Goal: Task Accomplishment & Management: Use online tool/utility

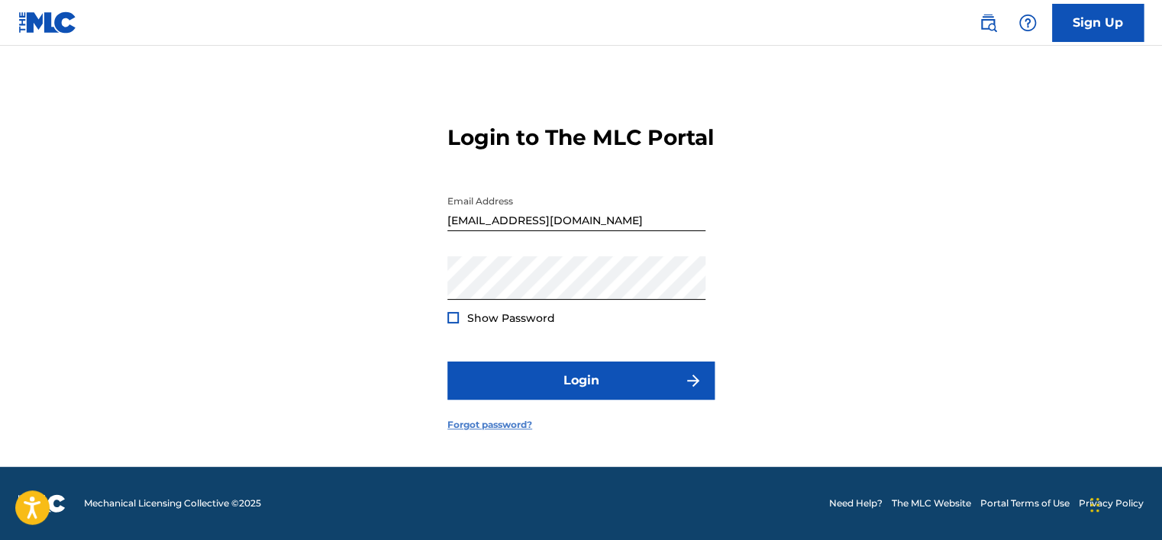
click at [485, 430] on link "Forgot password?" at bounding box center [489, 425] width 85 height 14
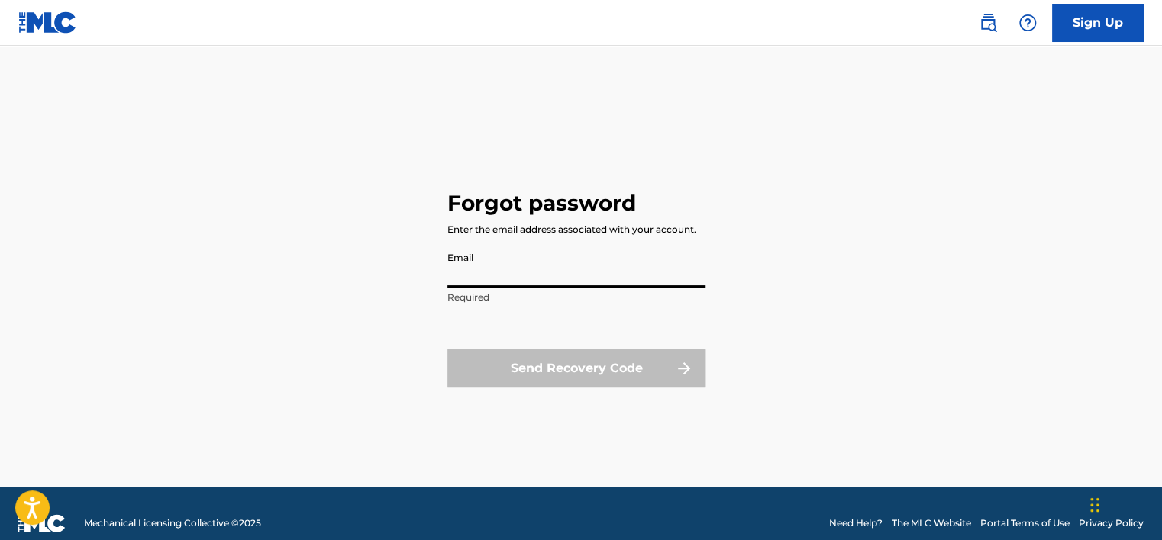
click at [476, 269] on input "Email" at bounding box center [576, 266] width 258 height 44
type input "[EMAIL_ADDRESS][DOMAIN_NAME]"
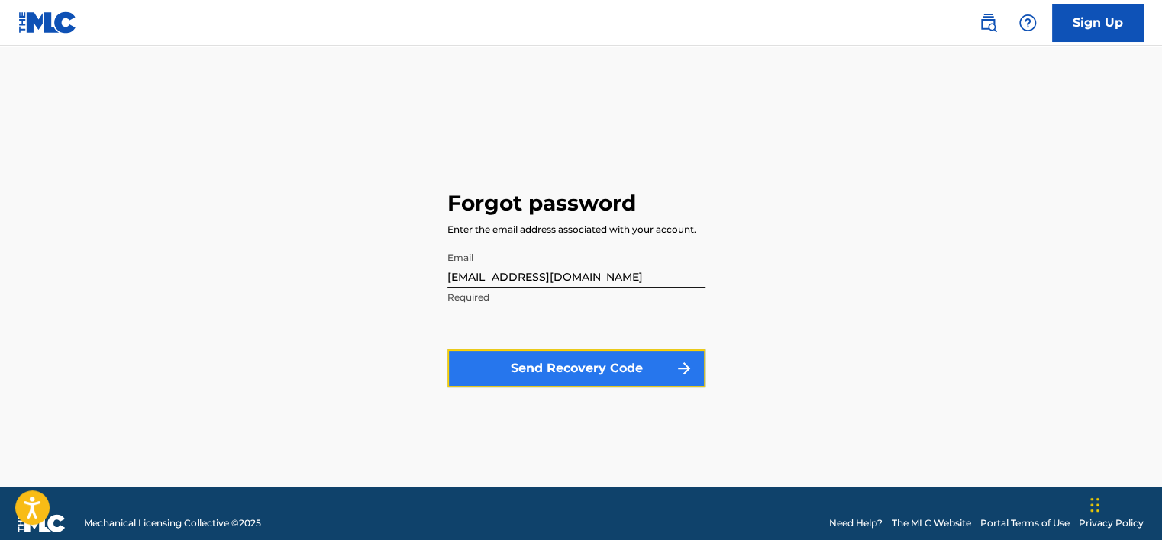
click at [491, 360] on button "Send Recovery Code" at bounding box center [576, 369] width 258 height 38
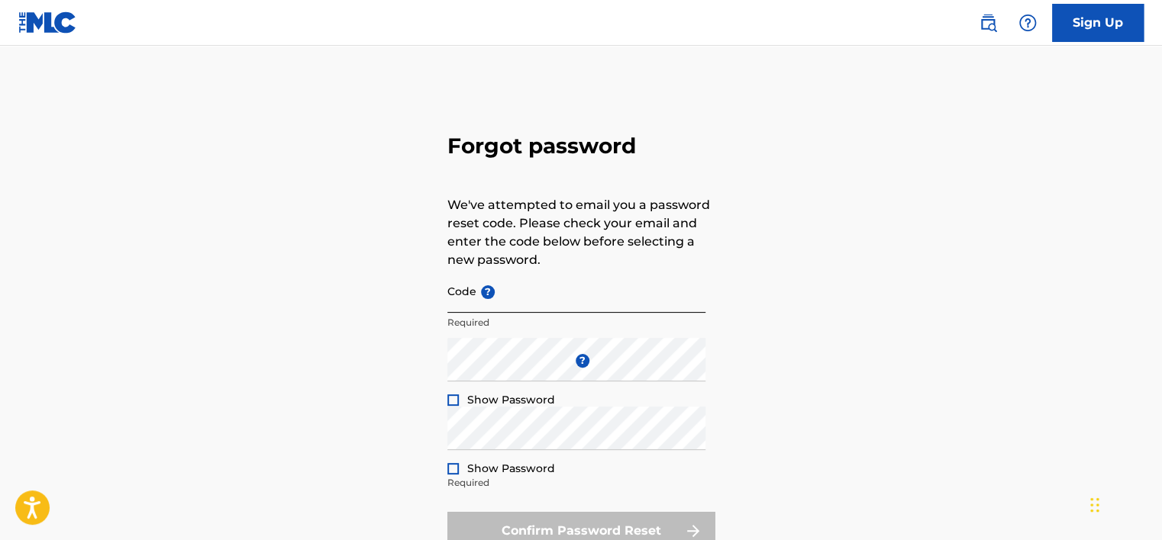
click at [479, 310] on input "Code ?" at bounding box center [576, 291] width 258 height 44
click at [355, 287] on div "Forgot password We've attempted to email you a password reset code. Please chec…" at bounding box center [581, 338] width 1068 height 509
click at [478, 302] on input "Code ?" at bounding box center [576, 291] width 258 height 44
paste input "FP_3293500155e3eb4201fdfa92def"
type input "FP_3293500155e3eb4201fdfa92def"
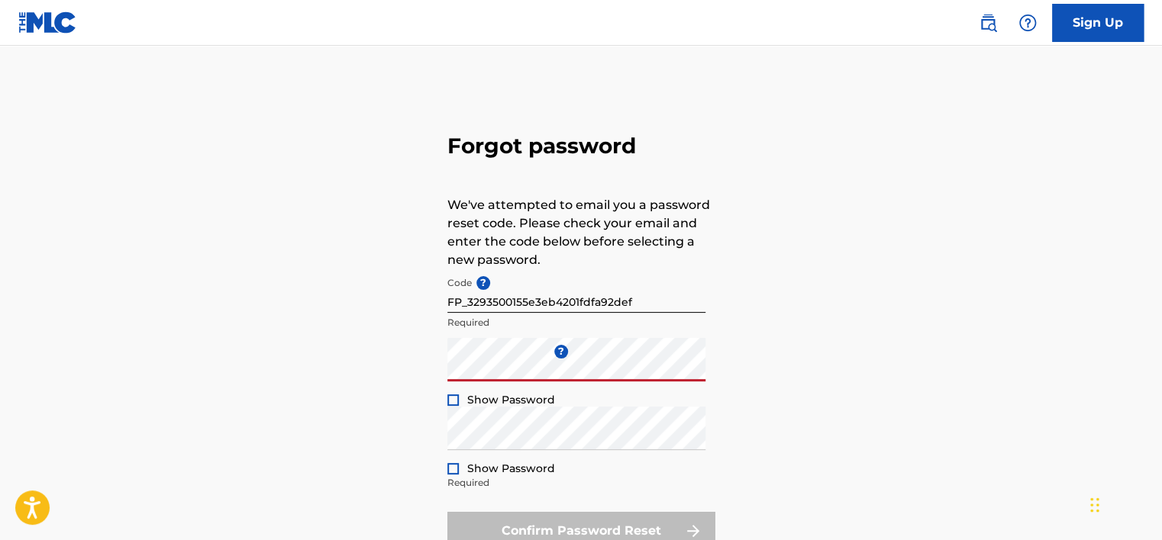
click at [362, 366] on div "Forgot password We've attempted to email you a password reset code. Please chec…" at bounding box center [581, 338] width 1068 height 509
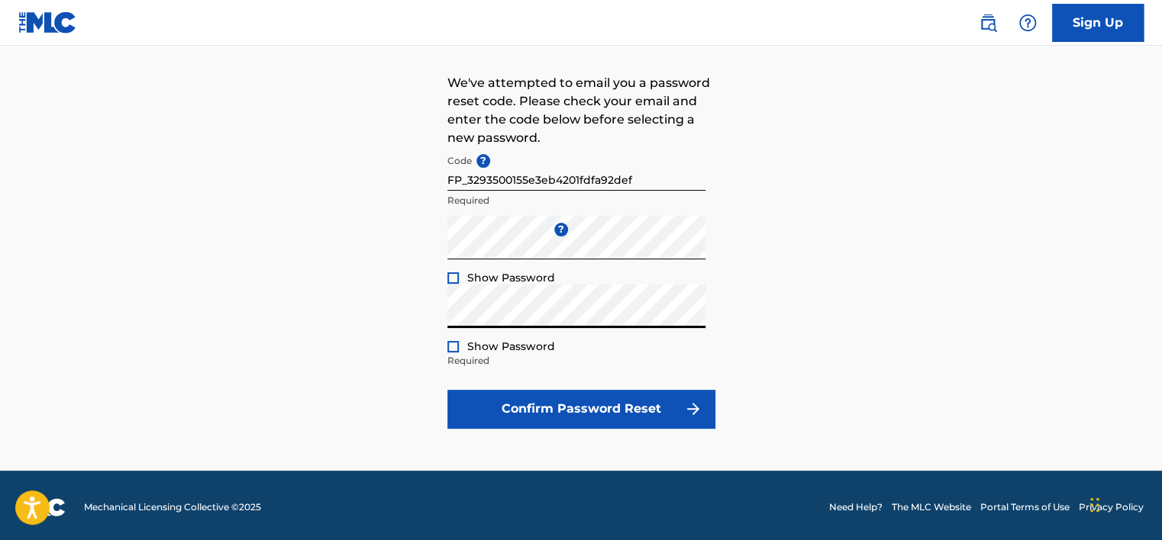
scroll to position [125, 0]
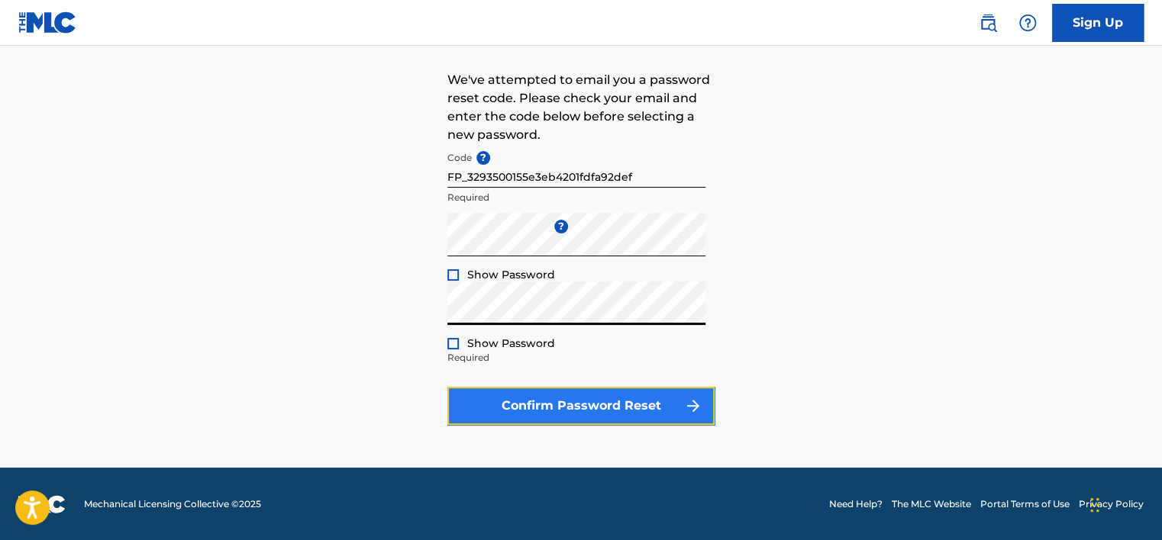
click at [614, 398] on button "Confirm Password Reset" at bounding box center [580, 406] width 267 height 38
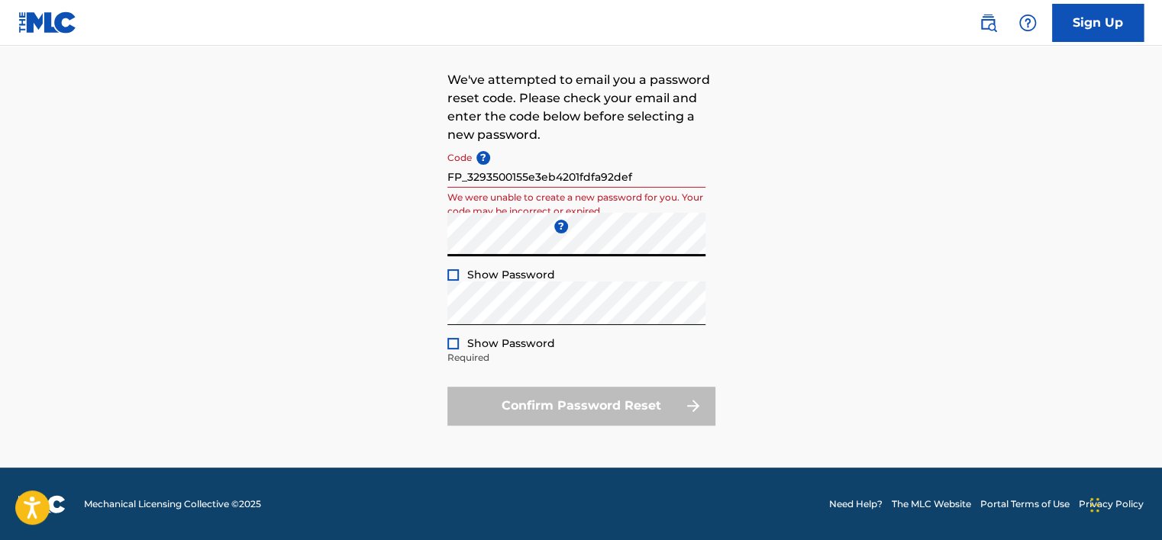
click at [342, 253] on div "Forgot password We've attempted to email you a password reset code. Please chec…" at bounding box center [581, 213] width 1068 height 509
drag, startPoint x: 645, startPoint y: 181, endPoint x: 385, endPoint y: 184, distance: 259.5
click at [385, 184] on div "Forgot password We've attempted to email you a password reset code. Please chec…" at bounding box center [581, 213] width 1068 height 509
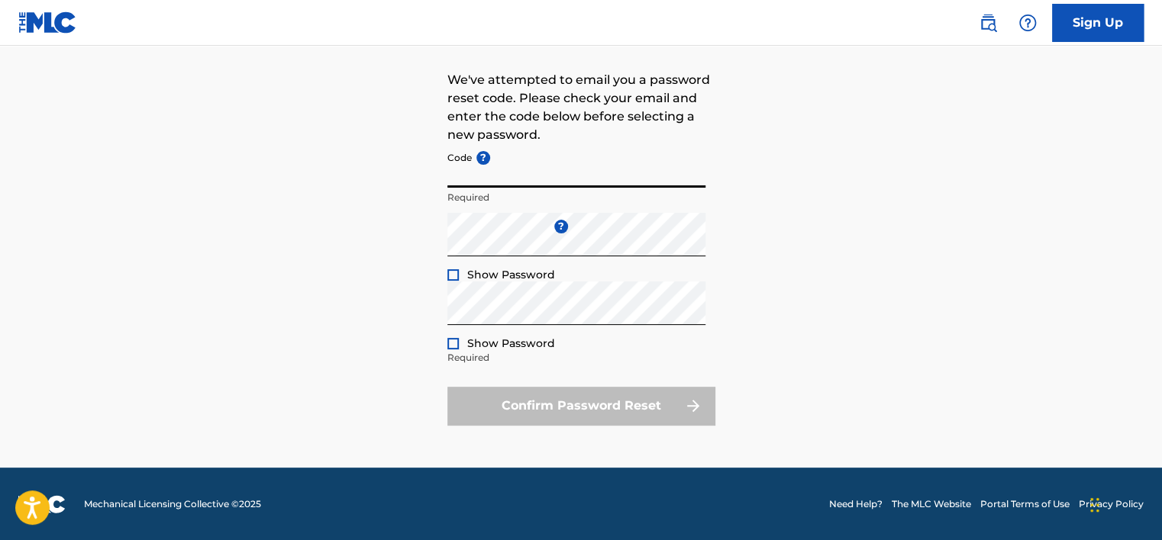
paste input "FP_3293500155"
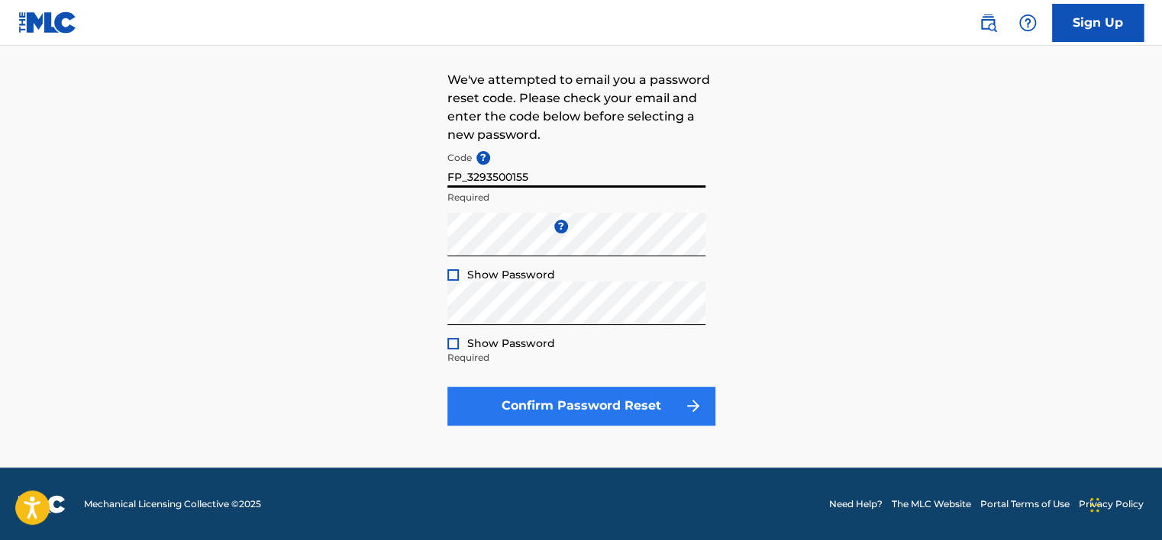
type input "FP_3293500155"
click at [614, 413] on button "Confirm Password Reset" at bounding box center [580, 406] width 267 height 38
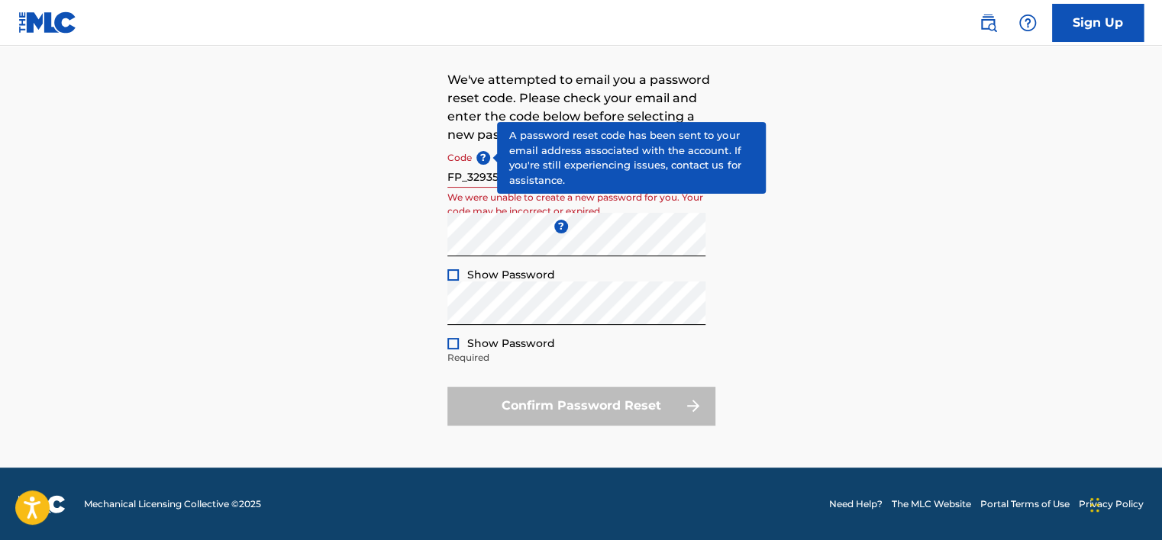
click at [483, 155] on span "?" at bounding box center [483, 158] width 14 height 14
click at [483, 155] on input "FP_3293500155" at bounding box center [576, 166] width 258 height 44
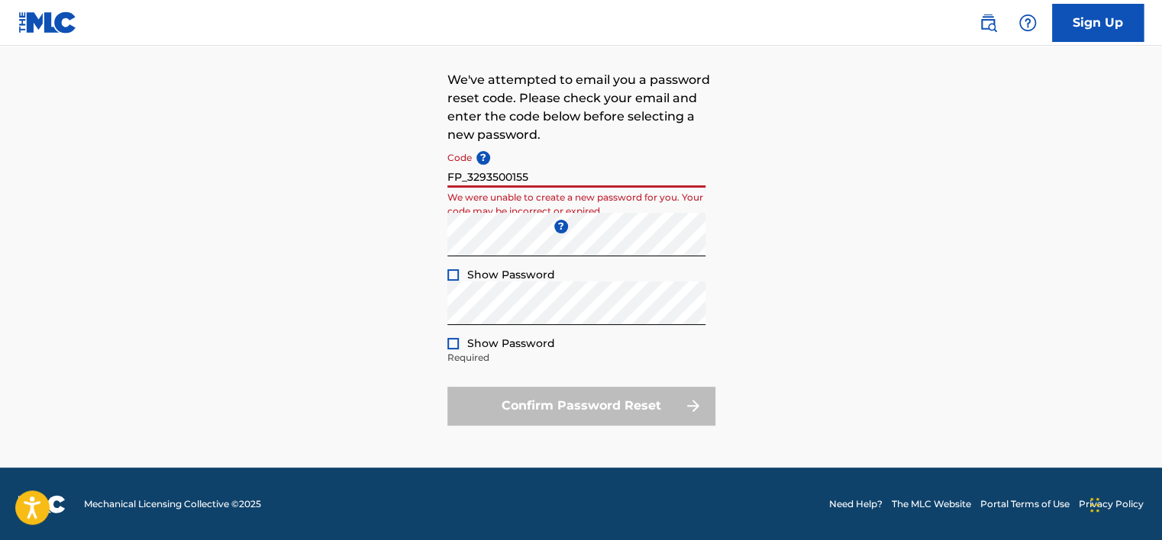
scroll to position [24, 0]
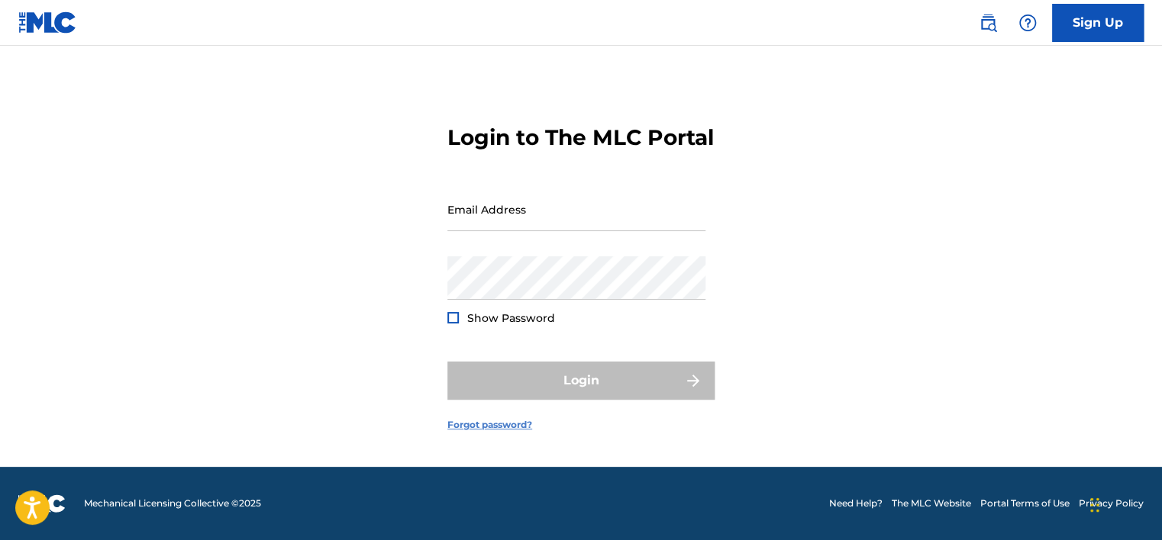
click at [488, 432] on link "Forgot password?" at bounding box center [489, 425] width 85 height 14
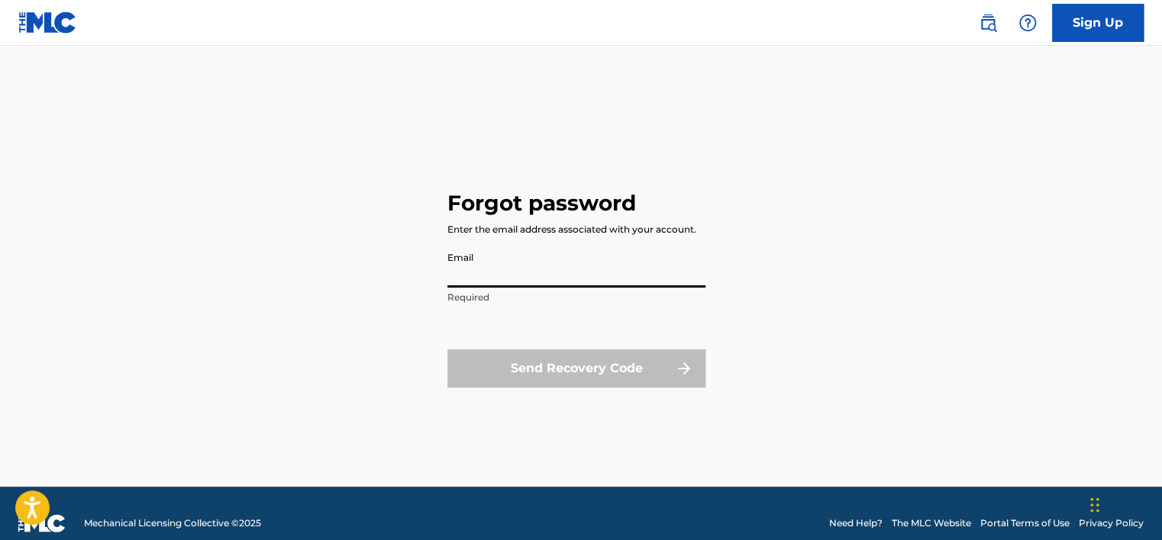
click at [532, 269] on input "Email" at bounding box center [576, 266] width 258 height 44
type input "[EMAIL_ADDRESS][DOMAIN_NAME]"
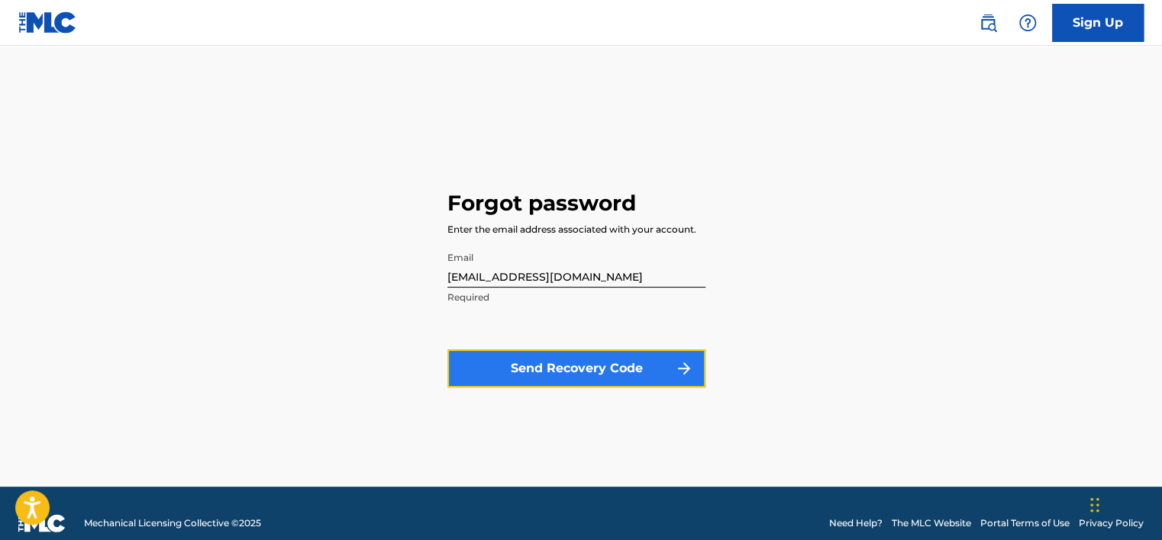
click at [531, 356] on button "Send Recovery Code" at bounding box center [576, 369] width 258 height 38
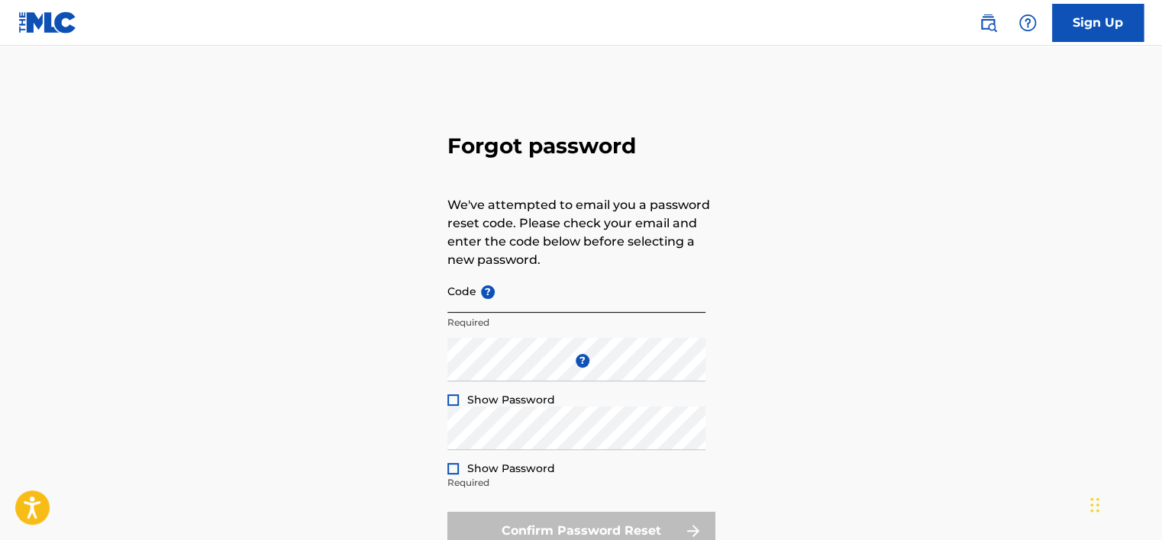
click at [482, 311] on input "Code ?" at bounding box center [576, 291] width 258 height 44
paste input "FP_a70"
type input "FP_a70"
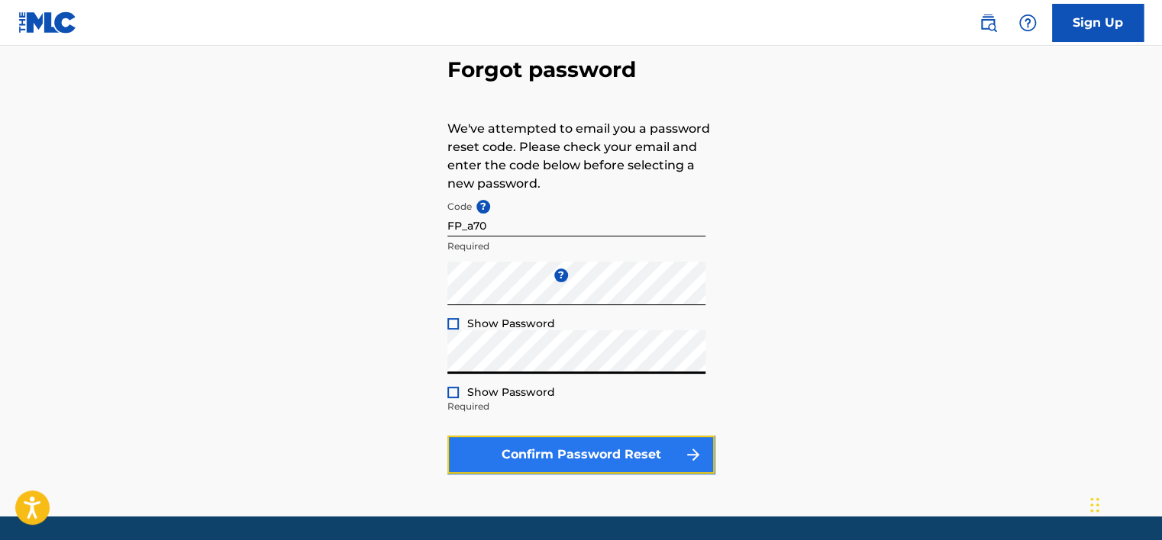
click at [533, 451] on button "Confirm Password Reset" at bounding box center [580, 455] width 267 height 38
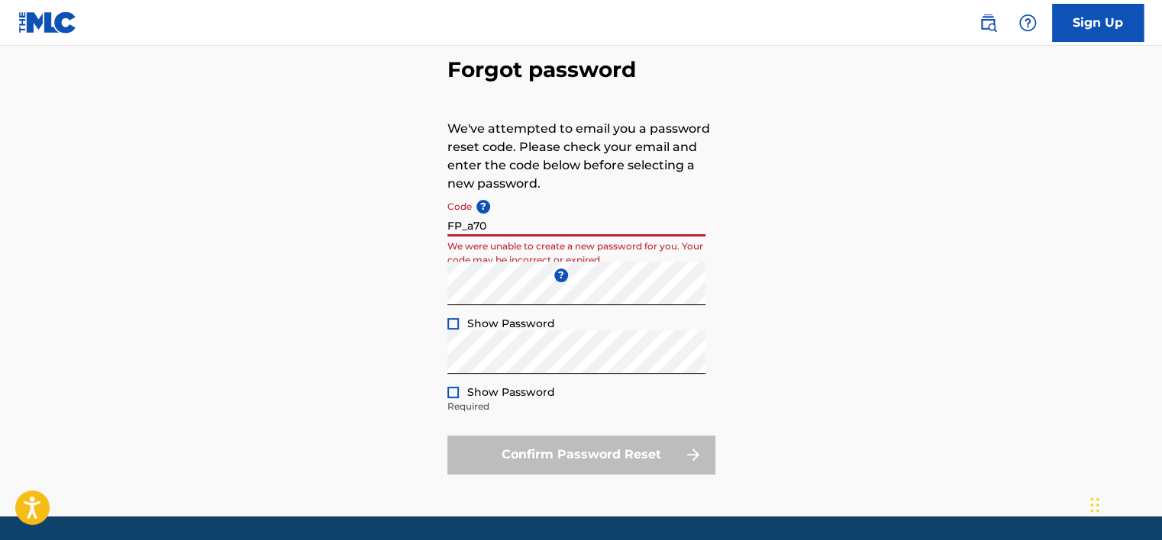
drag, startPoint x: 503, startPoint y: 223, endPoint x: 337, endPoint y: 223, distance: 165.6
click at [337, 223] on div "Forgot password We've attempted to email you a password reset code. Please chec…" at bounding box center [581, 262] width 1068 height 509
paste input "a70bee5d8457e33b5d405ba2162a"
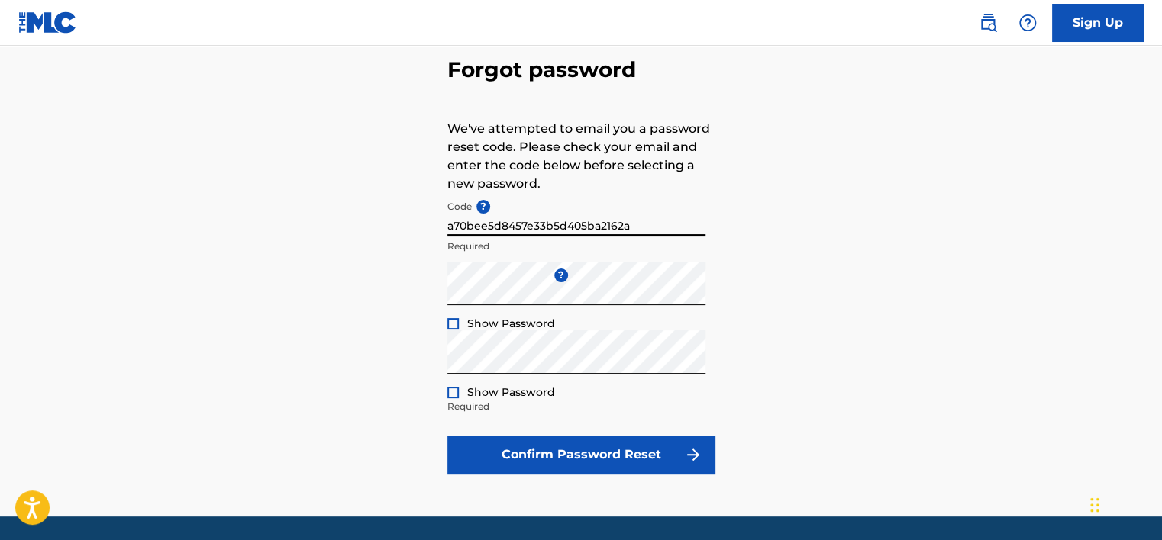
type input "a70bee5d8457e33b5d405ba2162a"
click at [447, 436] on button "Confirm Password Reset" at bounding box center [580, 455] width 267 height 38
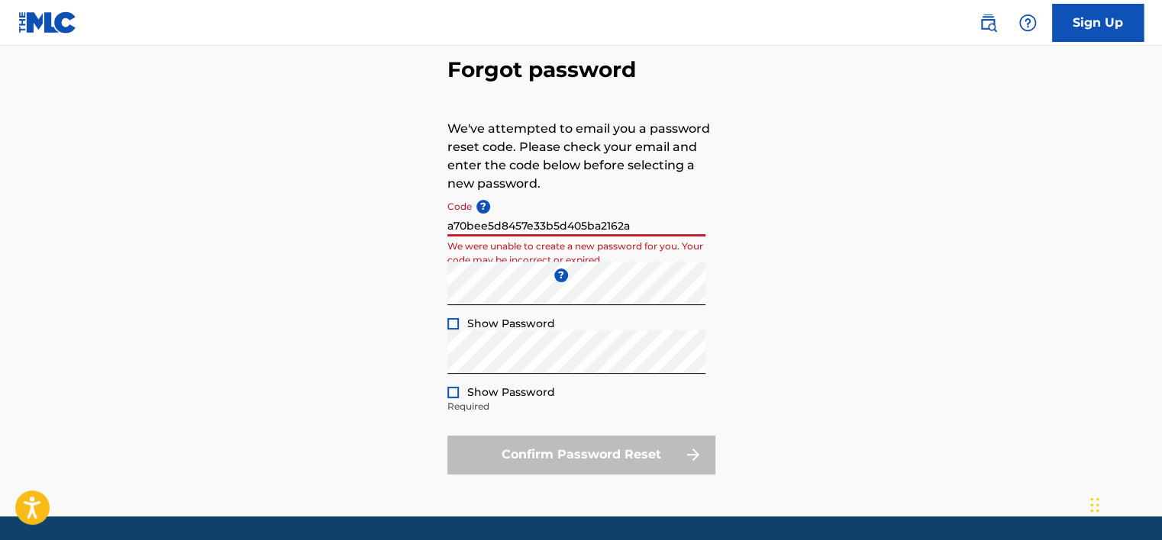
scroll to position [24, 0]
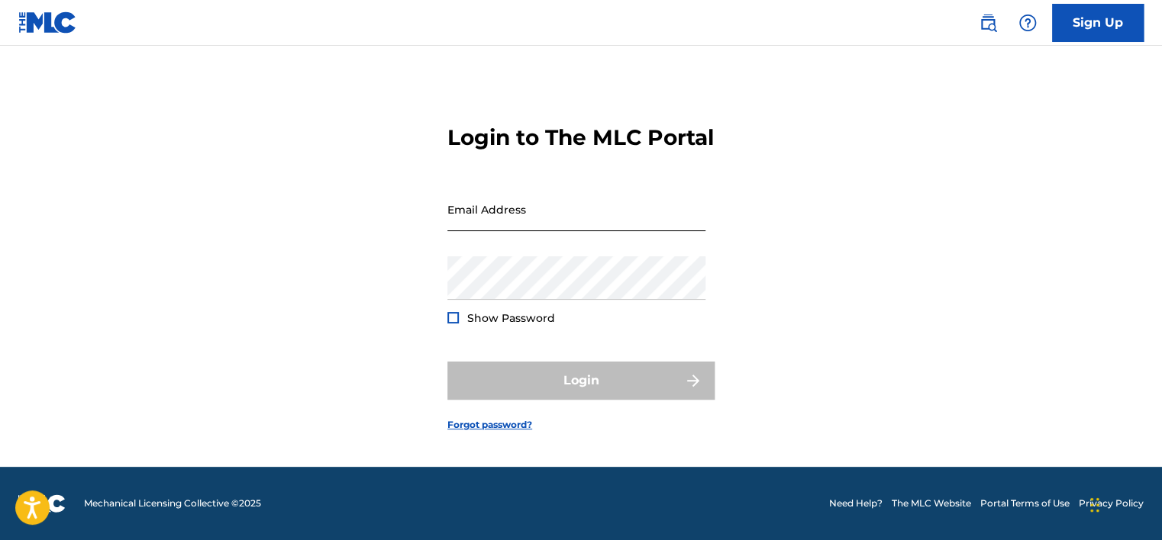
click at [475, 221] on input "Email Address" at bounding box center [576, 210] width 258 height 44
type input "[EMAIL_ADDRESS][DOMAIN_NAME]"
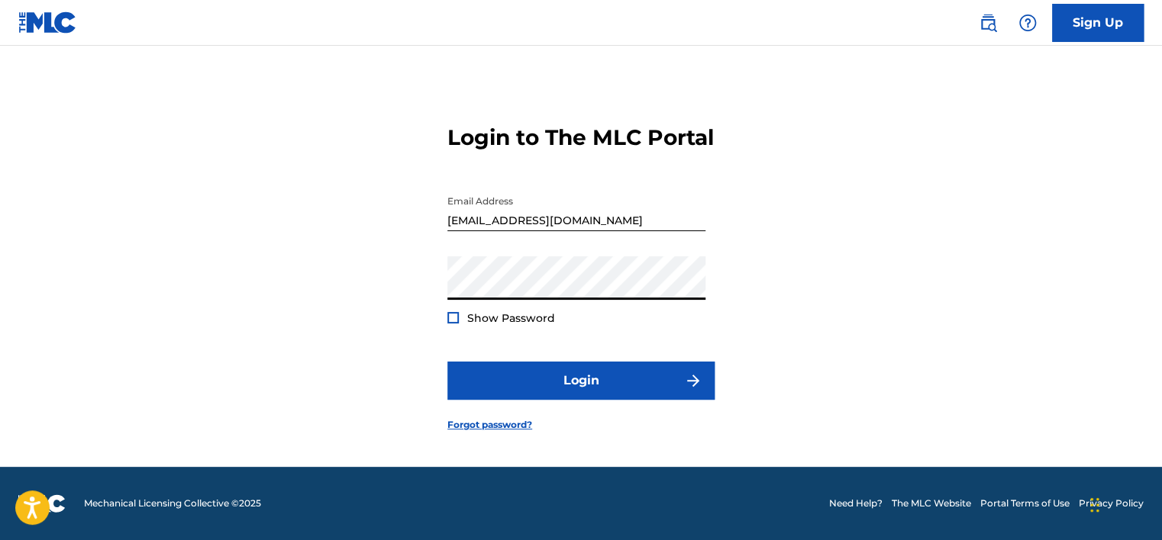
click at [447, 362] on button "Login" at bounding box center [580, 381] width 267 height 38
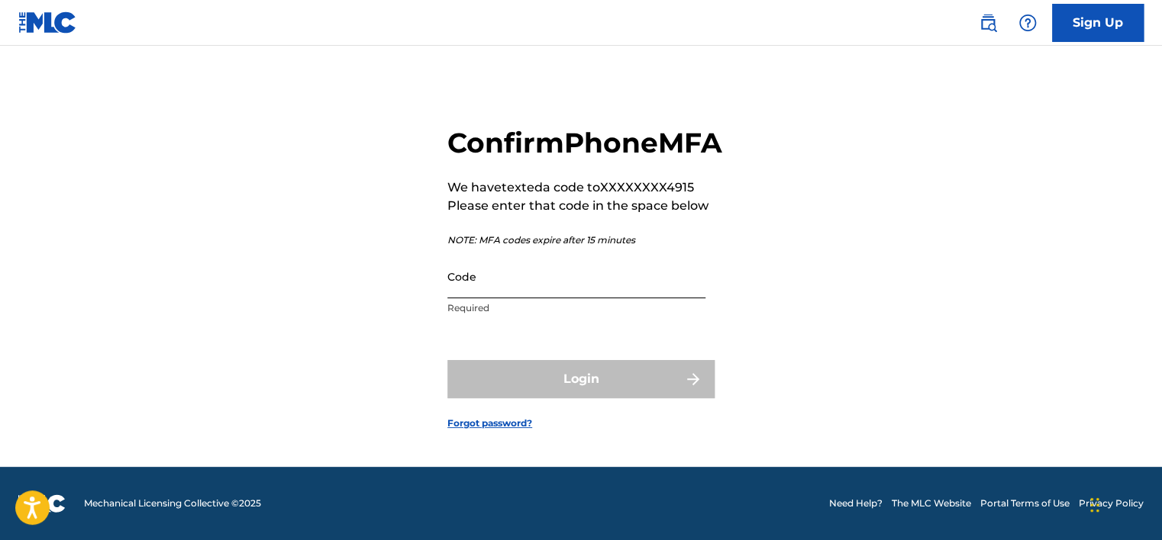
click at [512, 298] on input "Code" at bounding box center [576, 277] width 258 height 44
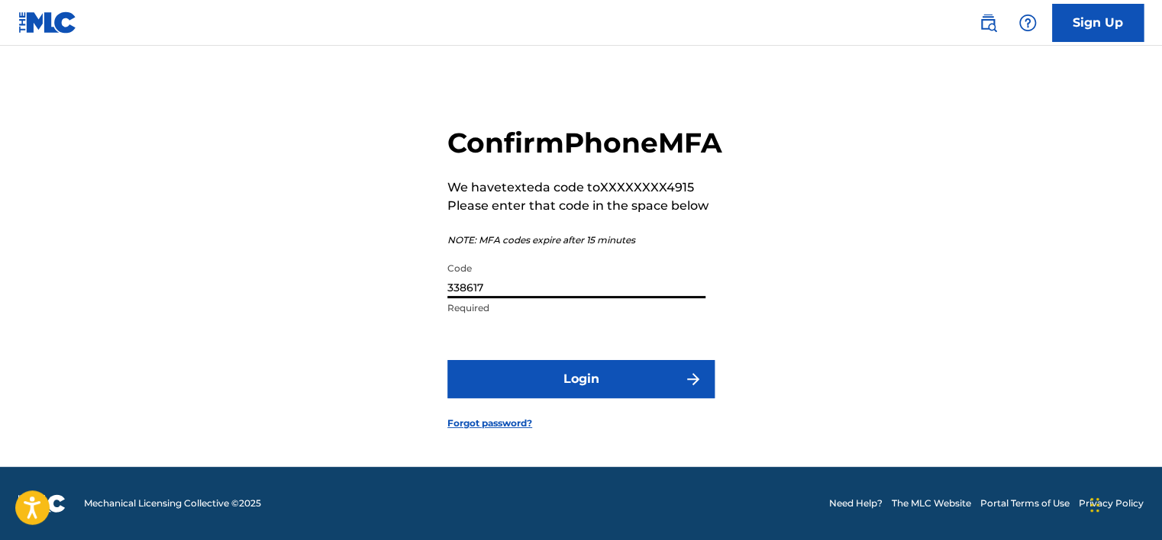
type input "338617"
click at [447, 360] on button "Login" at bounding box center [580, 379] width 267 height 38
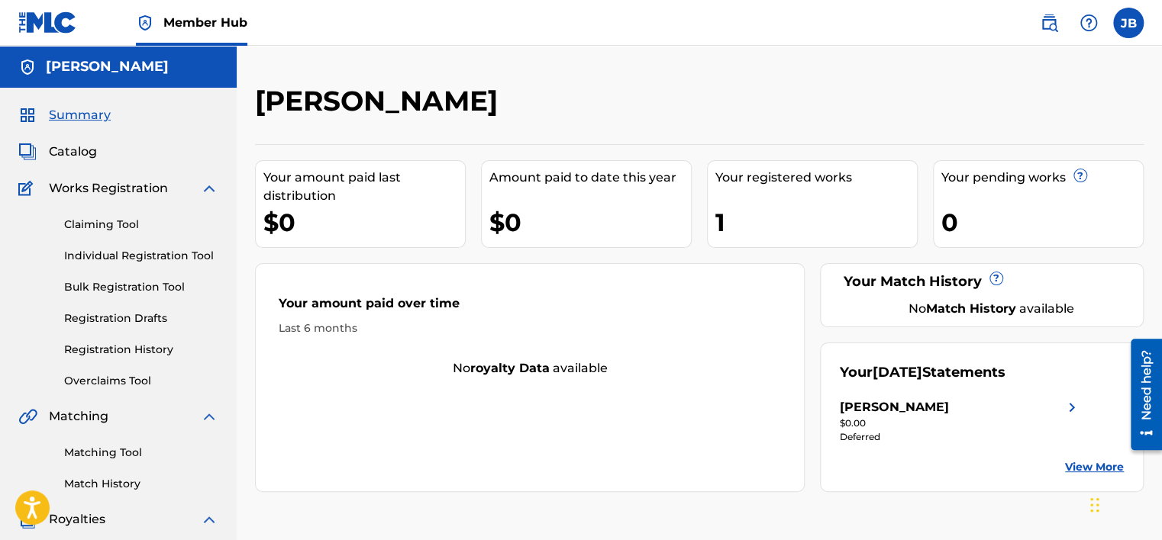
click at [1054, 401] on div "[PERSON_NAME]" at bounding box center [960, 407] width 241 height 18
click at [137, 225] on link "Claiming Tool" at bounding box center [141, 225] width 154 height 16
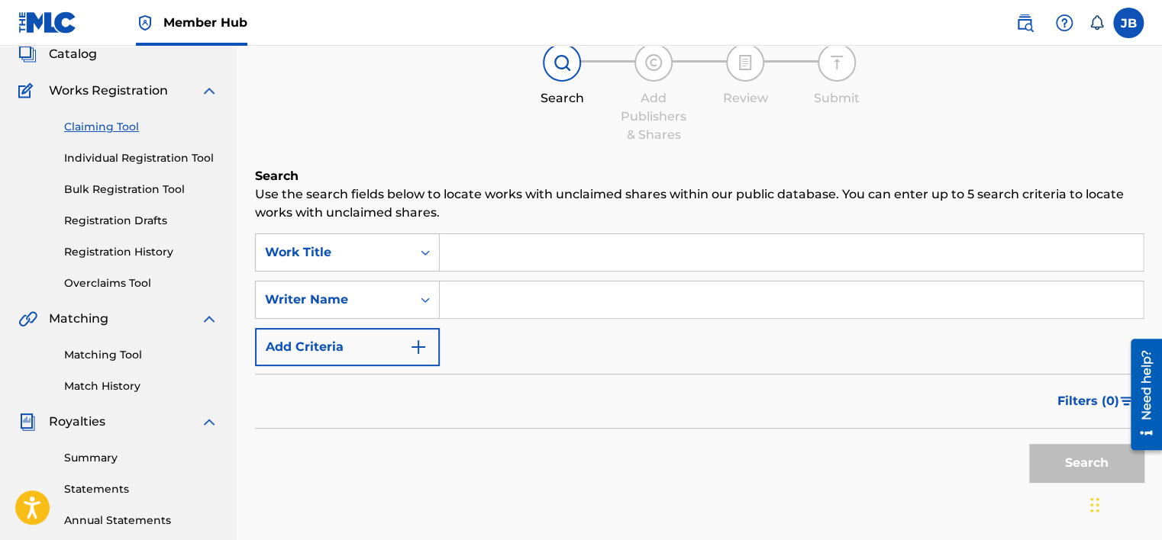
scroll to position [76, 0]
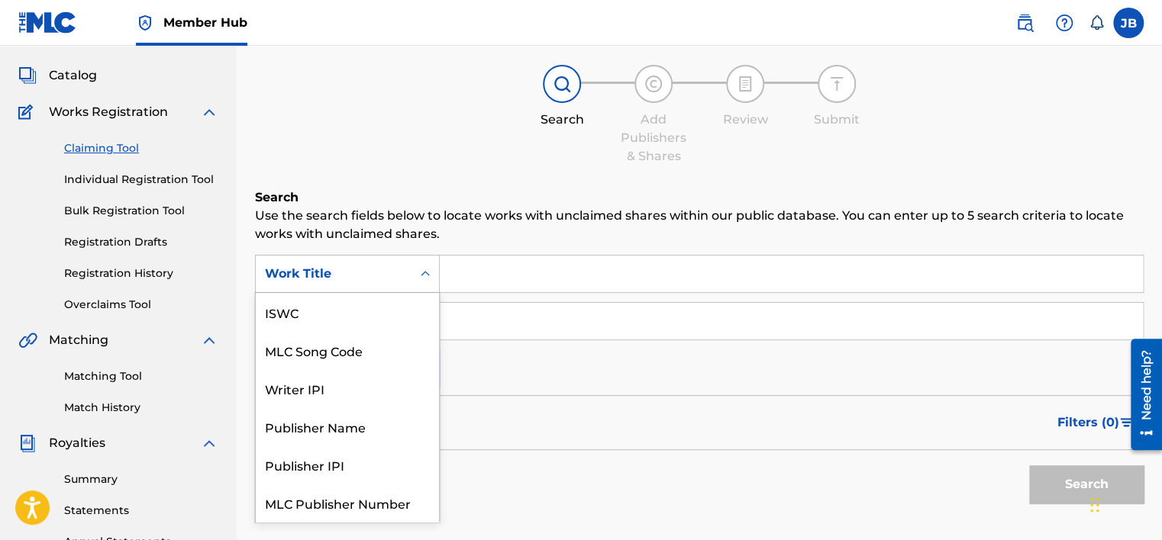
click at [428, 266] on icon "Search Form" at bounding box center [424, 273] width 15 height 15
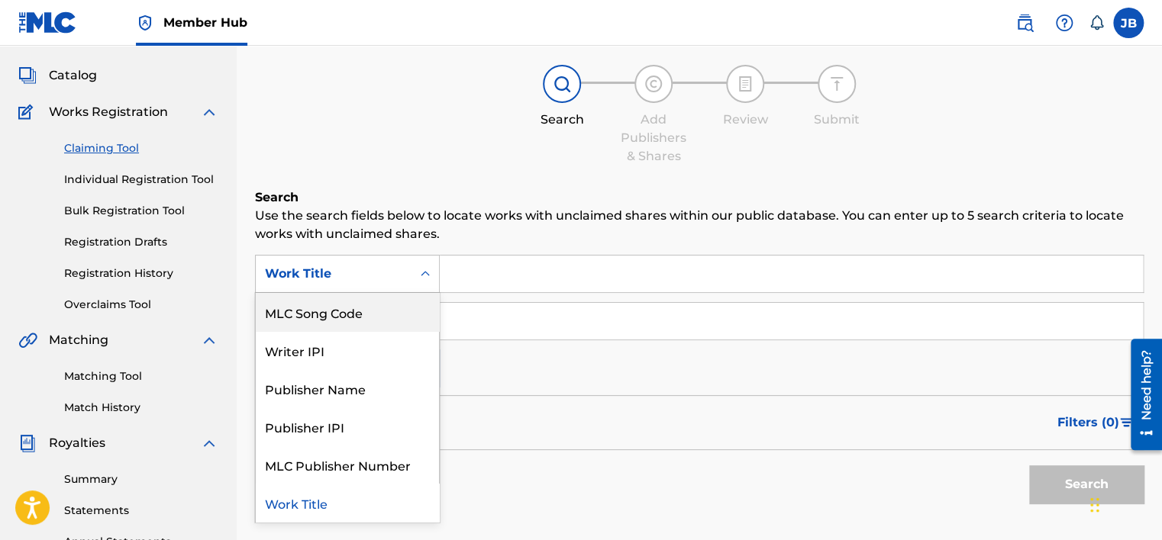
click at [396, 281] on div "Work Title" at bounding box center [333, 274] width 137 height 18
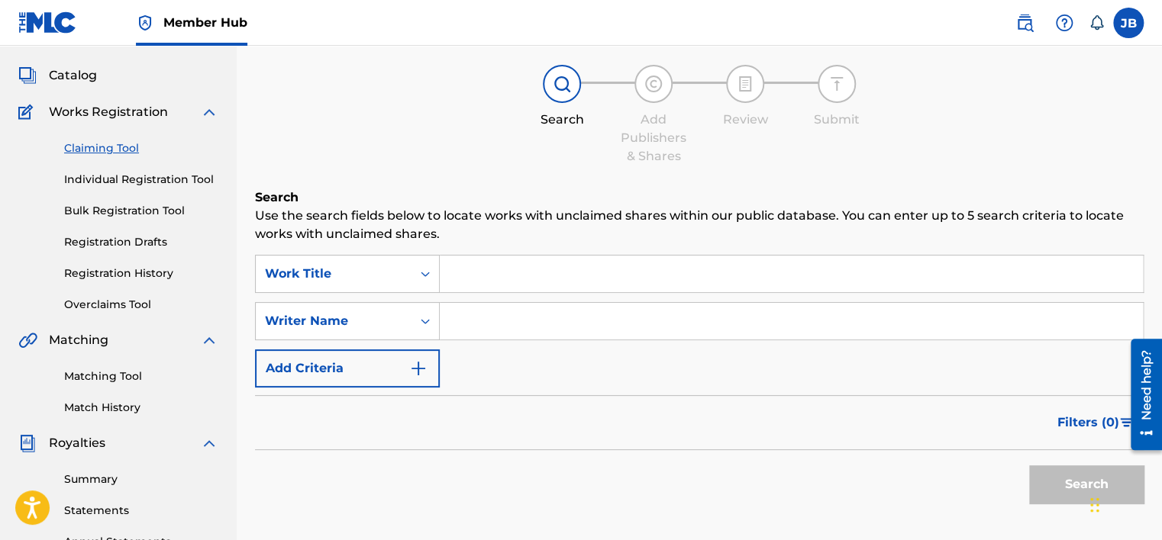
click at [545, 272] on input "Search Form" at bounding box center [791, 274] width 703 height 37
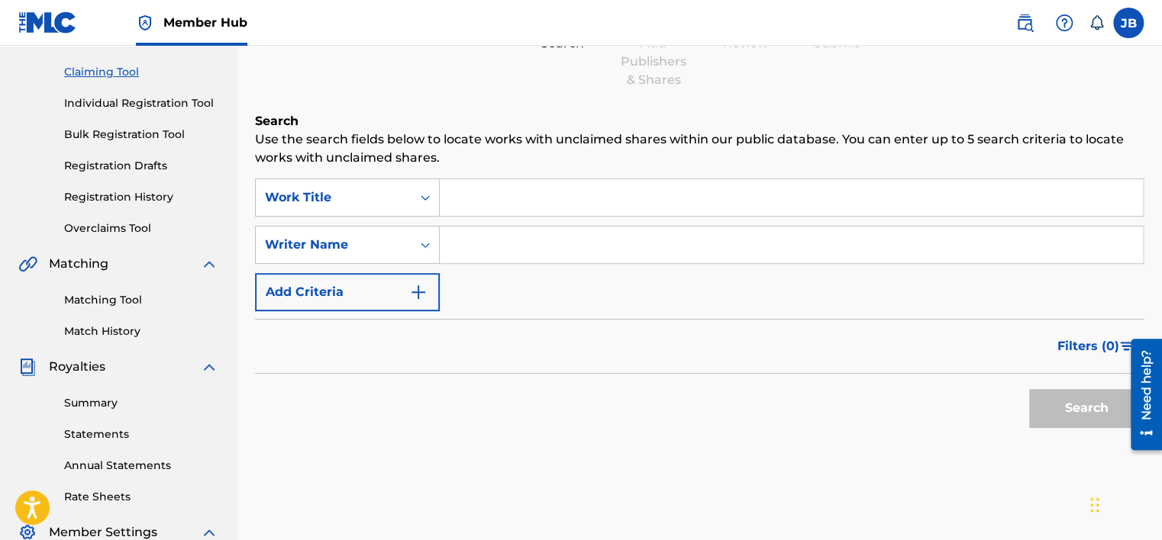
scroll to position [229, 0]
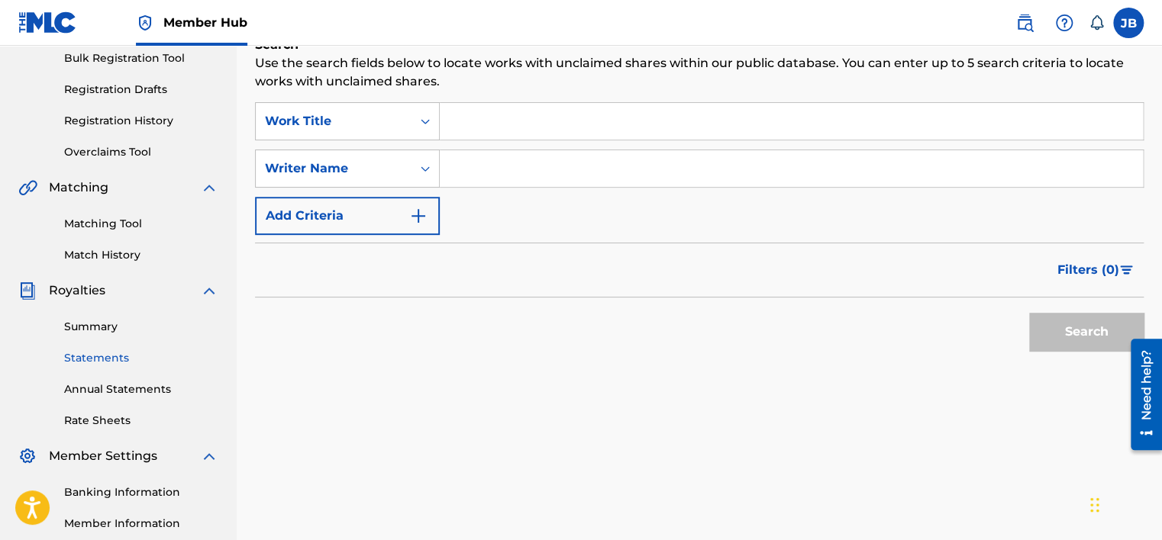
click at [101, 357] on link "Statements" at bounding box center [141, 358] width 154 height 16
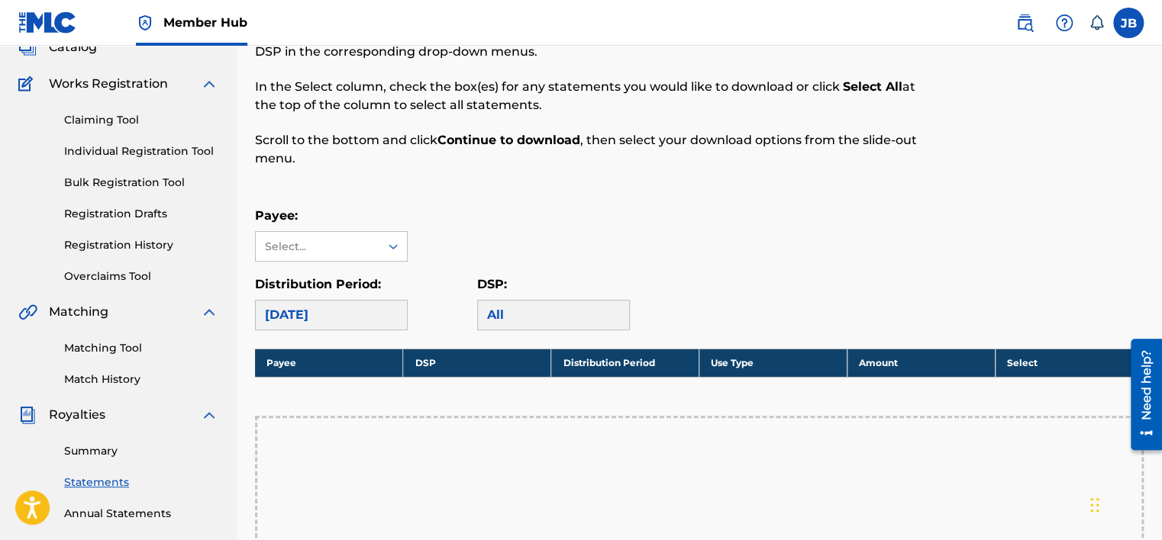
scroll to position [76, 0]
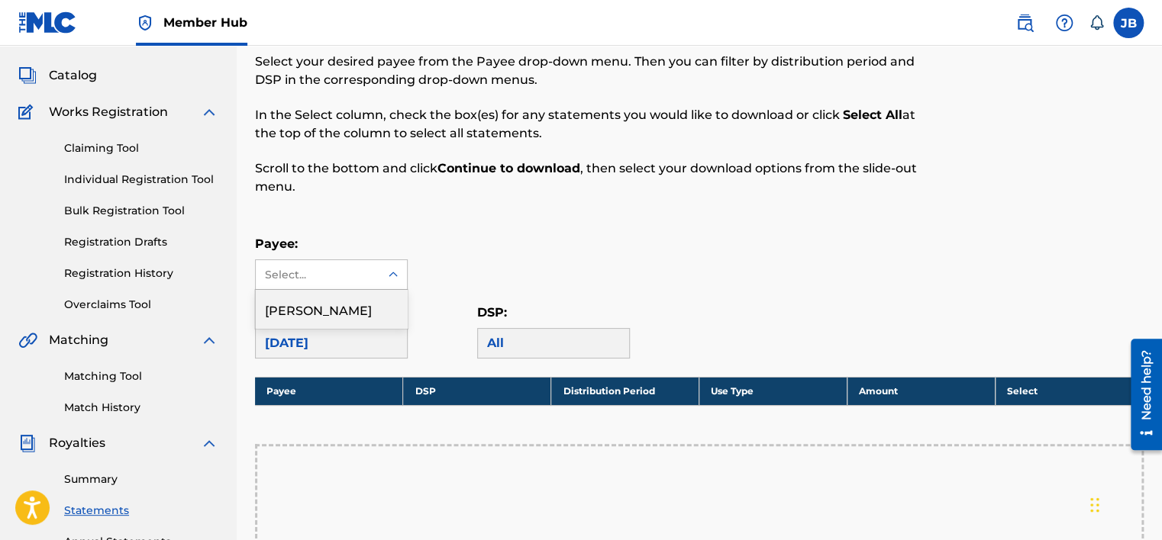
click at [336, 273] on div "Select..." at bounding box center [317, 275] width 104 height 16
click at [310, 318] on div "[PERSON_NAME]" at bounding box center [331, 309] width 151 height 38
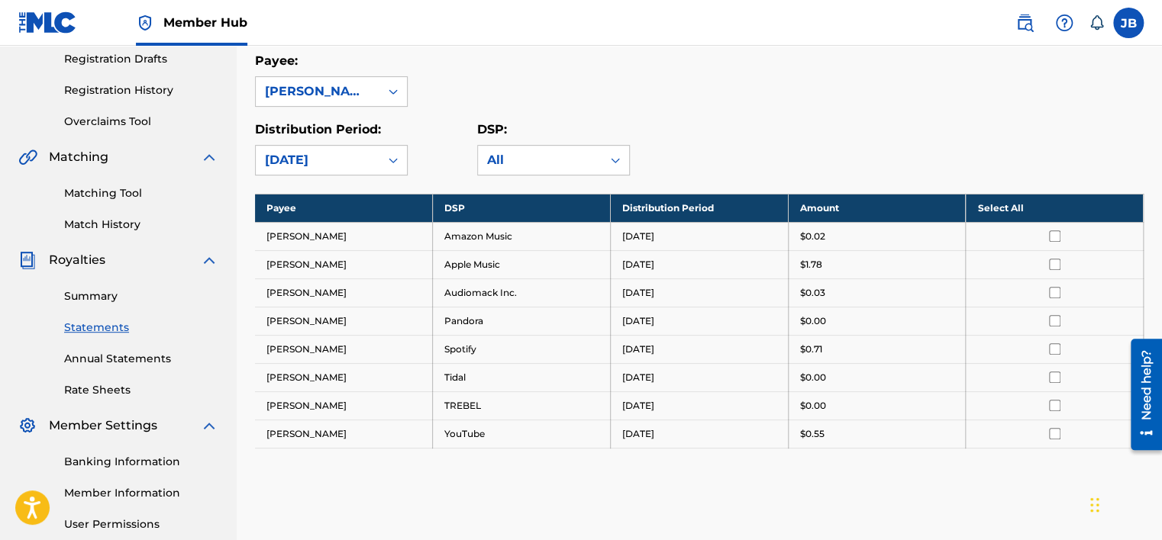
scroll to position [305, 0]
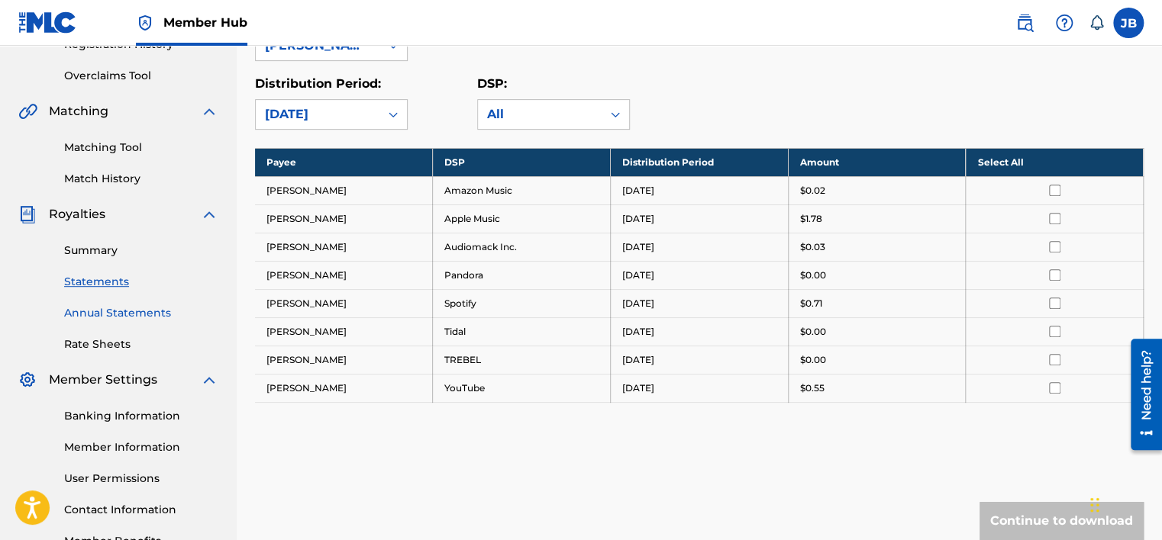
click at [140, 310] on link "Annual Statements" at bounding box center [141, 313] width 154 height 16
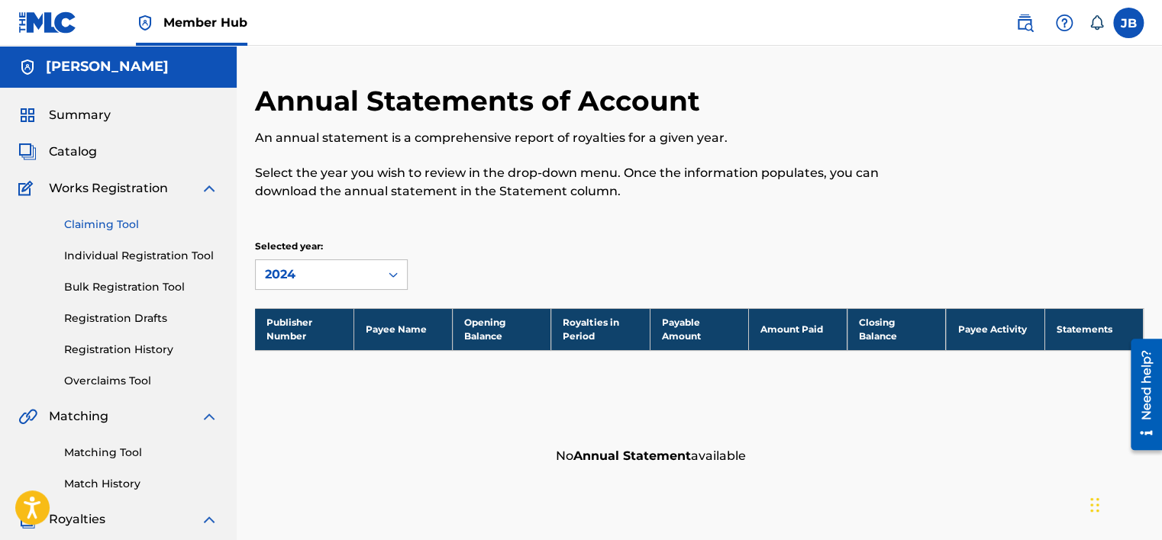
click at [107, 220] on link "Claiming Tool" at bounding box center [141, 225] width 154 height 16
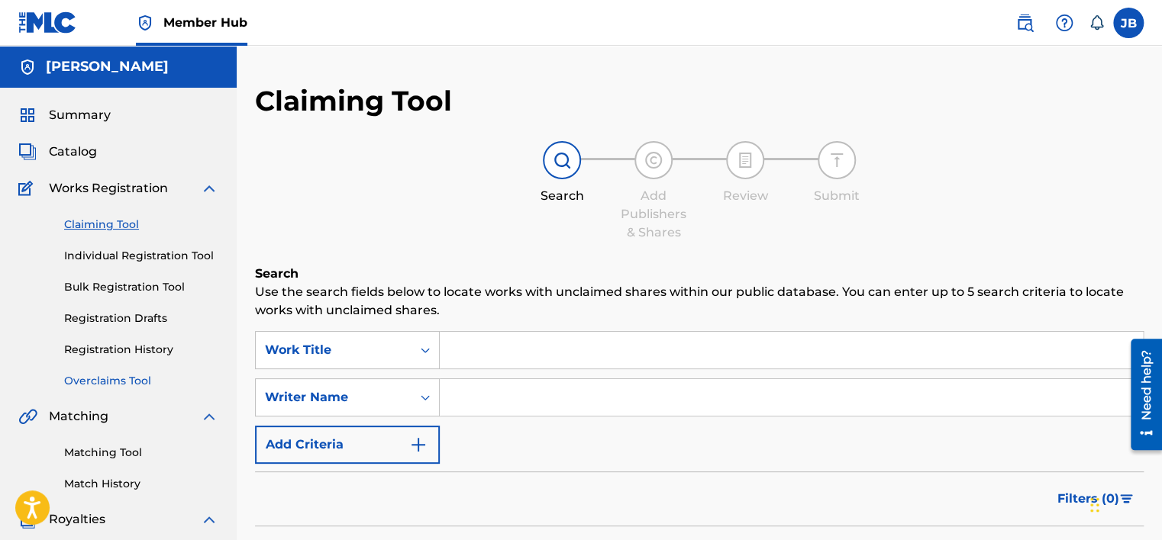
click at [118, 379] on link "Overclaims Tool" at bounding box center [141, 381] width 154 height 16
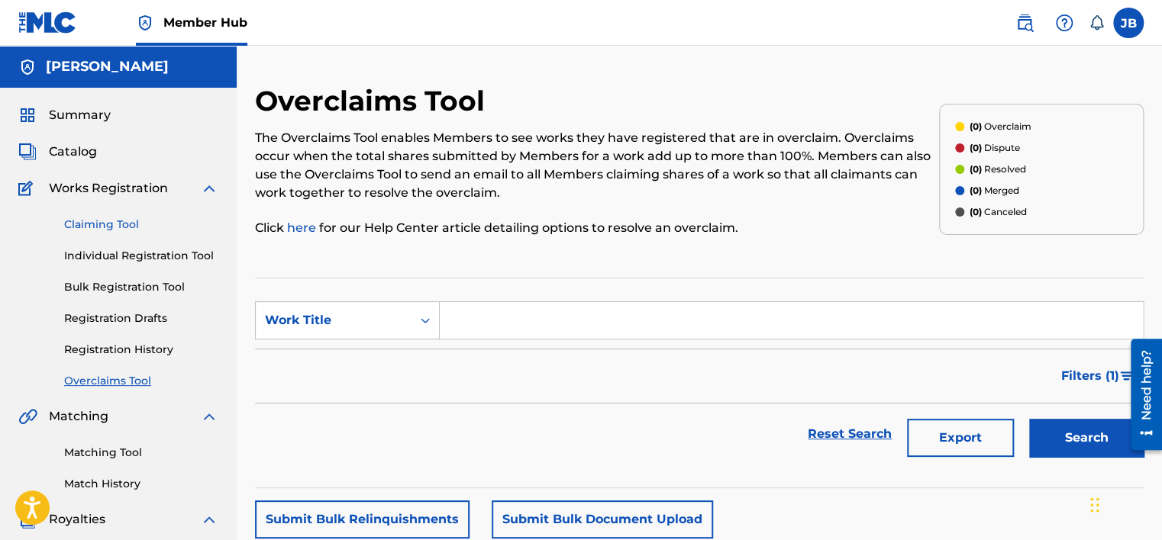
click at [133, 232] on link "Claiming Tool" at bounding box center [141, 225] width 154 height 16
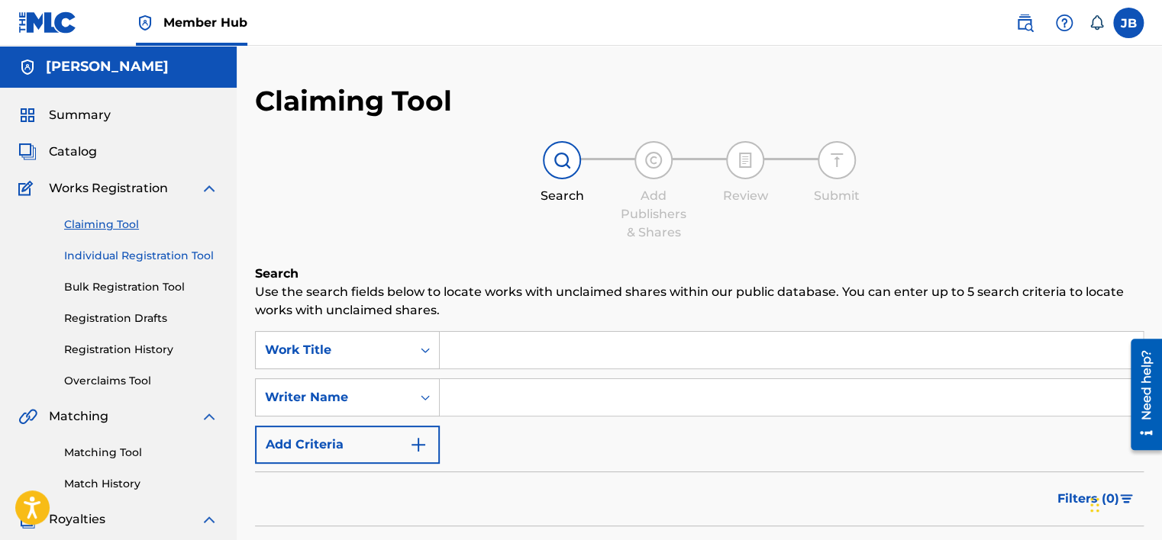
click at [145, 253] on link "Individual Registration Tool" at bounding box center [141, 256] width 154 height 16
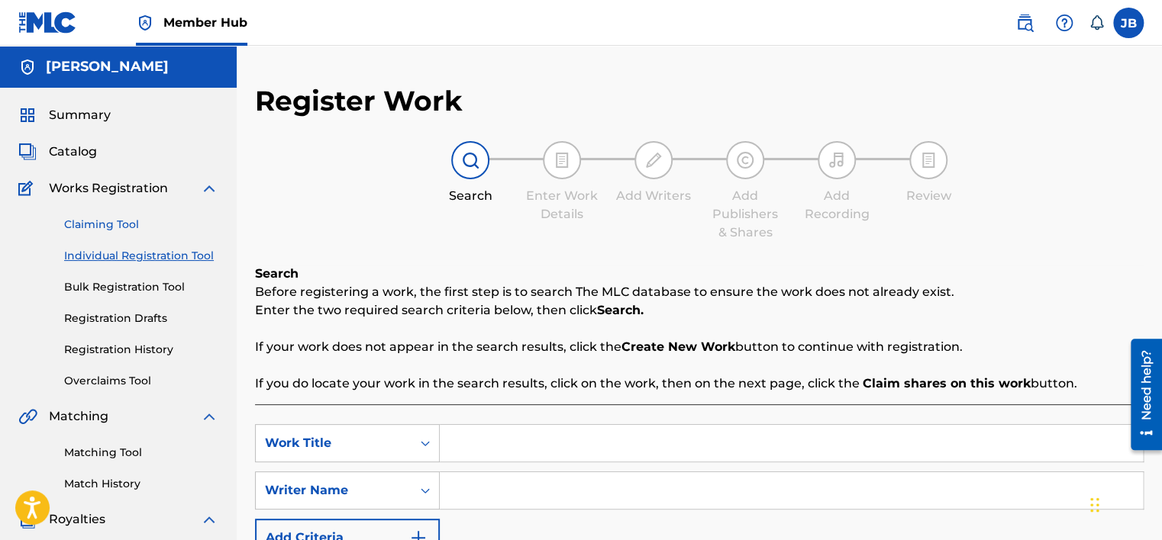
click at [103, 225] on link "Claiming Tool" at bounding box center [141, 225] width 154 height 16
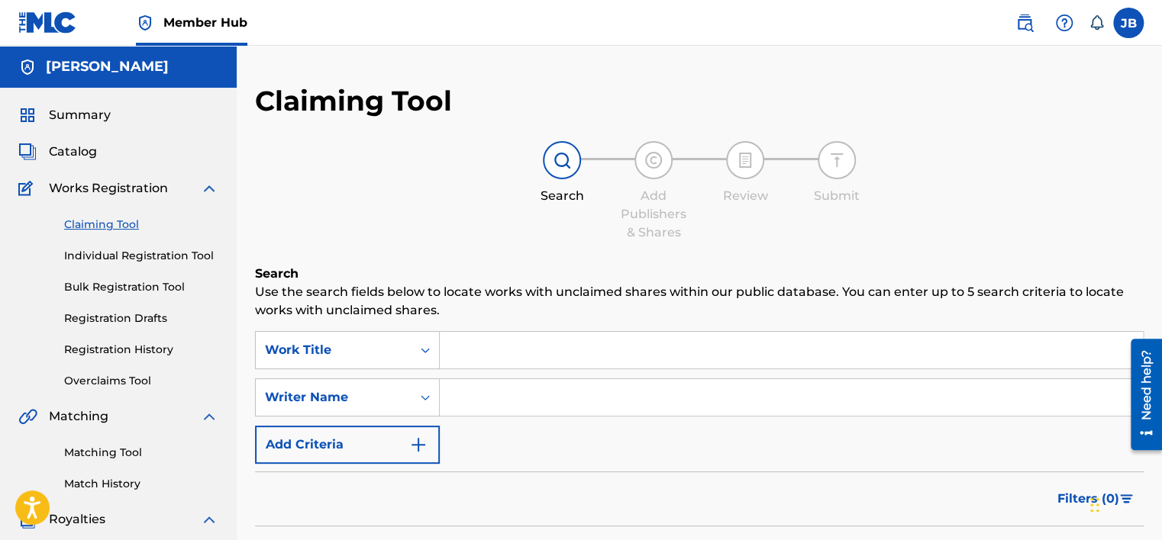
click at [524, 369] on div "SearchWithCriteria41731587-8ee2-49e1-ac95-b3953932d702 Work Title SearchWithCri…" at bounding box center [699, 397] width 888 height 133
click at [501, 356] on input "Search Form" at bounding box center [791, 350] width 703 height 37
click at [488, 359] on input "Search Form" at bounding box center [791, 350] width 703 height 37
paste input "CANT CATCH EM"
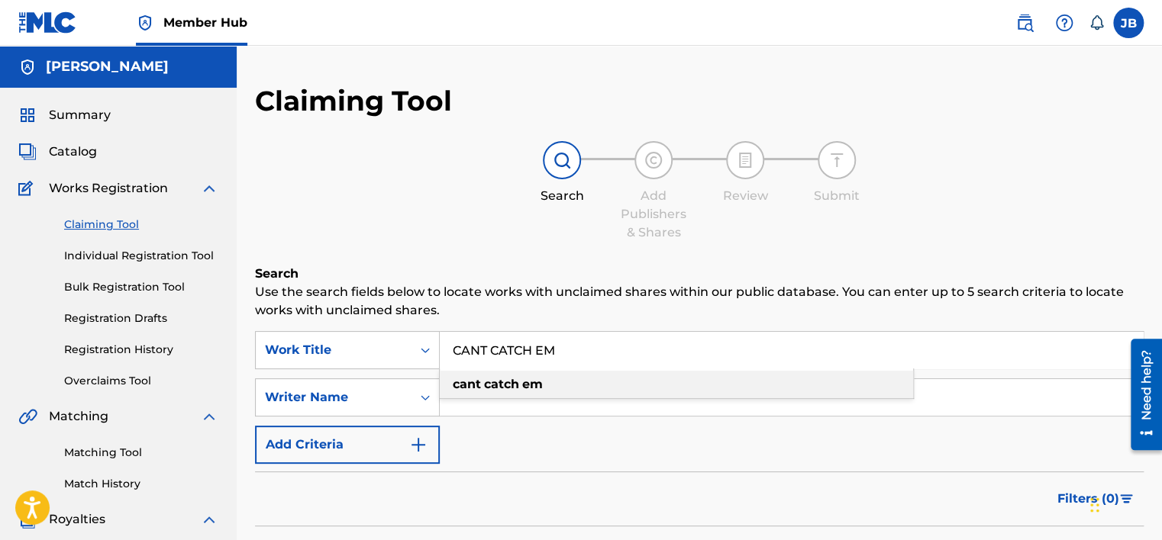
click at [528, 390] on strong "em" at bounding box center [532, 384] width 21 height 15
type input "cant catch em"
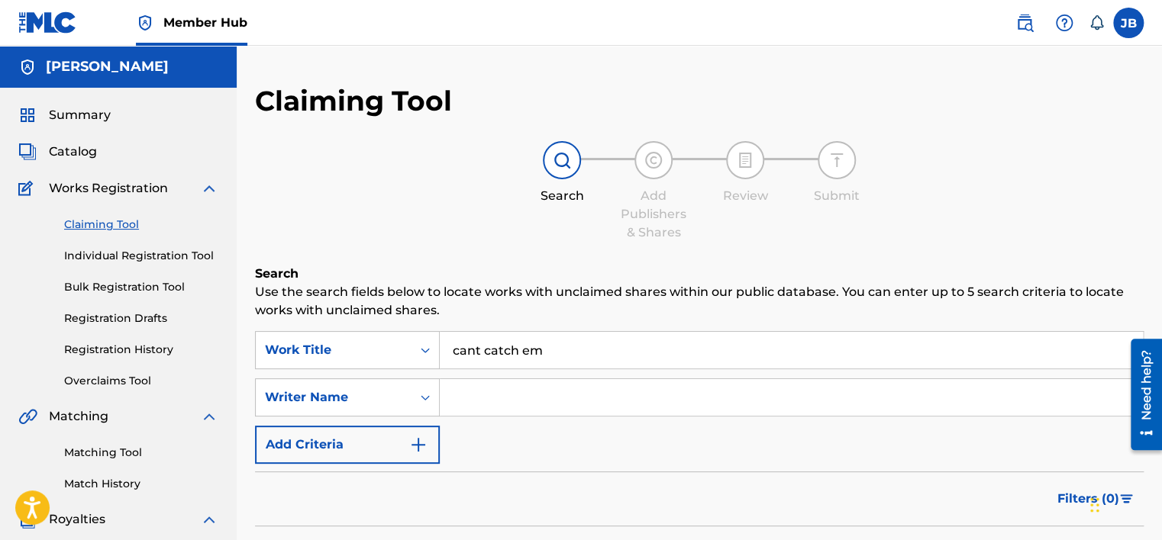
click at [498, 403] on input "Search Form" at bounding box center [791, 397] width 703 height 37
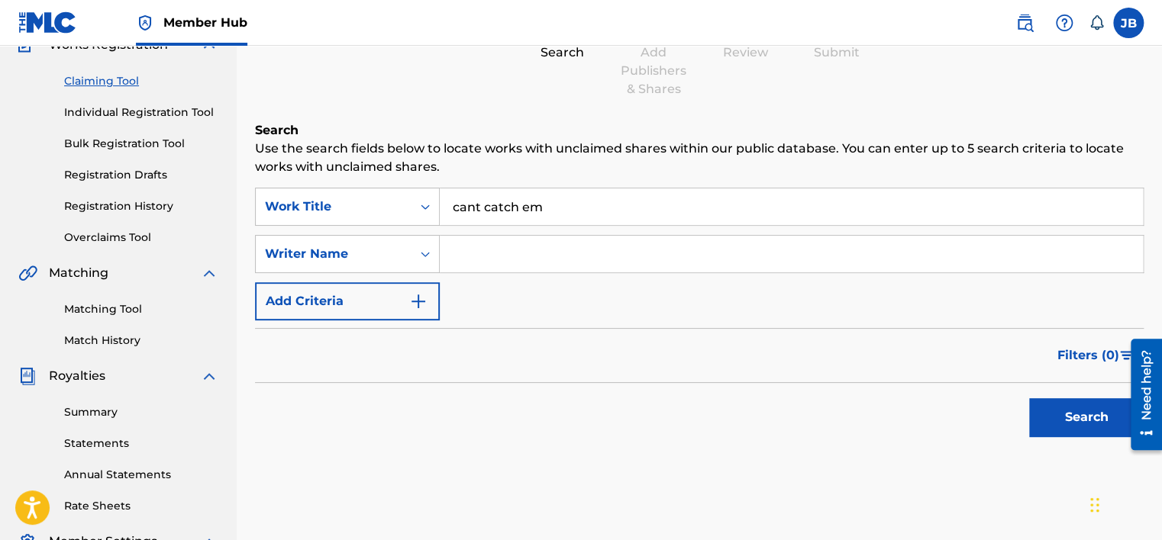
scroll to position [153, 0]
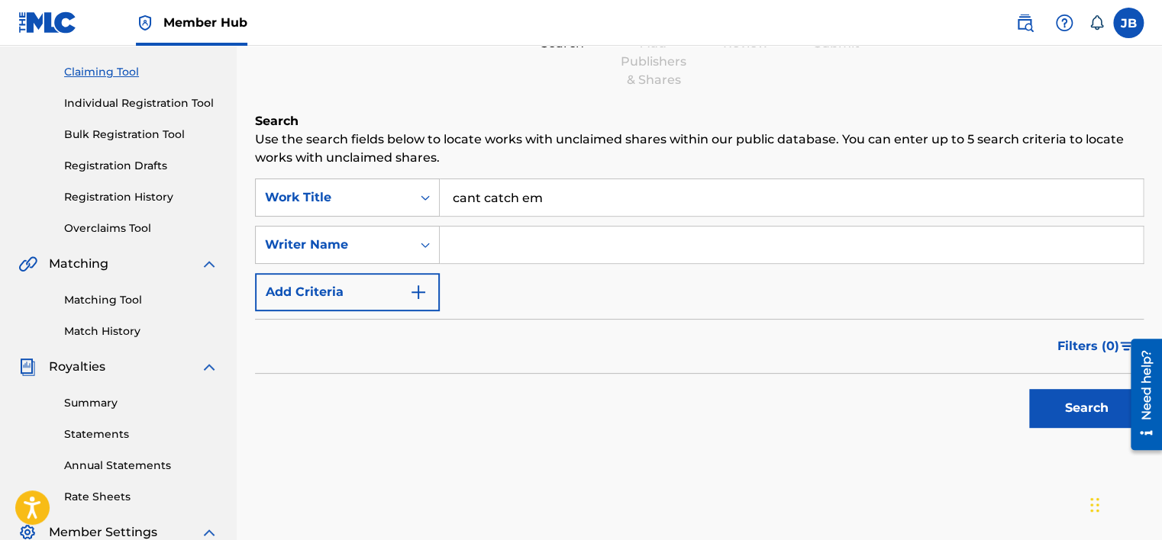
click at [501, 241] on input "Search Form" at bounding box center [791, 245] width 703 height 37
type input "m"
type input "deeynt"
click at [1065, 411] on button "Search" at bounding box center [1086, 408] width 114 height 38
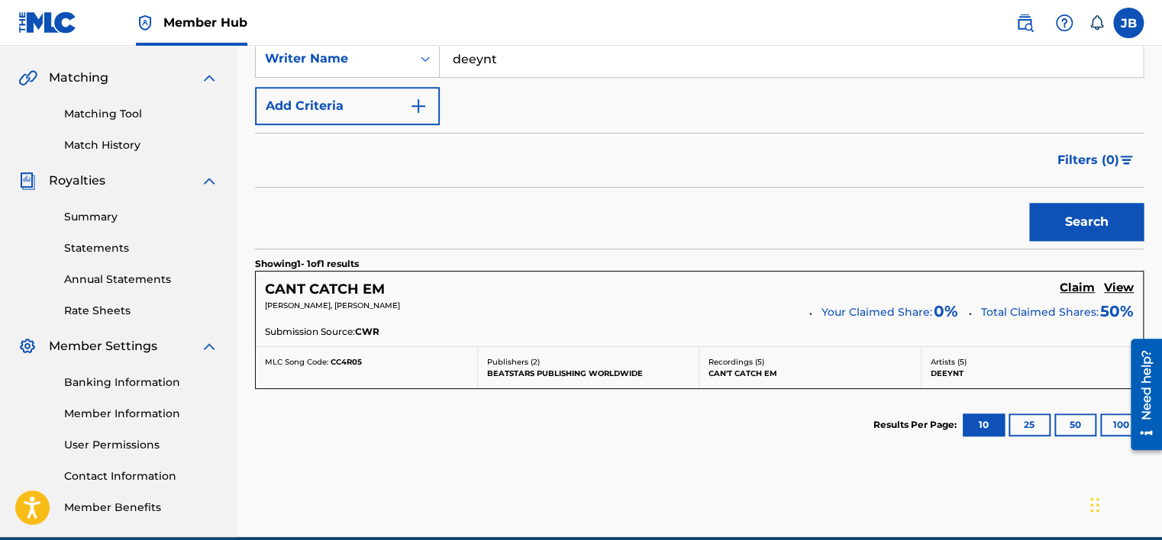
scroll to position [382, 0]
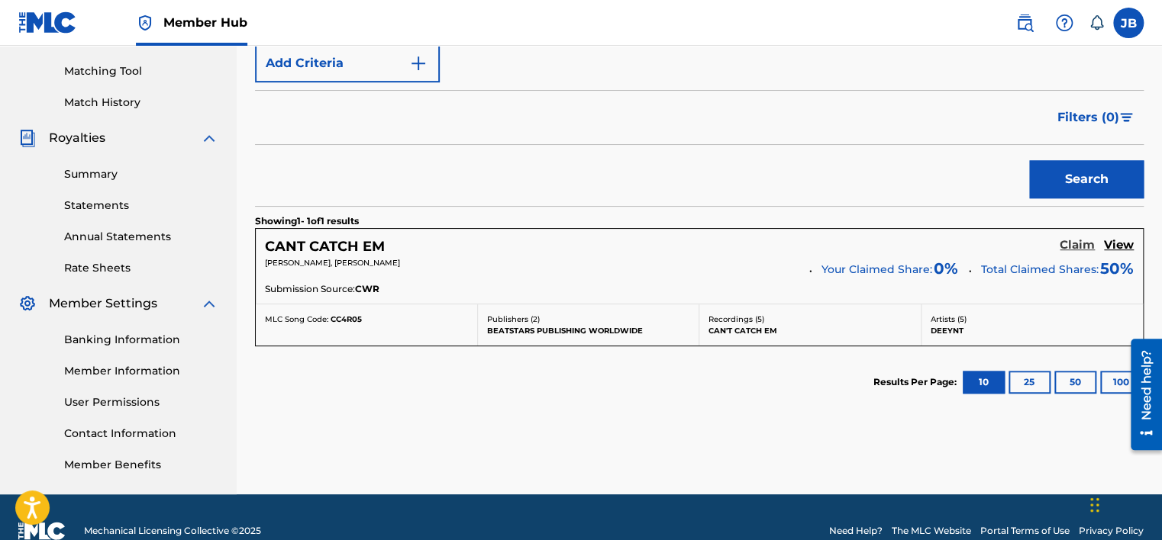
click at [1081, 245] on h5 "Claim" at bounding box center [1076, 245] width 35 height 15
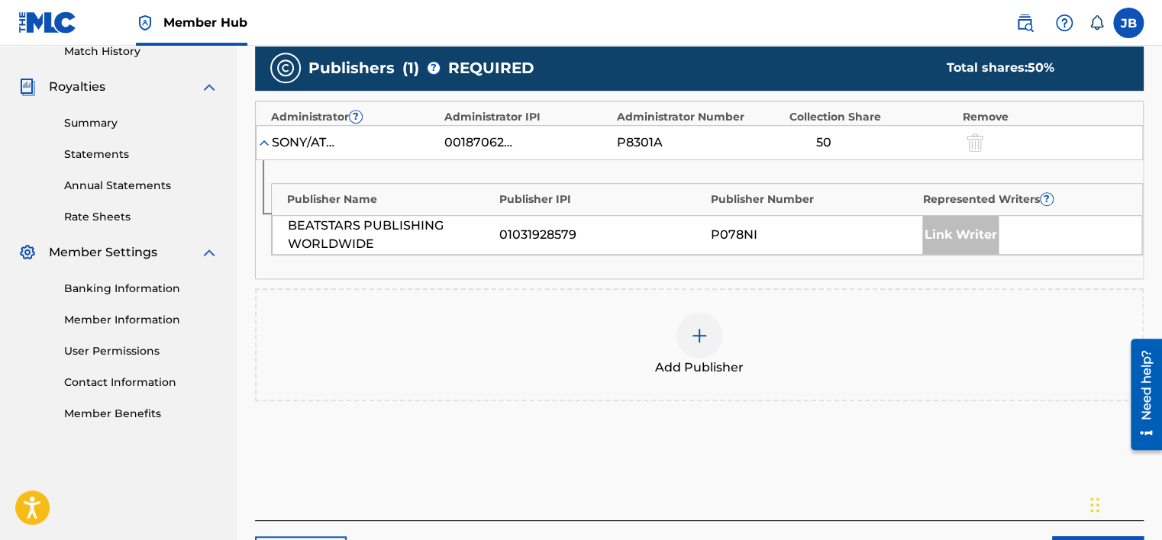
scroll to position [458, 0]
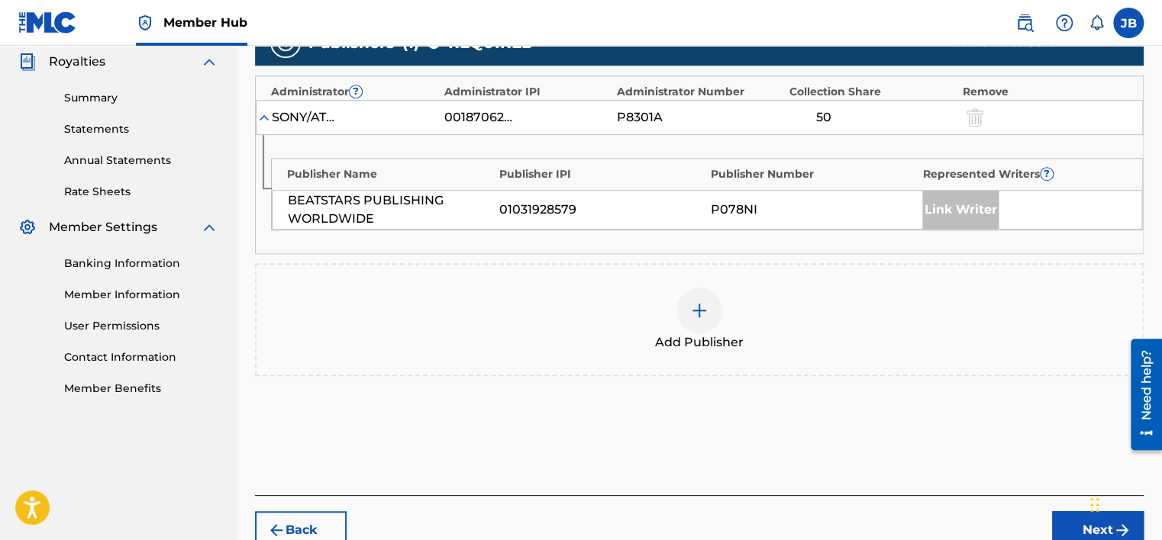
click at [693, 212] on div "01031928579" at bounding box center [601, 210] width 204 height 18
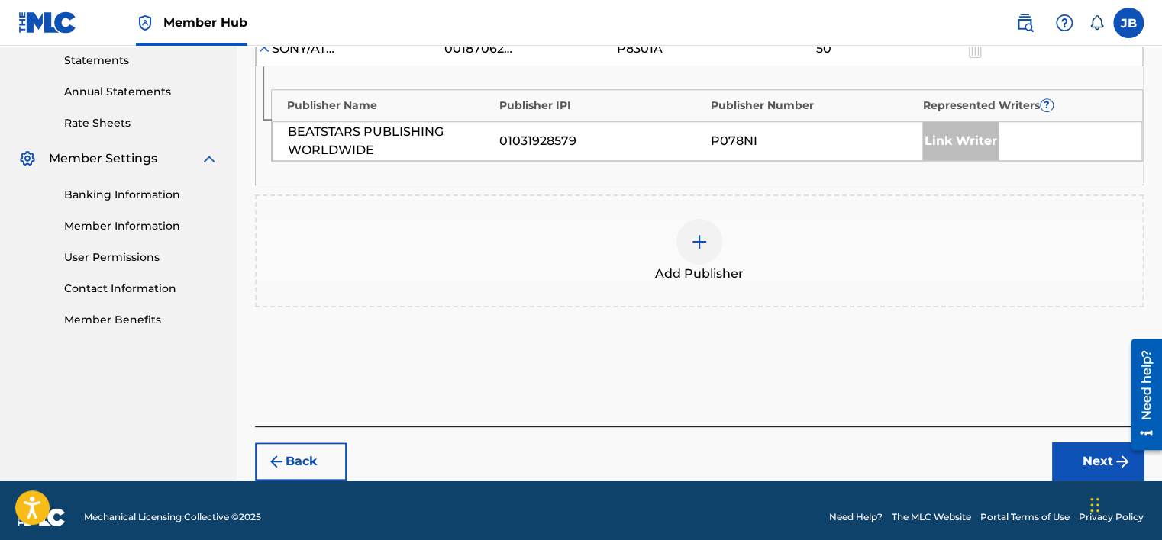
scroll to position [538, 0]
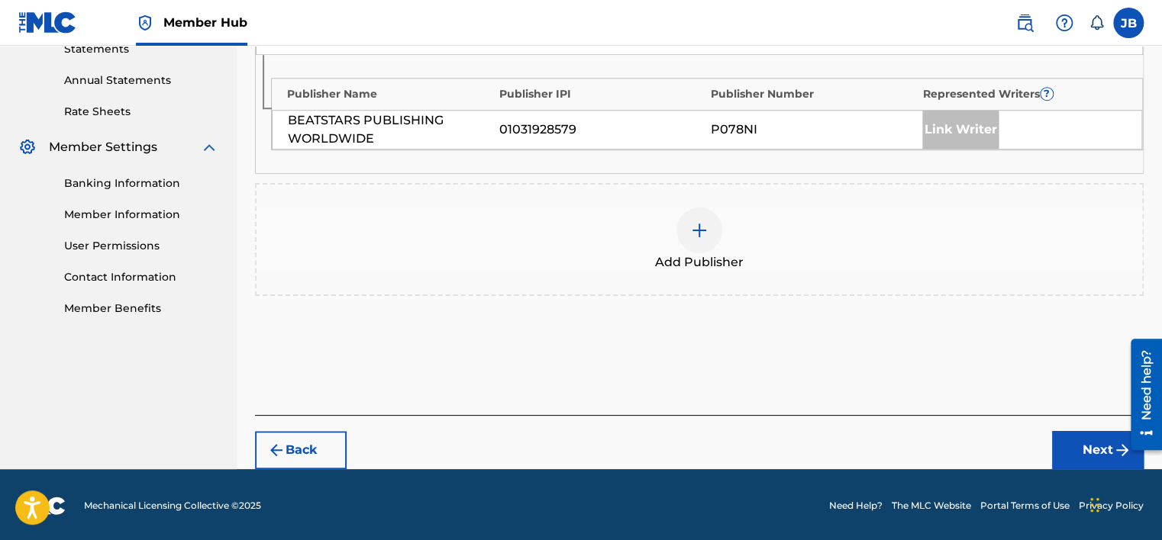
click at [695, 230] on img at bounding box center [699, 230] width 18 height 18
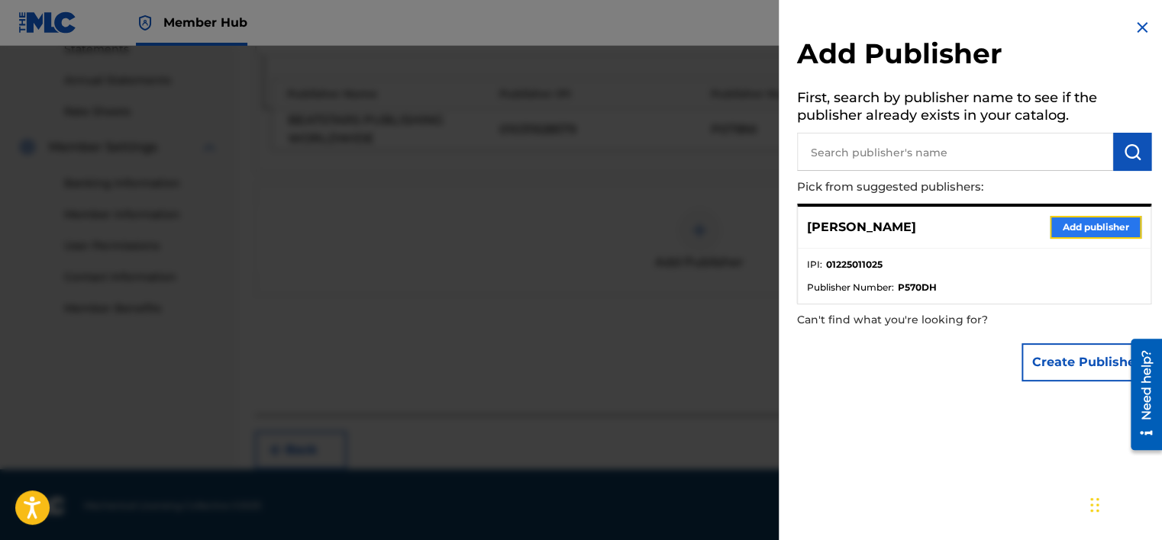
click at [1083, 230] on button "Add publisher" at bounding box center [1095, 227] width 92 height 23
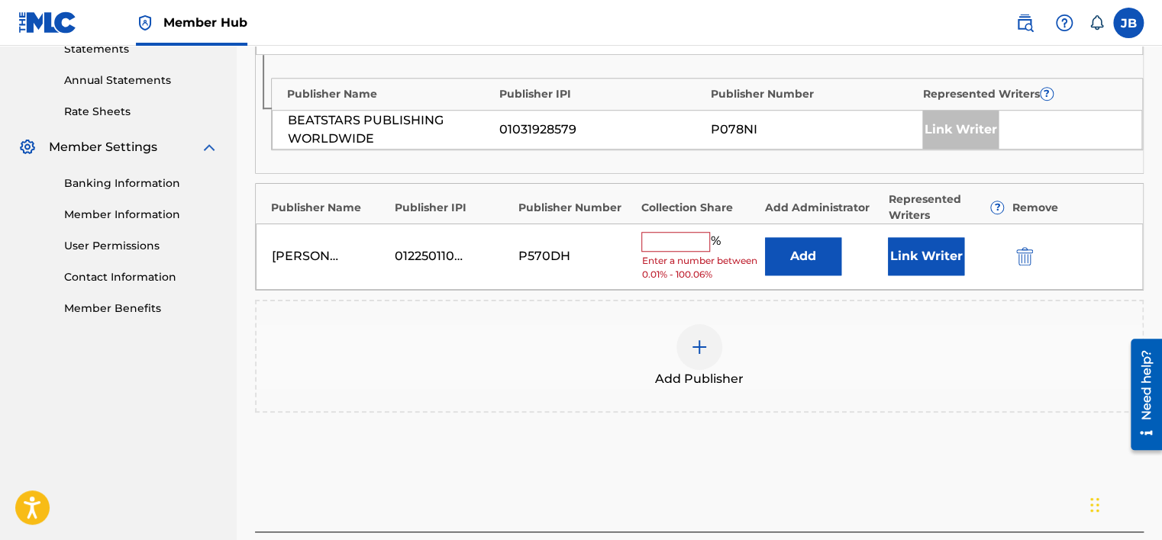
click at [661, 240] on input "text" at bounding box center [675, 242] width 69 height 20
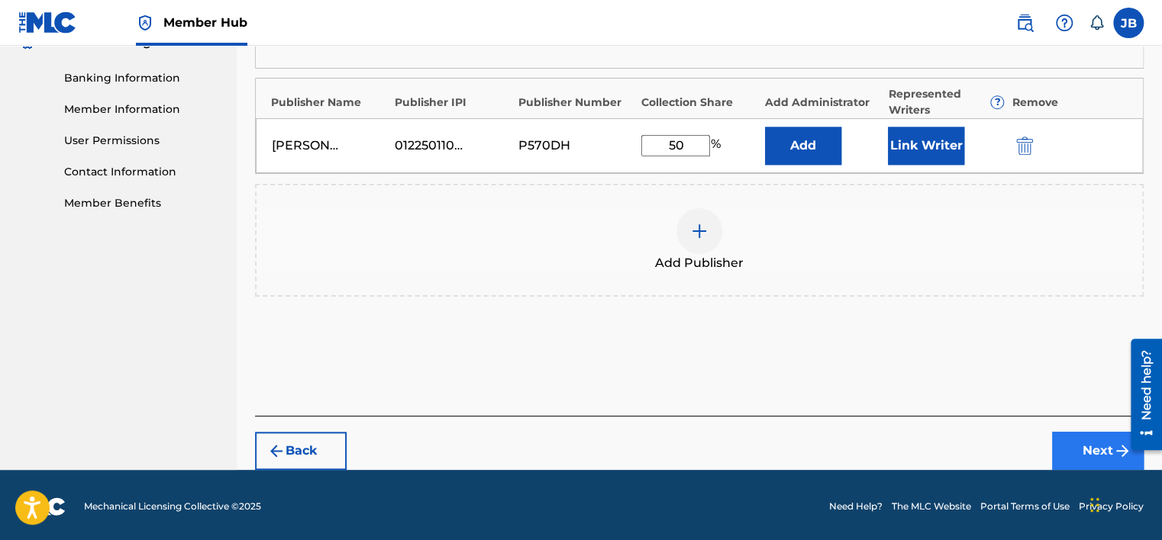
type input "50"
click at [1071, 440] on button "Next" at bounding box center [1098, 451] width 92 height 38
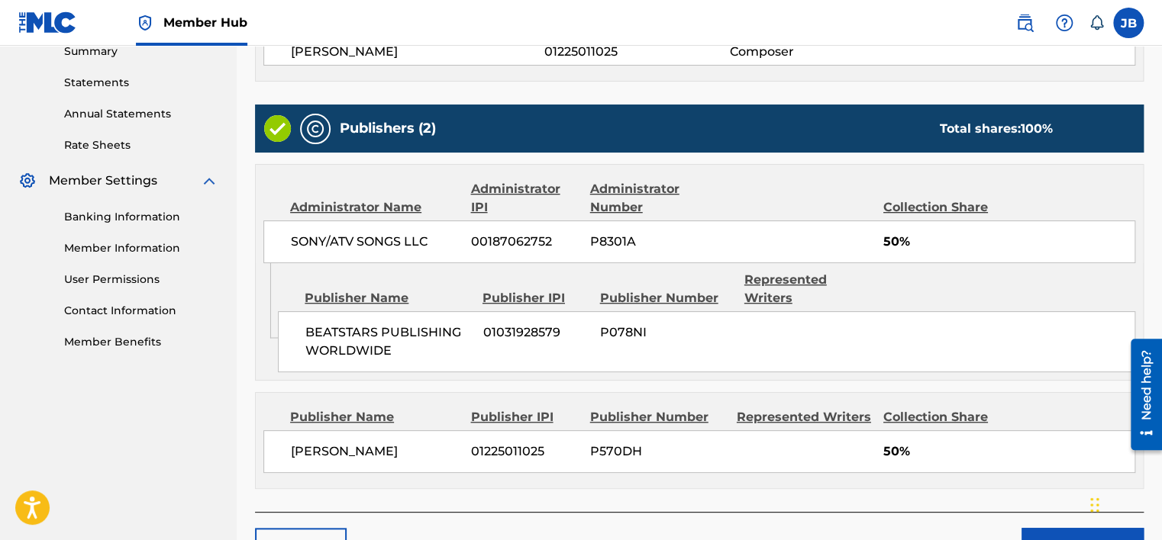
scroll to position [583, 0]
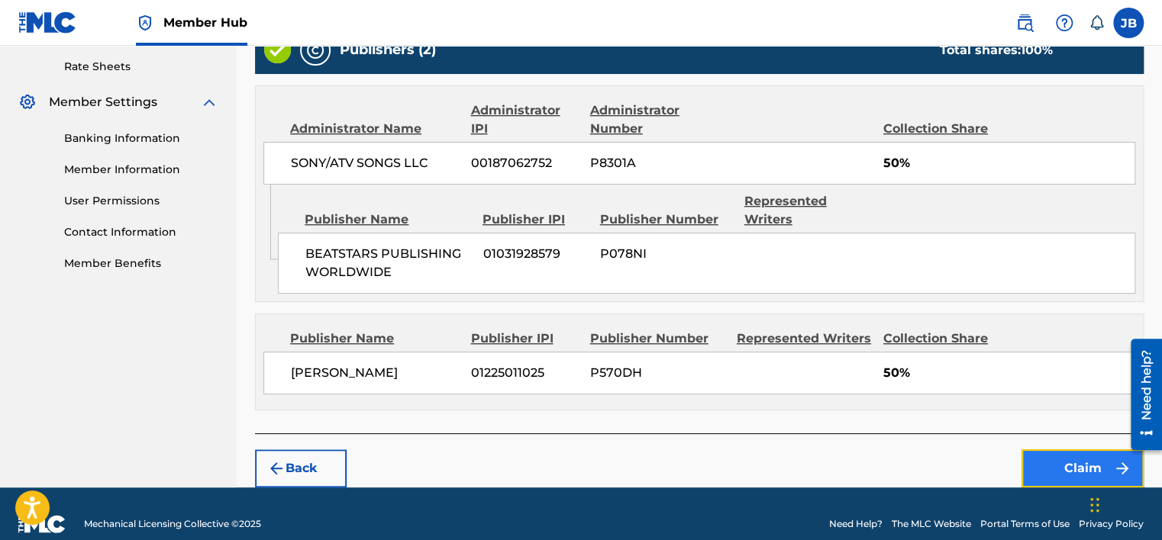
click at [1059, 450] on button "Claim" at bounding box center [1082, 469] width 122 height 38
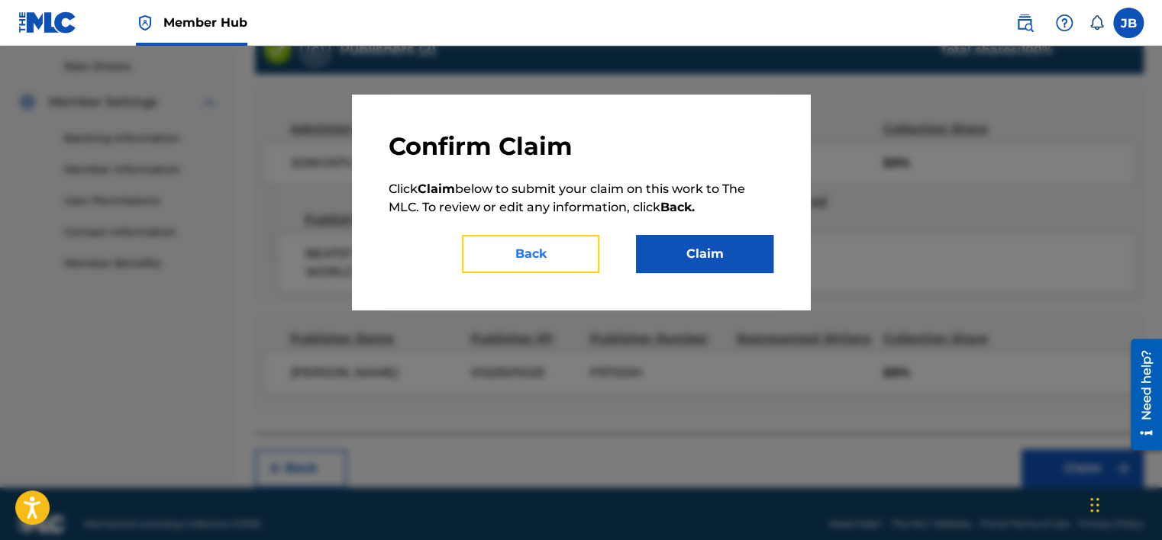
click at [559, 253] on button "Back" at bounding box center [530, 254] width 137 height 38
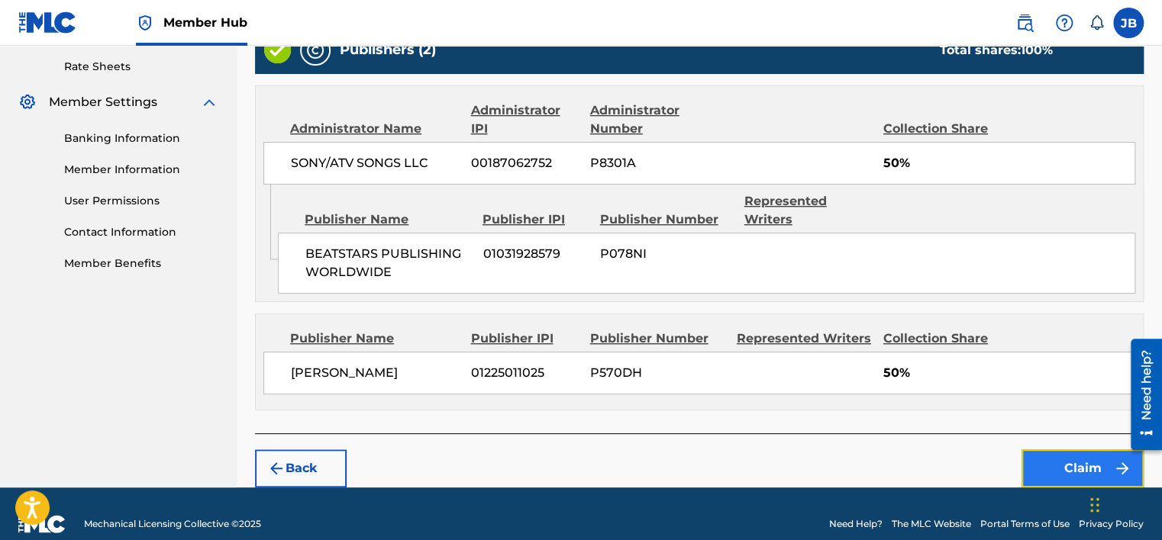
click at [1075, 461] on button "Claim" at bounding box center [1082, 469] width 122 height 38
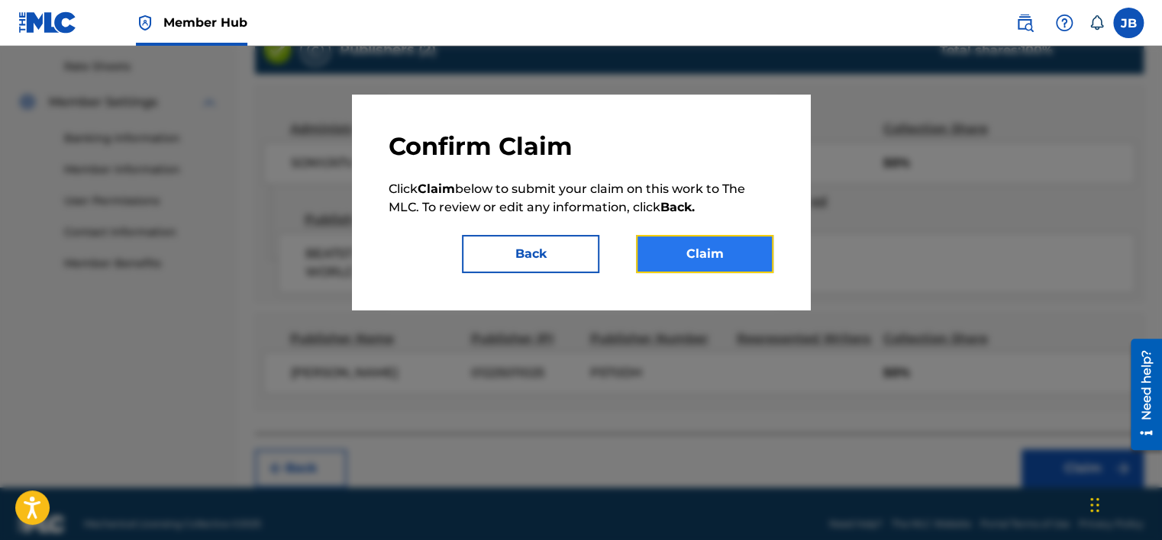
click at [753, 270] on button "Claim" at bounding box center [704, 254] width 137 height 38
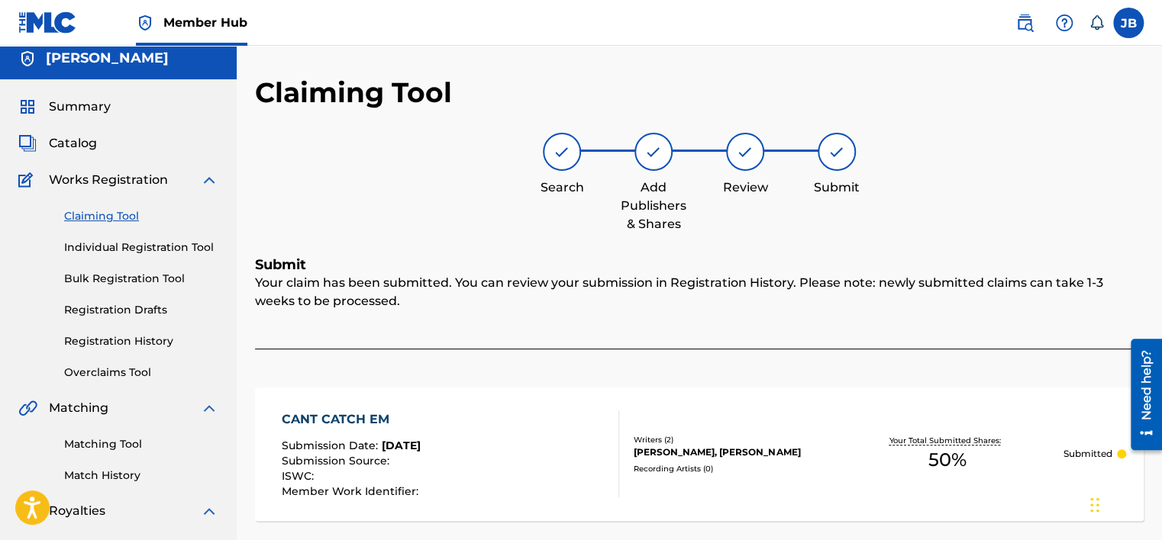
scroll to position [0, 0]
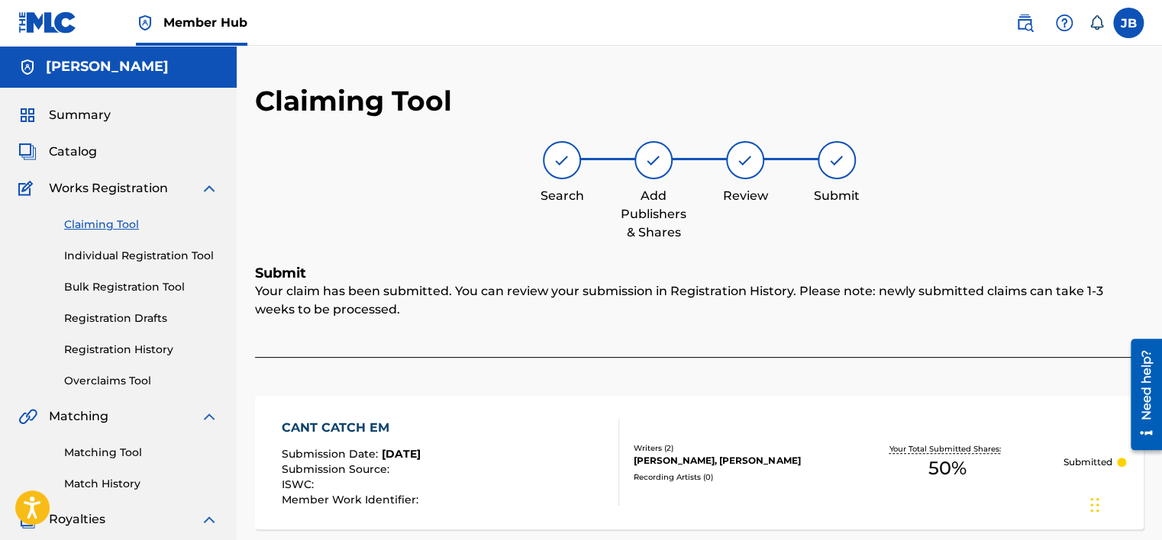
click at [114, 220] on link "Claiming Tool" at bounding box center [141, 225] width 154 height 16
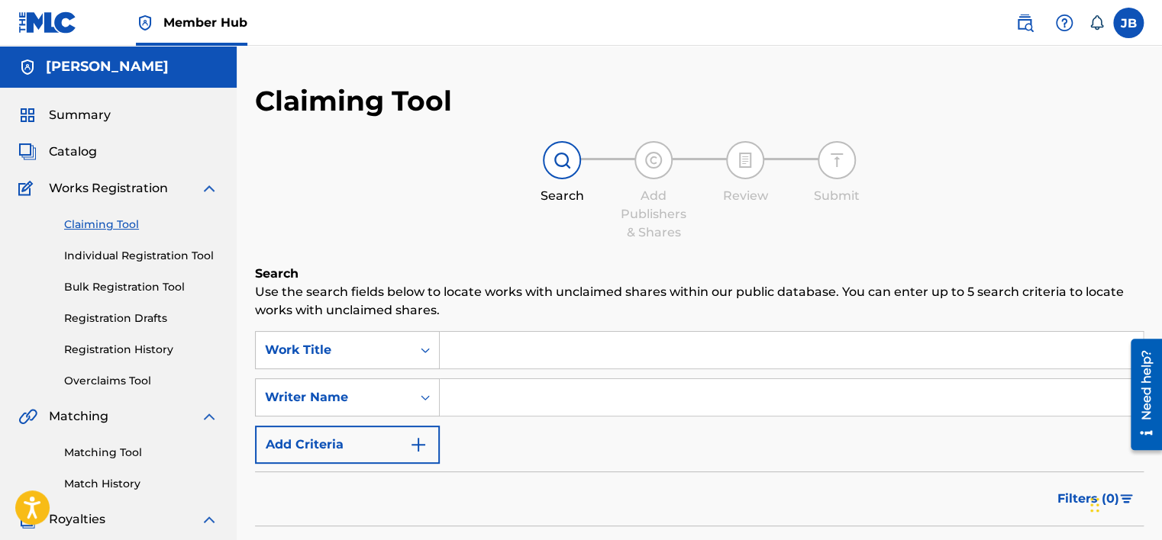
click at [494, 346] on input "Search Form" at bounding box center [791, 350] width 703 height 37
type input "d"
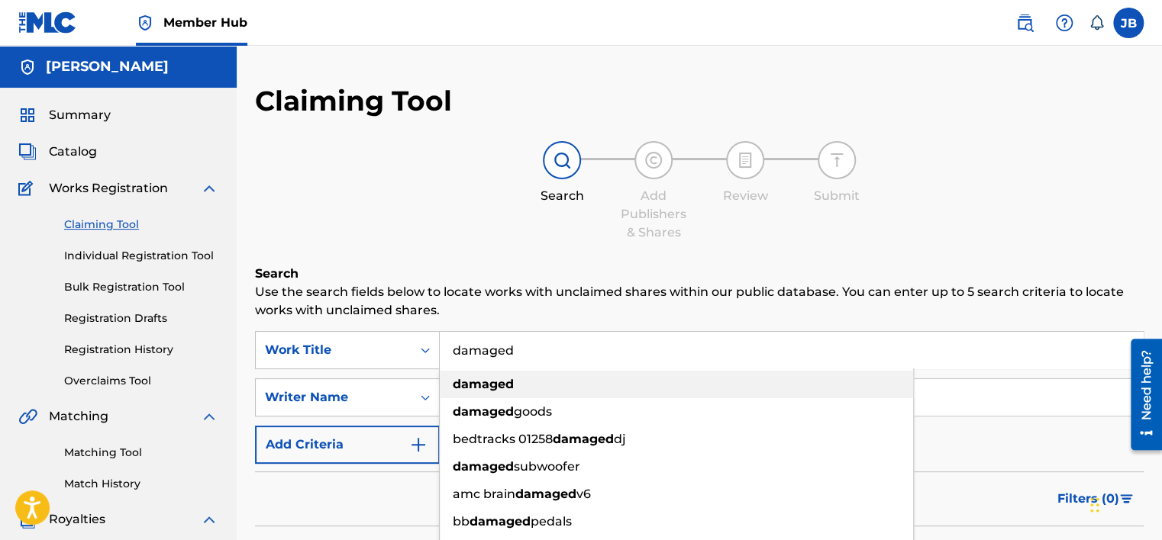
type input "damaged"
click at [464, 388] on strong "damaged" at bounding box center [483, 384] width 61 height 15
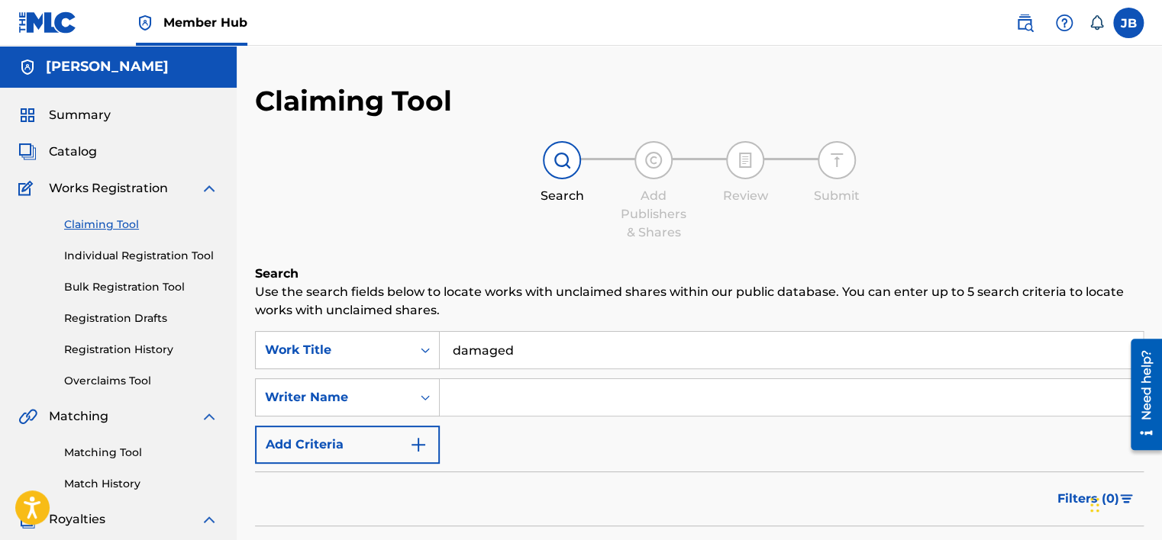
click at [485, 398] on input "Search Form" at bounding box center [791, 397] width 703 height 37
type input "mac critter"
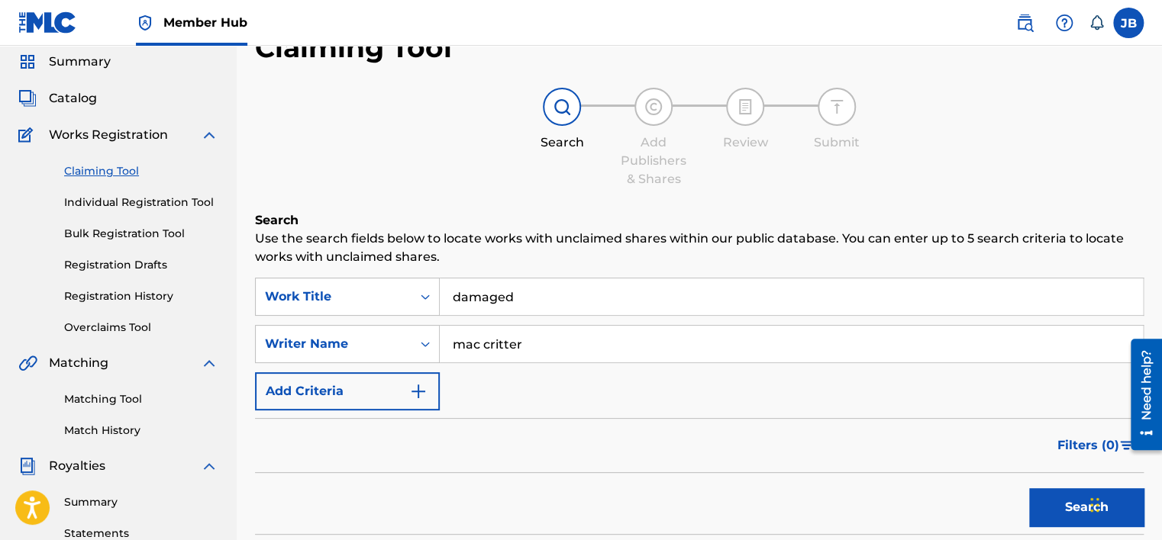
scroll to position [153, 0]
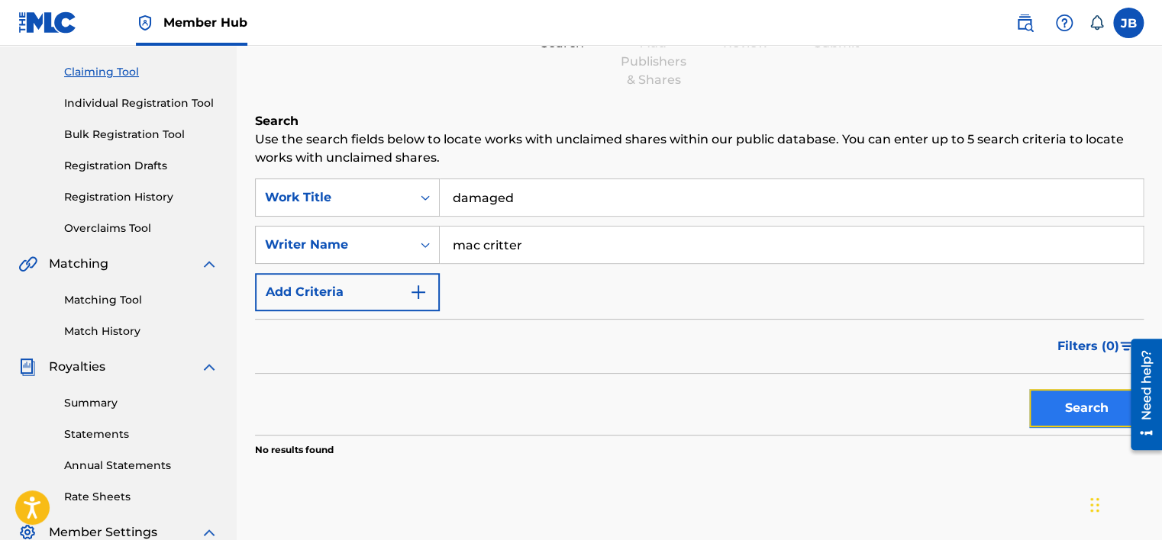
click at [1073, 401] on button "Search" at bounding box center [1086, 408] width 114 height 38
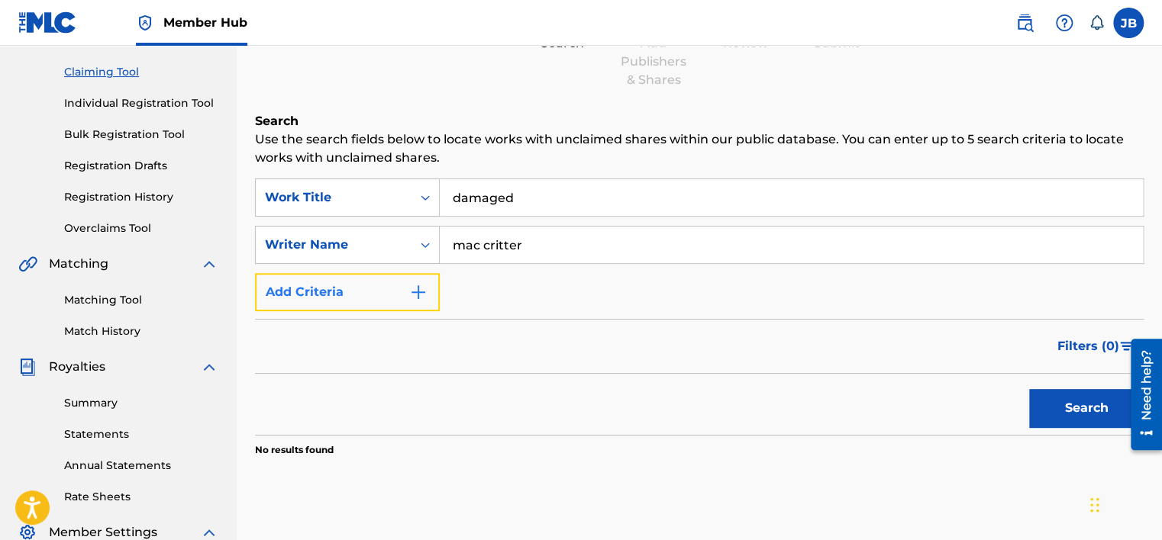
click at [401, 283] on button "Add Criteria" at bounding box center [347, 292] width 185 height 38
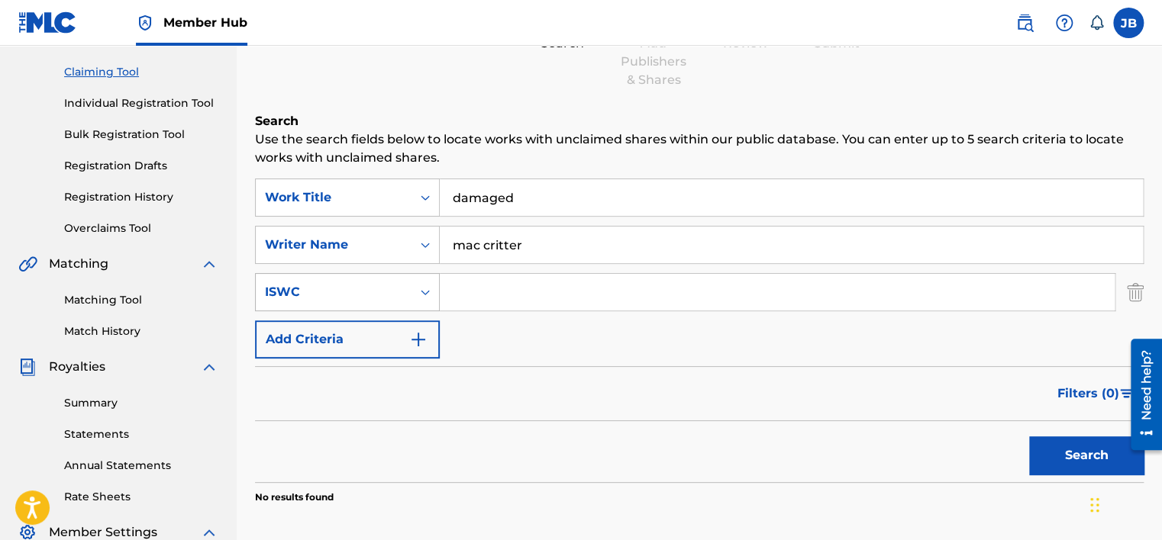
click at [403, 298] on div "ISWC" at bounding box center [334, 292] width 156 height 29
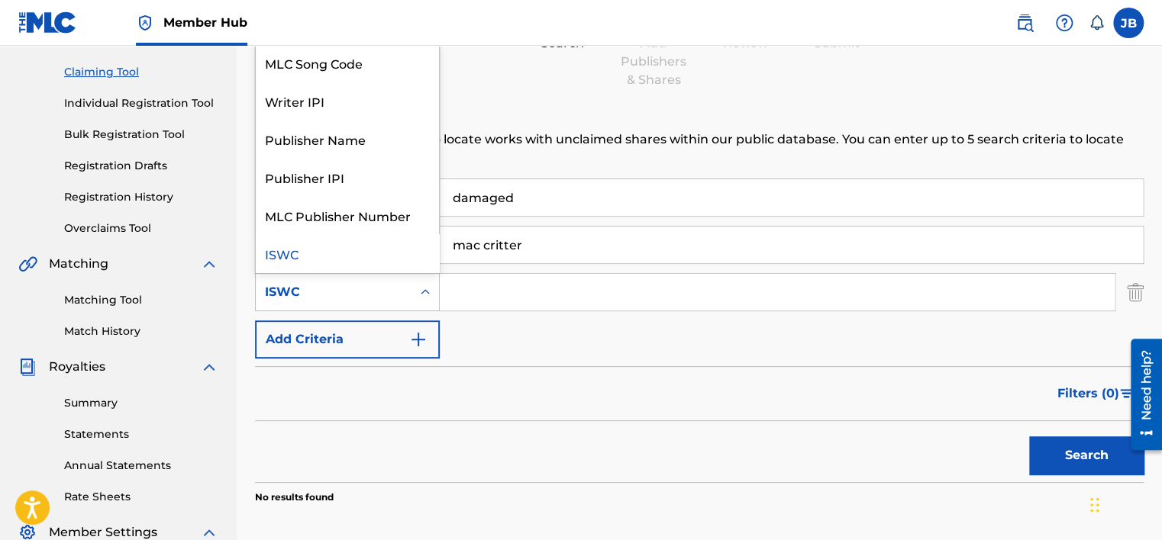
click at [407, 297] on div "ISWC" at bounding box center [334, 292] width 156 height 29
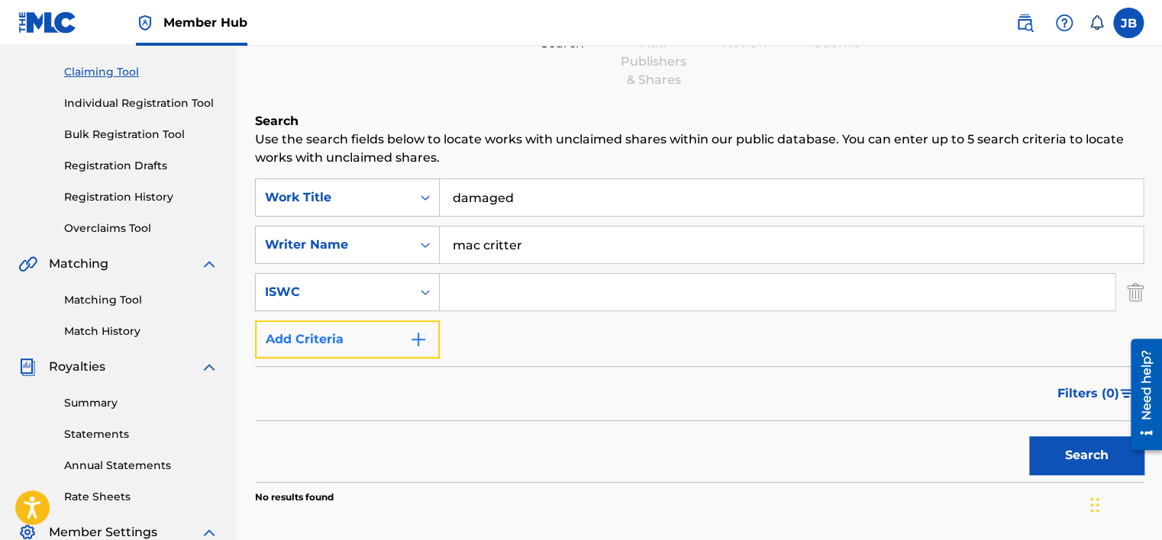
click at [372, 327] on button "Add Criteria" at bounding box center [347, 340] width 185 height 38
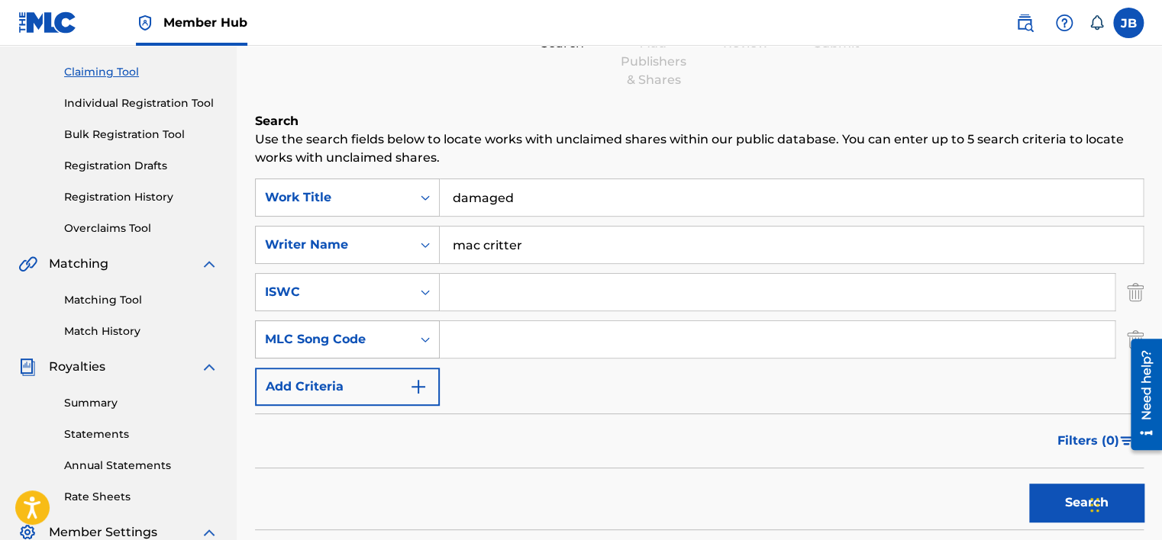
click at [370, 342] on div "MLC Song Code" at bounding box center [333, 339] width 137 height 18
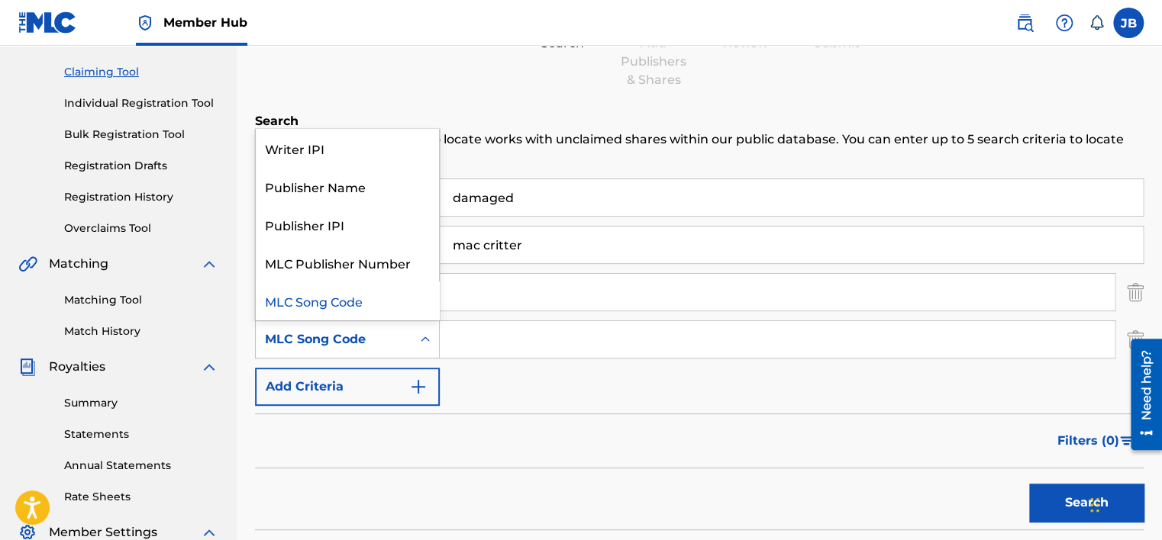
click at [375, 341] on div "MLC Song Code" at bounding box center [333, 339] width 137 height 18
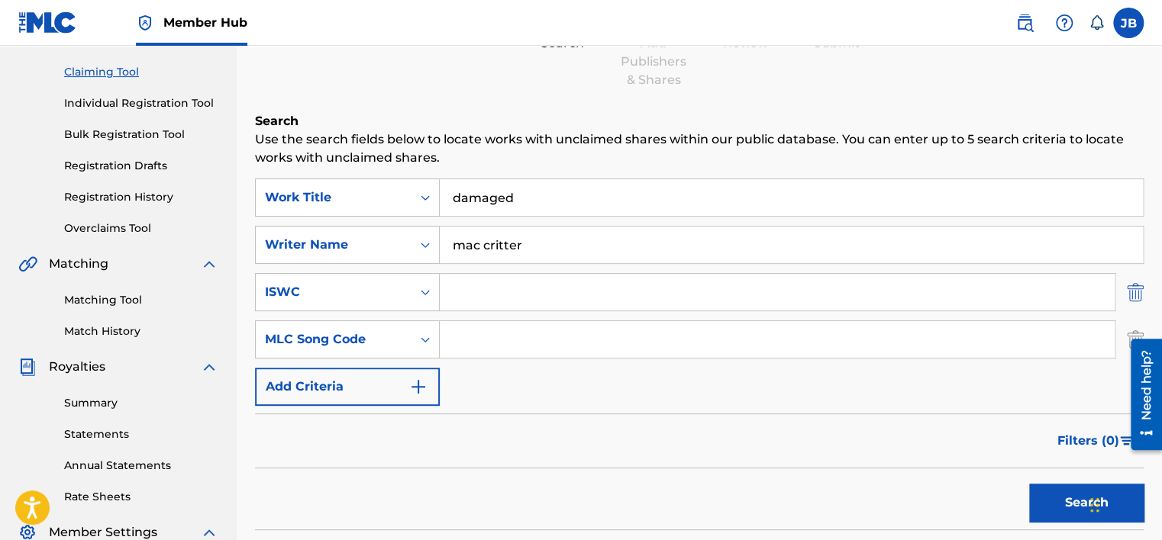
click at [1131, 298] on img "Search Form" at bounding box center [1134, 292] width 17 height 38
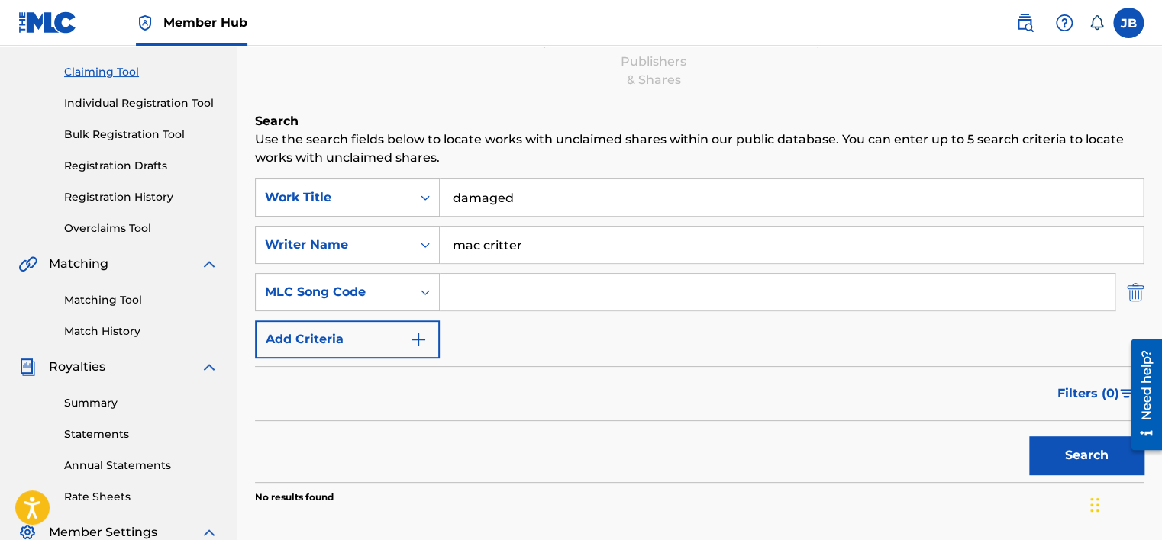
click at [1138, 295] on img "Search Form" at bounding box center [1134, 292] width 17 height 38
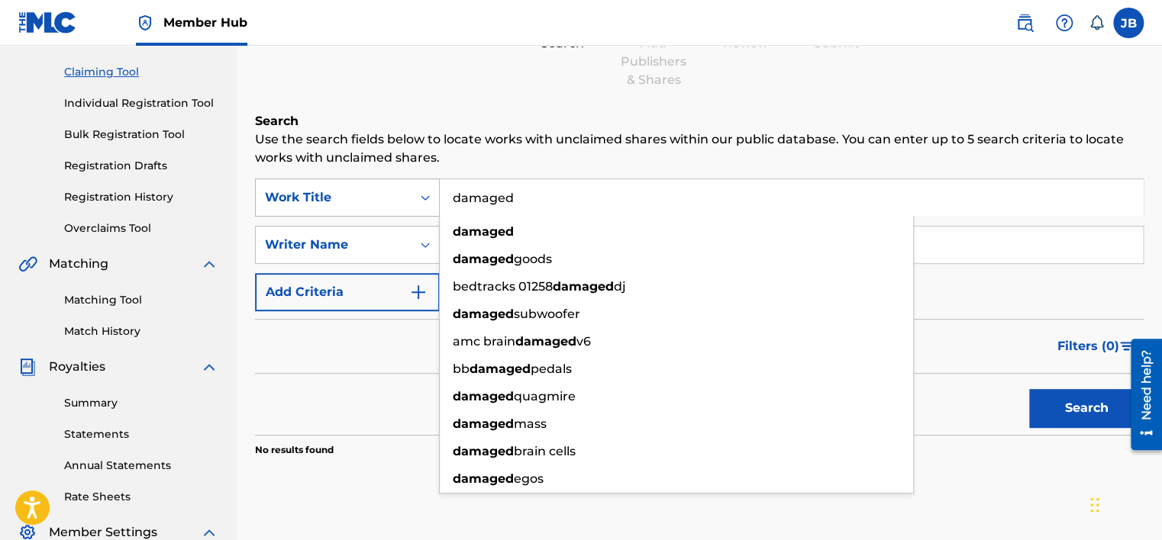
drag, startPoint x: 582, startPoint y: 203, endPoint x: 388, endPoint y: 207, distance: 193.1
click at [388, 207] on div "SearchWithCriteria41731587-8ee2-49e1-ac95-b3953932d702 Work Title damaged damag…" at bounding box center [699, 198] width 888 height 38
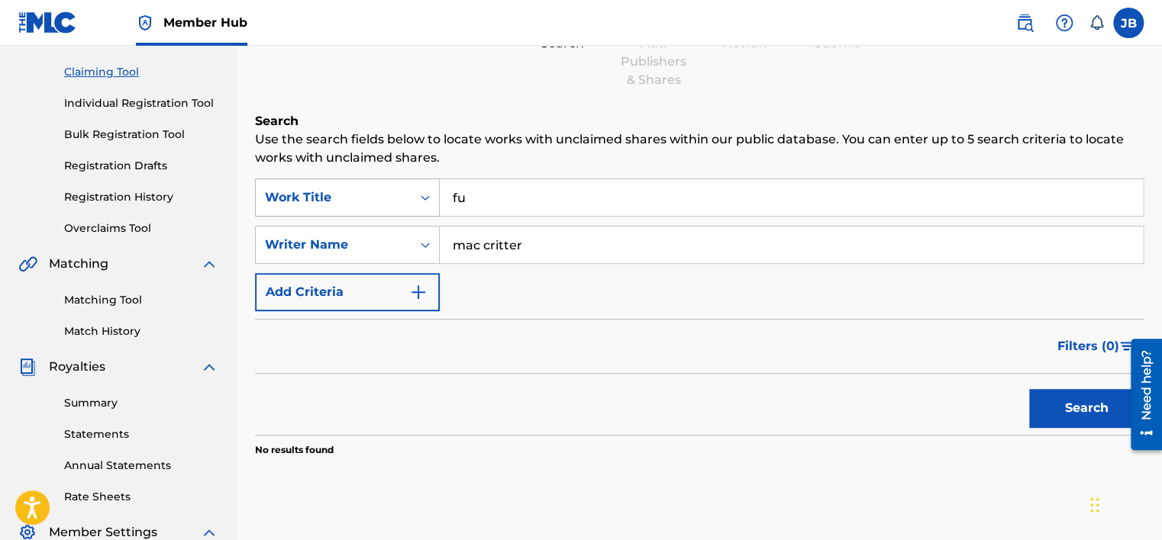
type input "f"
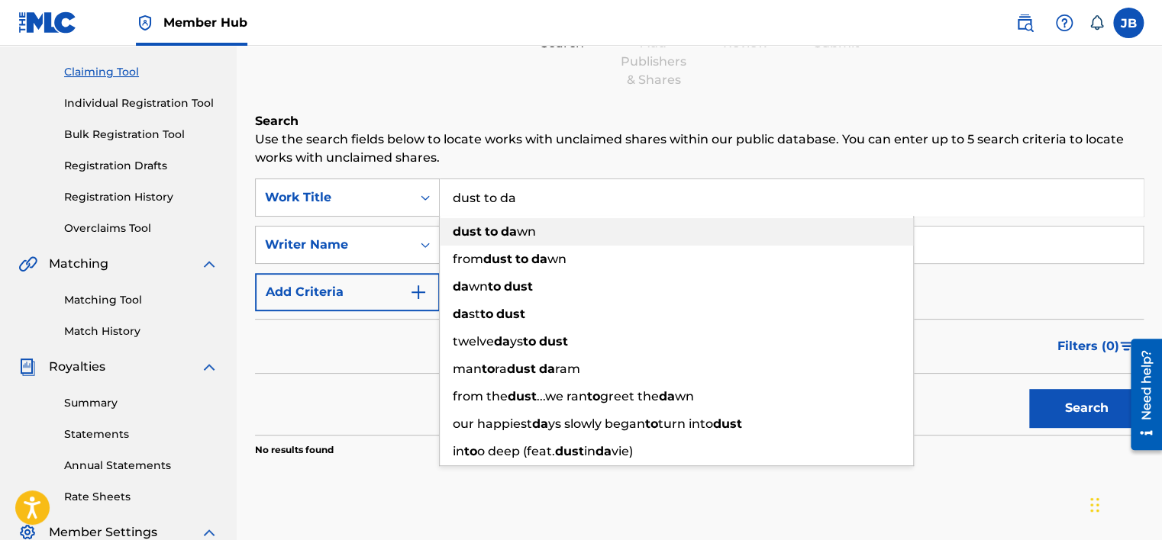
click at [495, 231] on strong "to" at bounding box center [491, 231] width 13 height 15
type input "dust to [PERSON_NAME]"
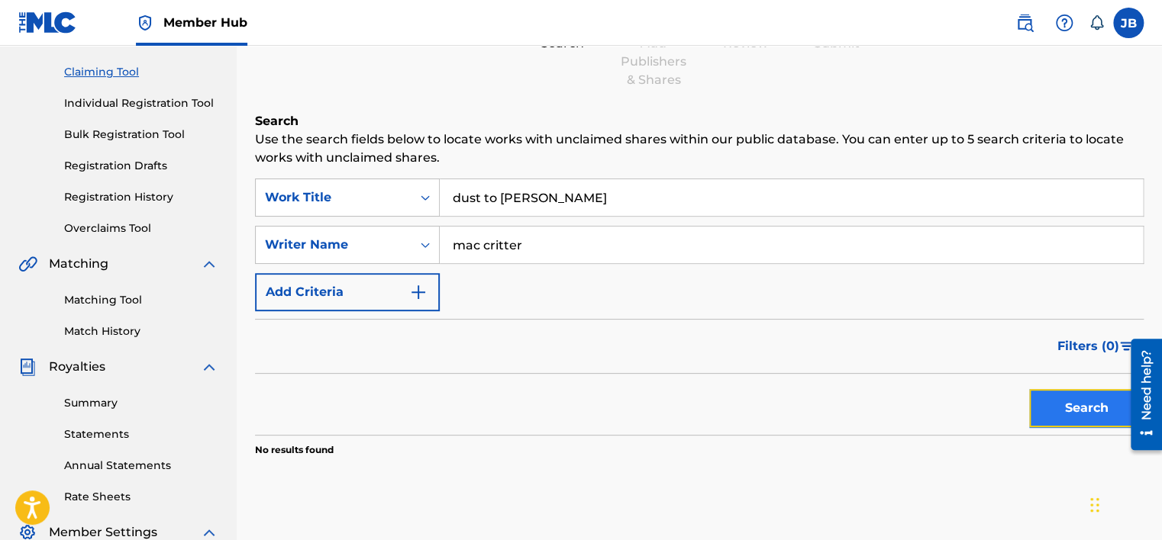
click at [1091, 409] on button "Search" at bounding box center [1086, 408] width 114 height 38
click at [1091, 409] on div "Search" at bounding box center [1082, 404] width 122 height 61
click at [1091, 409] on button "Search" at bounding box center [1086, 408] width 114 height 38
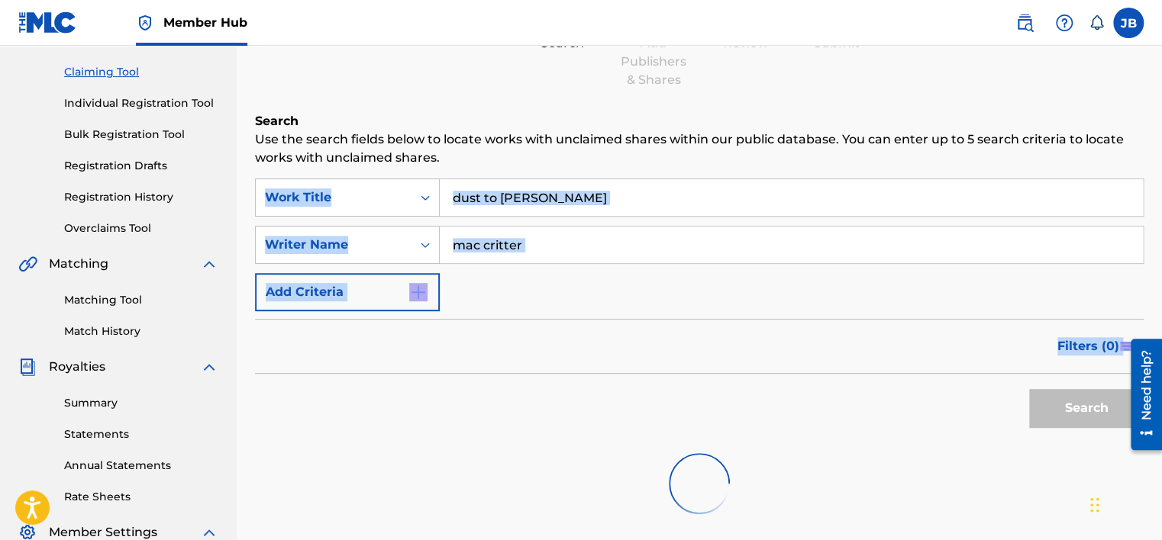
click at [1091, 409] on div "Search" at bounding box center [1082, 404] width 122 height 61
drag, startPoint x: 1091, startPoint y: 409, endPoint x: 766, endPoint y: 390, distance: 324.9
click at [766, 390] on div "Search" at bounding box center [699, 404] width 888 height 61
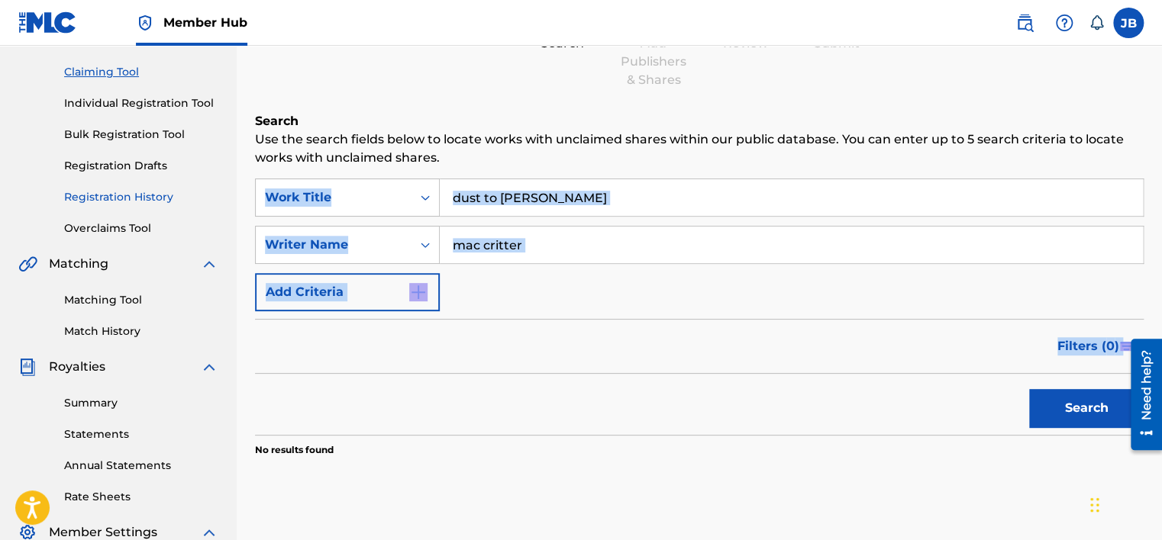
click at [119, 196] on link "Registration History" at bounding box center [141, 197] width 154 height 16
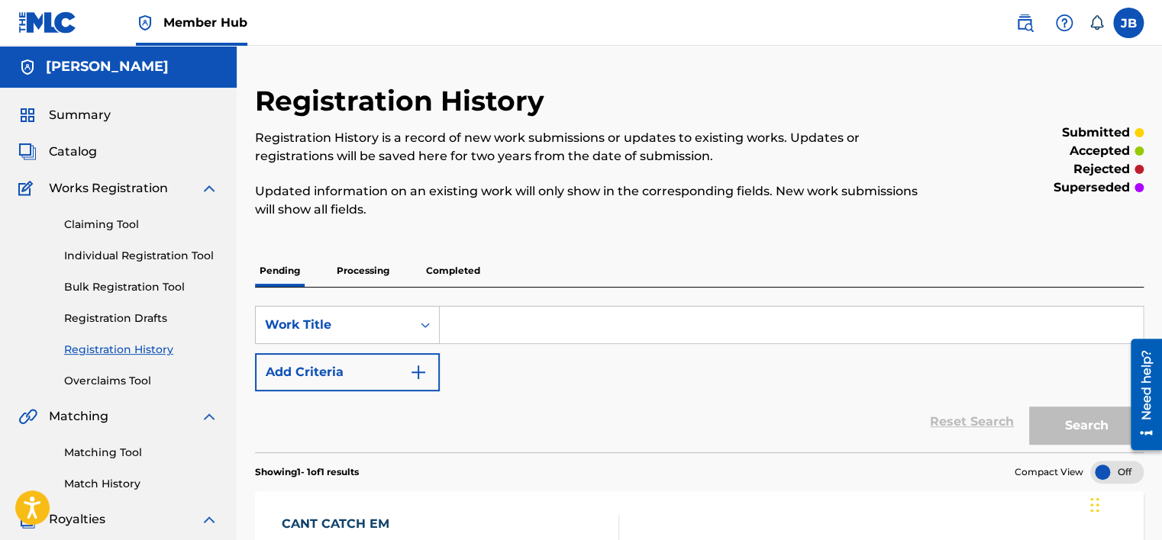
click at [485, 327] on input "Search Form" at bounding box center [791, 325] width 703 height 37
click at [488, 321] on input "Search Form" at bounding box center [791, 325] width 703 height 37
click at [132, 256] on link "Individual Registration Tool" at bounding box center [141, 256] width 154 height 16
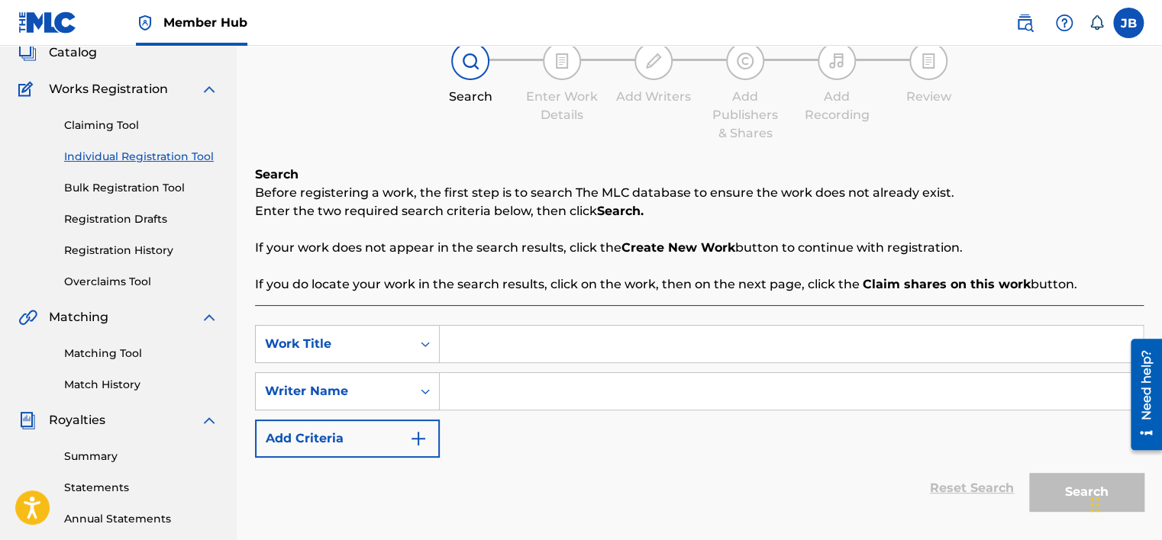
scroll to position [76, 0]
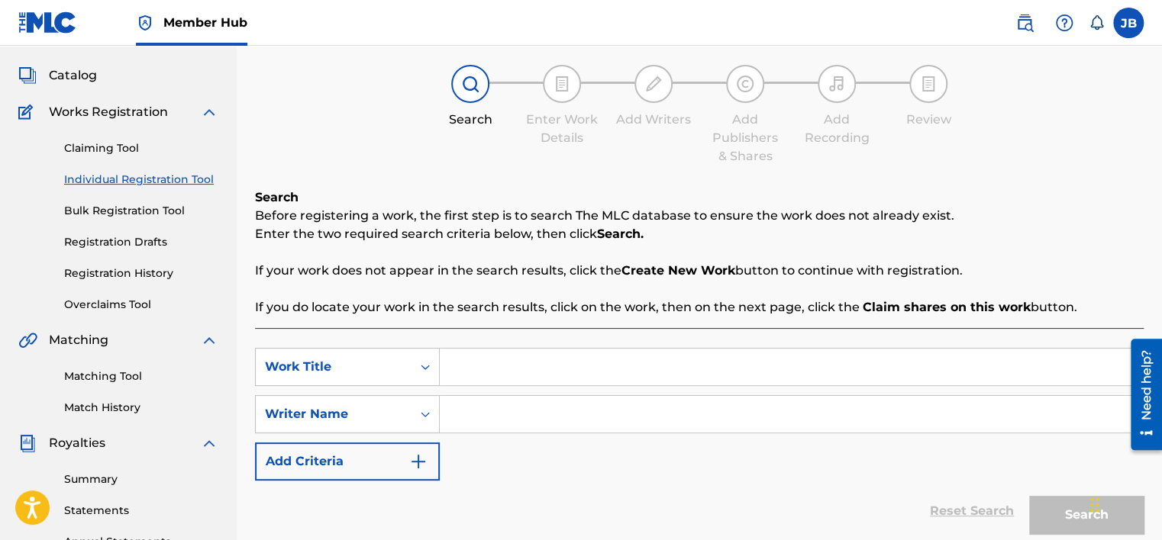
click at [467, 363] on input "Search Form" at bounding box center [791, 367] width 703 height 37
type input "damaged"
click at [517, 418] on input "Search Form" at bounding box center [791, 414] width 703 height 37
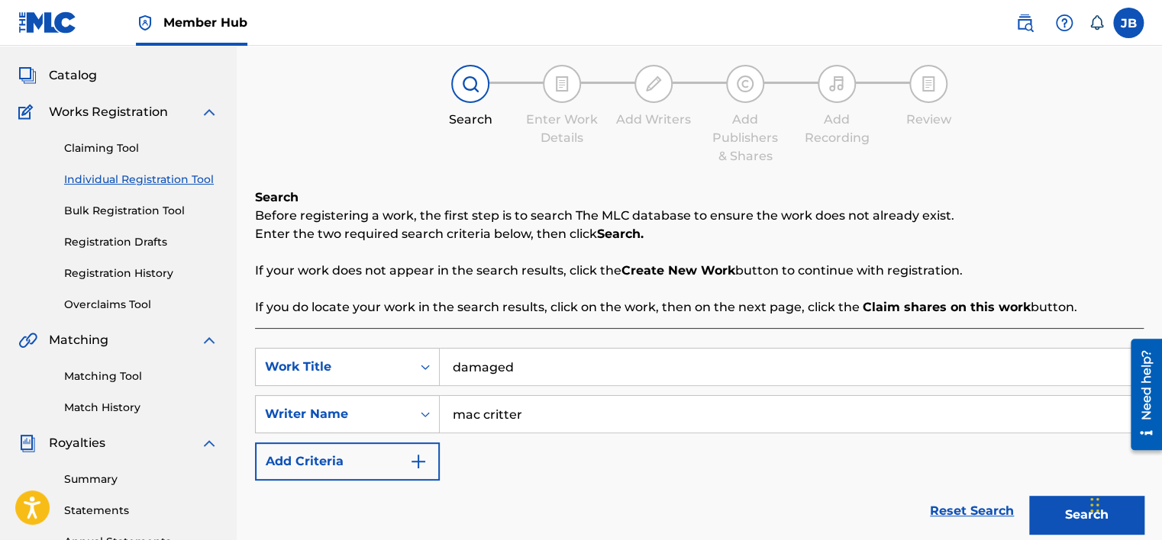
type input "mac critter"
click at [1029, 496] on button "Search" at bounding box center [1086, 515] width 114 height 38
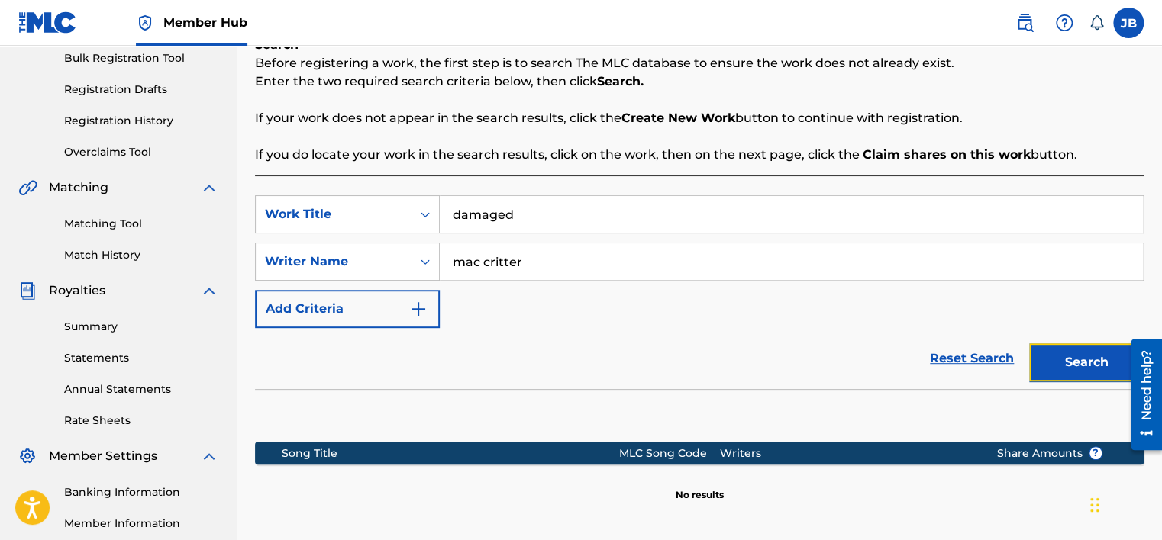
click at [1050, 353] on button "Search" at bounding box center [1086, 362] width 114 height 38
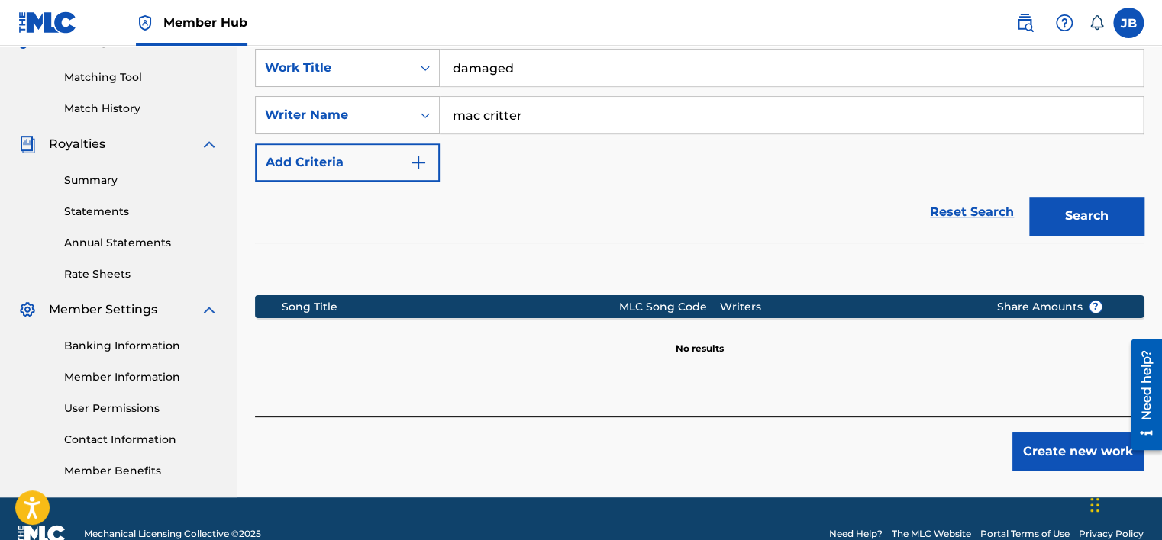
scroll to position [406, 0]
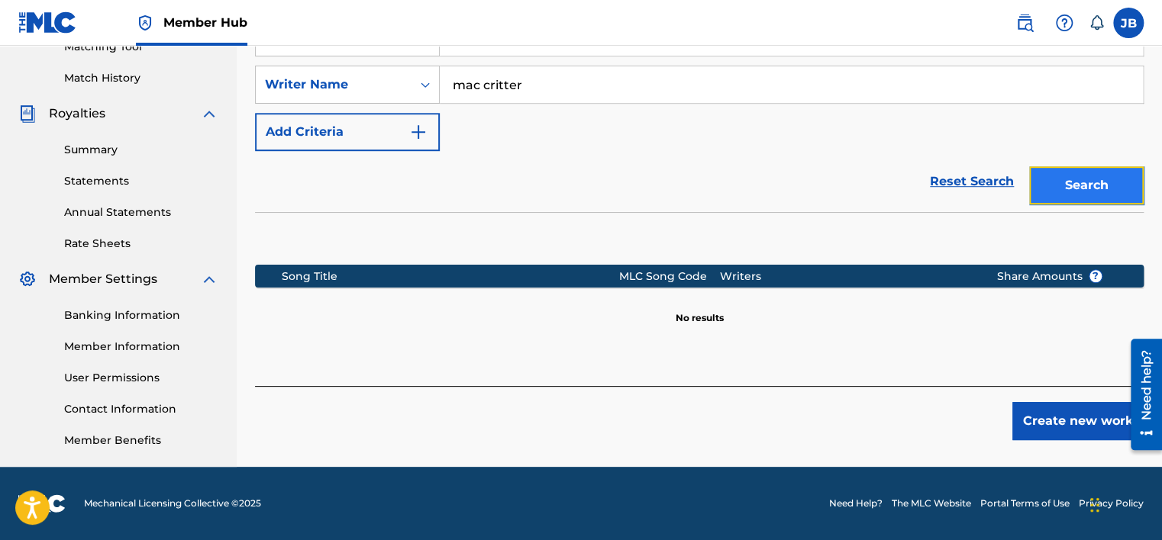
click at [1084, 173] on button "Search" at bounding box center [1086, 185] width 114 height 38
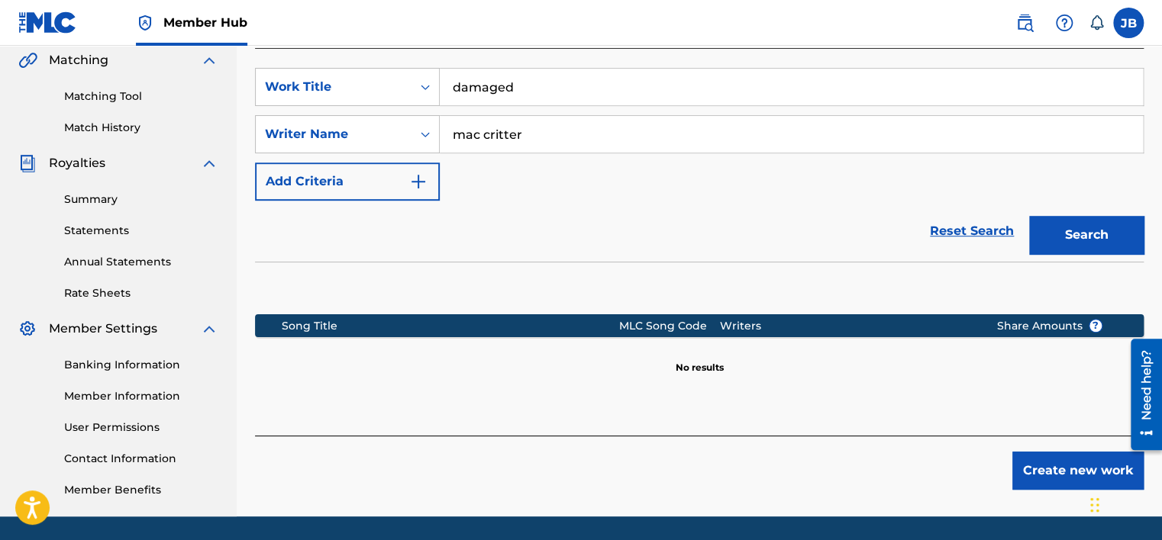
scroll to position [330, 0]
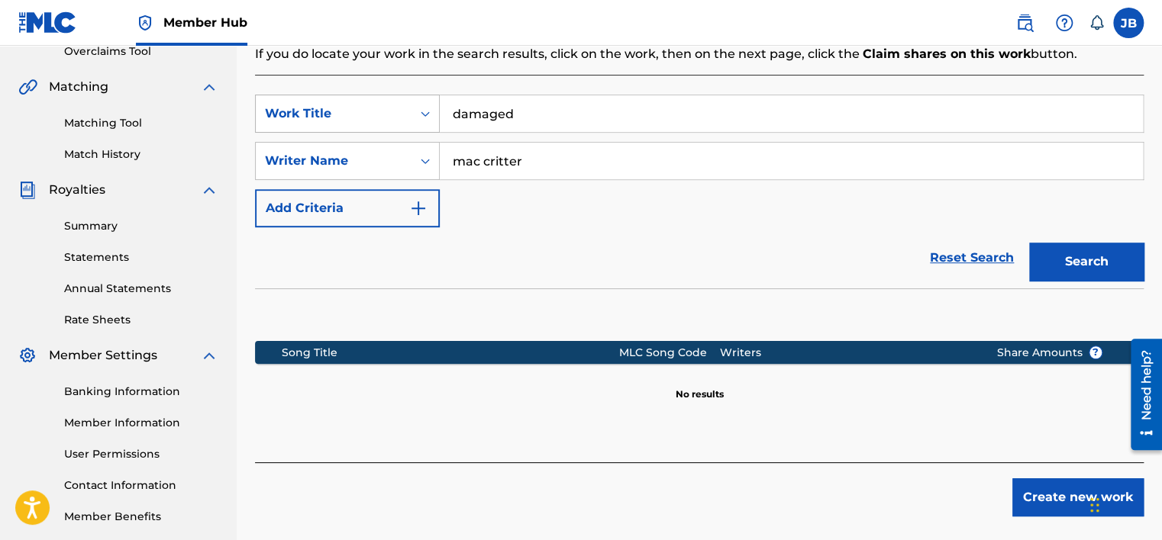
drag, startPoint x: 593, startPoint y: 114, endPoint x: 372, endPoint y: 105, distance: 220.7
click at [374, 106] on div "SearchWithCriteriad6331e26-d535-4489-99a4-154ae05f439b Work Title damaged" at bounding box center [699, 114] width 888 height 38
type input "dust to [PERSON_NAME]"
click at [1029, 243] on button "Search" at bounding box center [1086, 262] width 114 height 38
drag, startPoint x: 515, startPoint y: 113, endPoint x: 203, endPoint y: 107, distance: 312.2
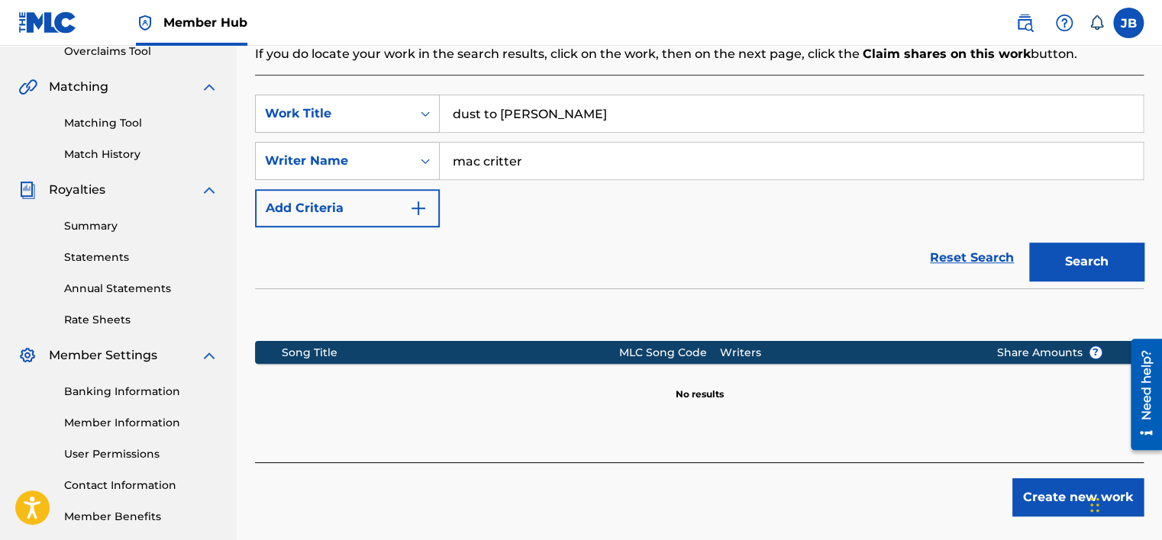
click at [205, 108] on main "[PERSON_NAME] Summary Catalog Works Registration Claiming Tool Individual Regis…" at bounding box center [581, 129] width 1162 height 827
click at [1029, 243] on button "Search" at bounding box center [1086, 262] width 114 height 38
type input "f"
click at [1029, 243] on button "Search" at bounding box center [1086, 262] width 114 height 38
type input "o"
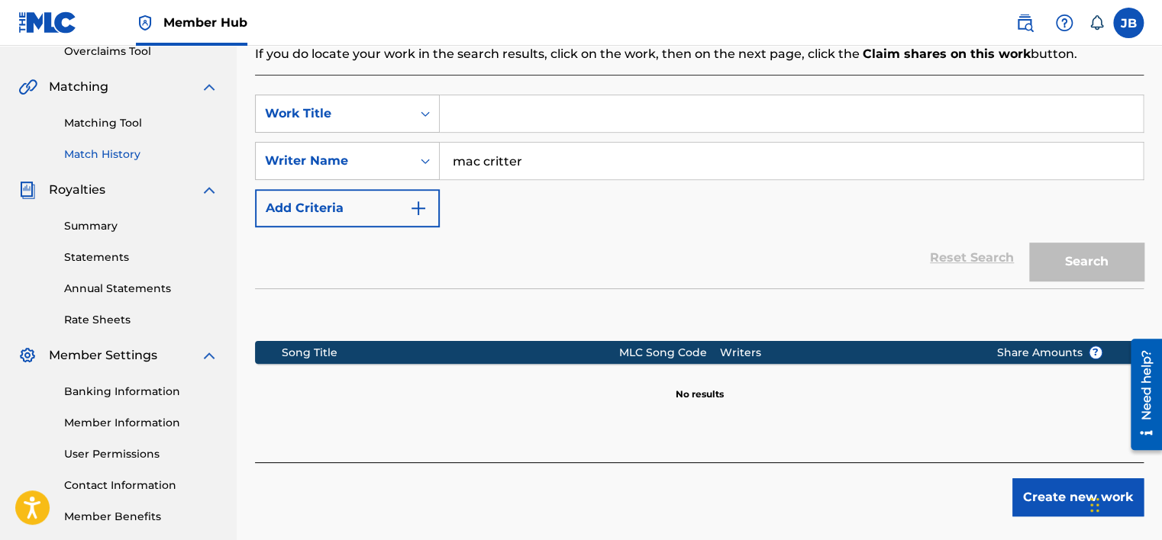
drag, startPoint x: 582, startPoint y: 154, endPoint x: 208, endPoint y: 147, distance: 374.0
click at [211, 147] on main "[PERSON_NAME] Summary Catalog Works Registration Claiming Tool Individual Regis…" at bounding box center [581, 129] width 1162 height 827
type input "[PERSON_NAME]"
click at [488, 112] on input "Search Form" at bounding box center [791, 113] width 703 height 37
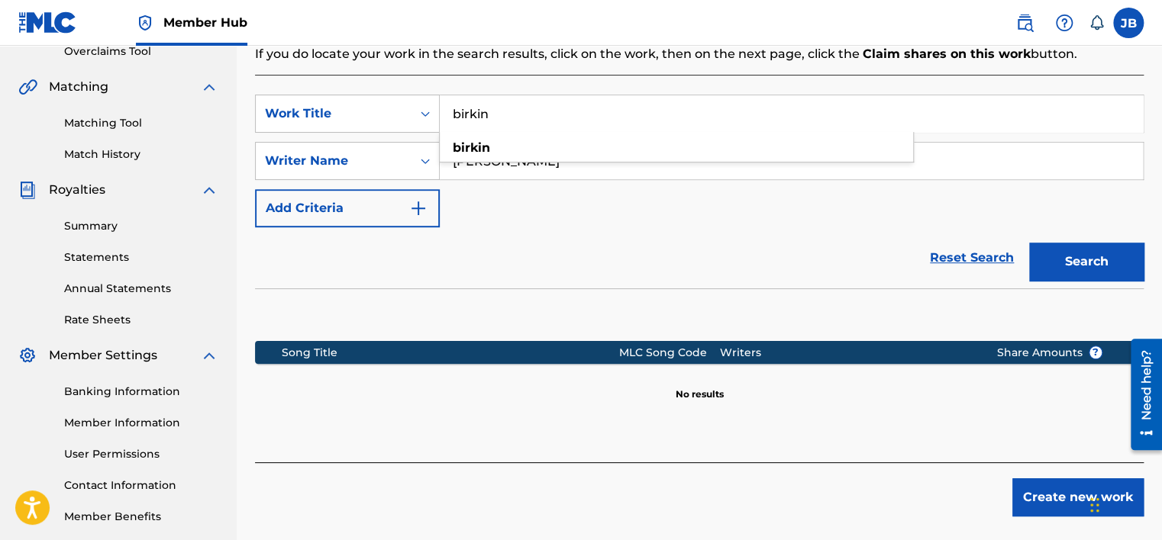
type input "birkin"
click at [1029, 243] on button "Search" at bounding box center [1086, 262] width 114 height 38
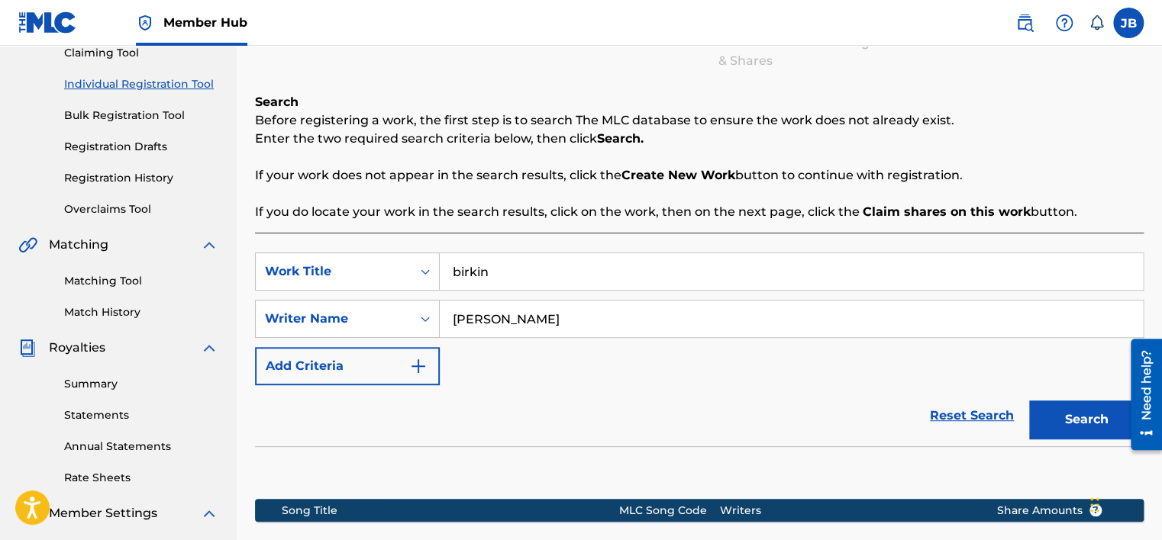
scroll to position [101, 0]
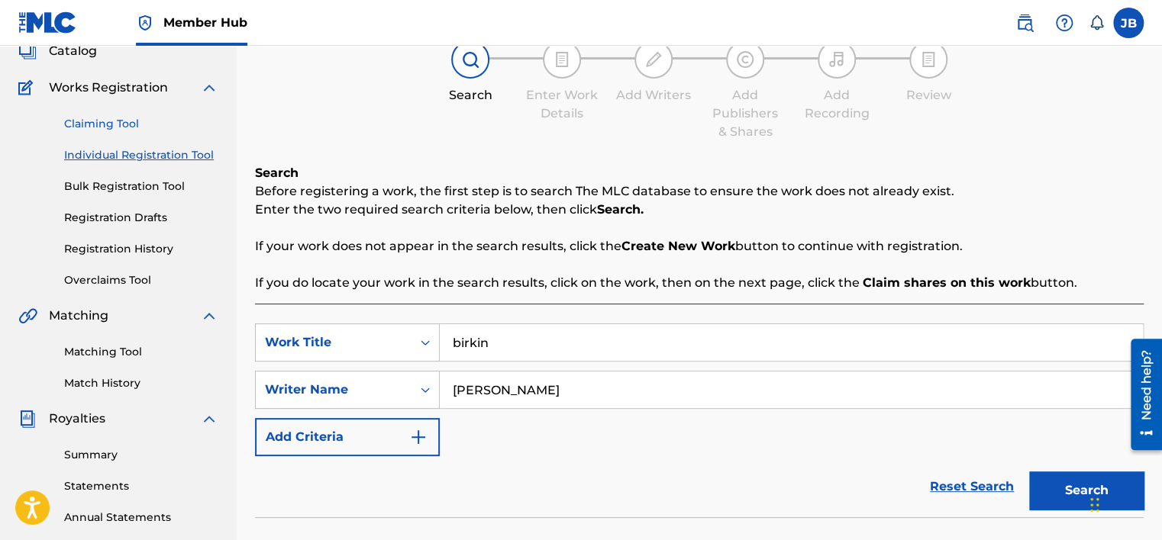
click at [110, 125] on link "Claiming Tool" at bounding box center [141, 124] width 154 height 16
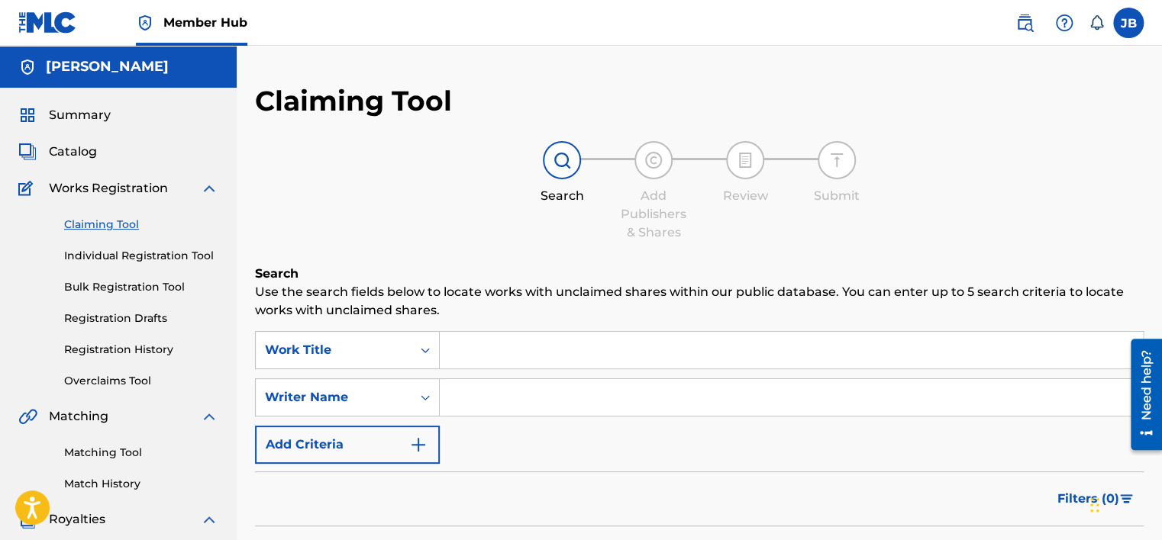
click at [501, 366] on input "Search Form" at bounding box center [791, 350] width 703 height 37
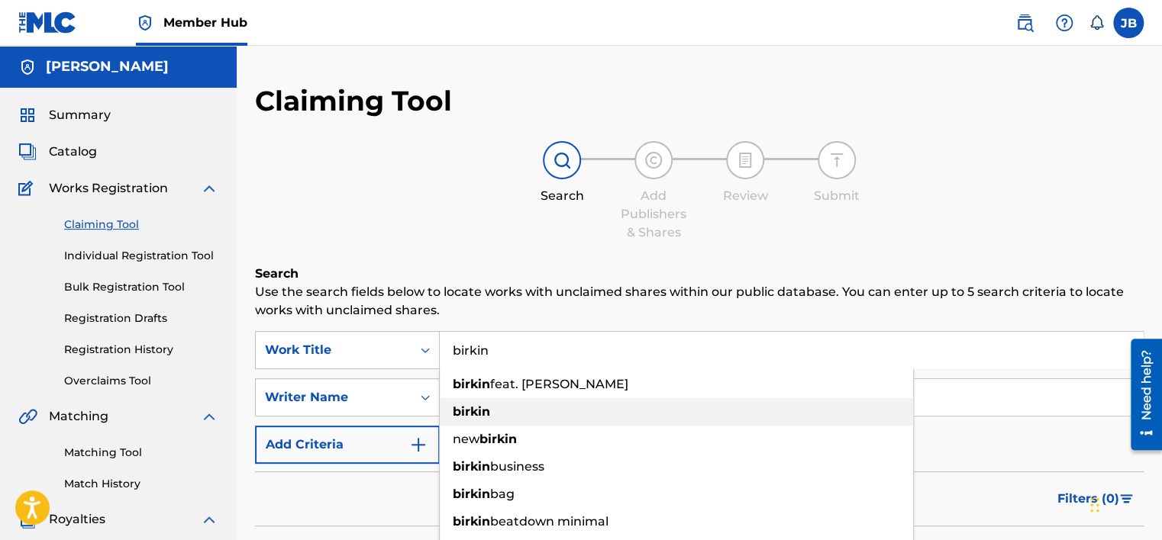
type input "birkin"
click at [475, 416] on strong "birkin" at bounding box center [471, 412] width 37 height 15
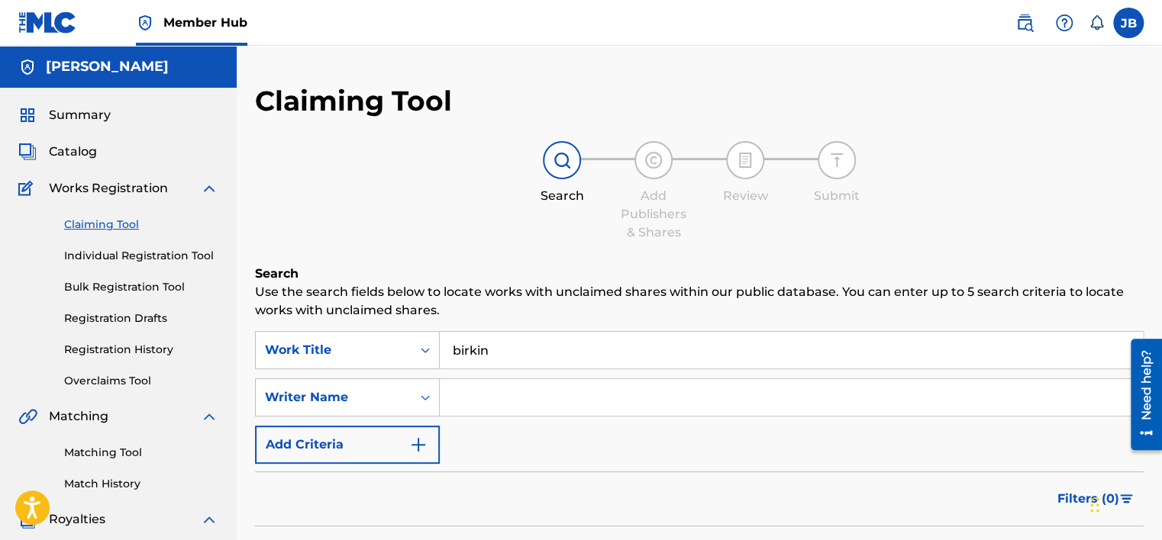
click at [495, 397] on input "Search Form" at bounding box center [791, 397] width 703 height 37
type input "[PERSON_NAME]"
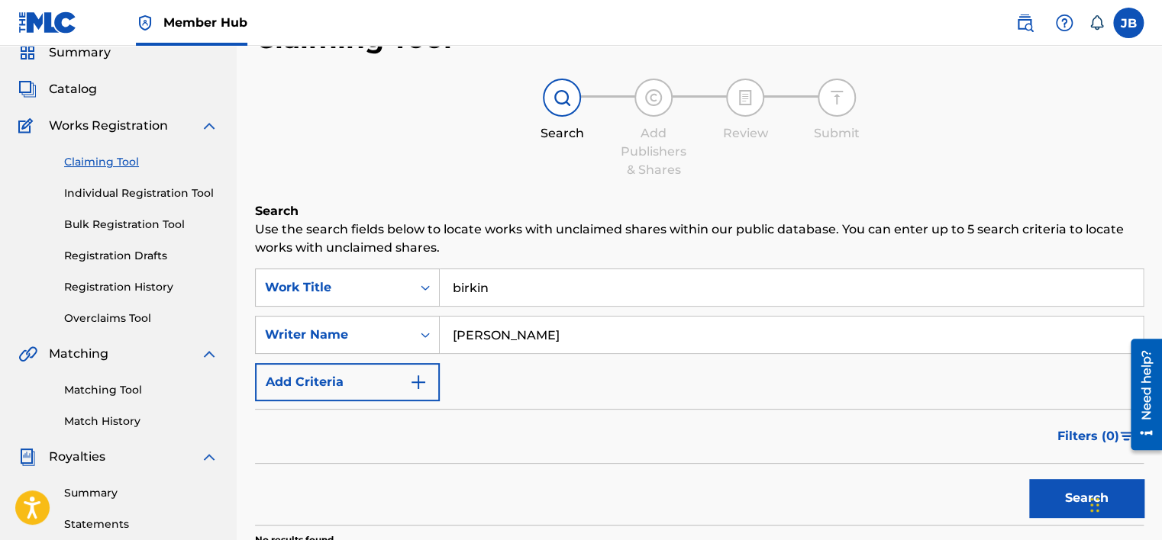
scroll to position [229, 0]
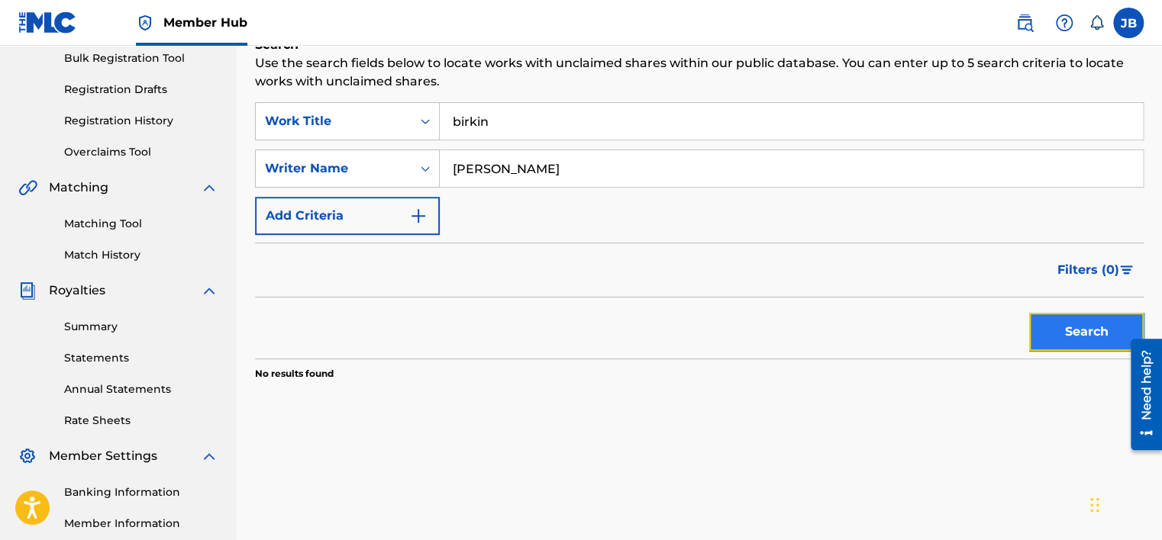
click at [1059, 331] on button "Search" at bounding box center [1086, 332] width 114 height 38
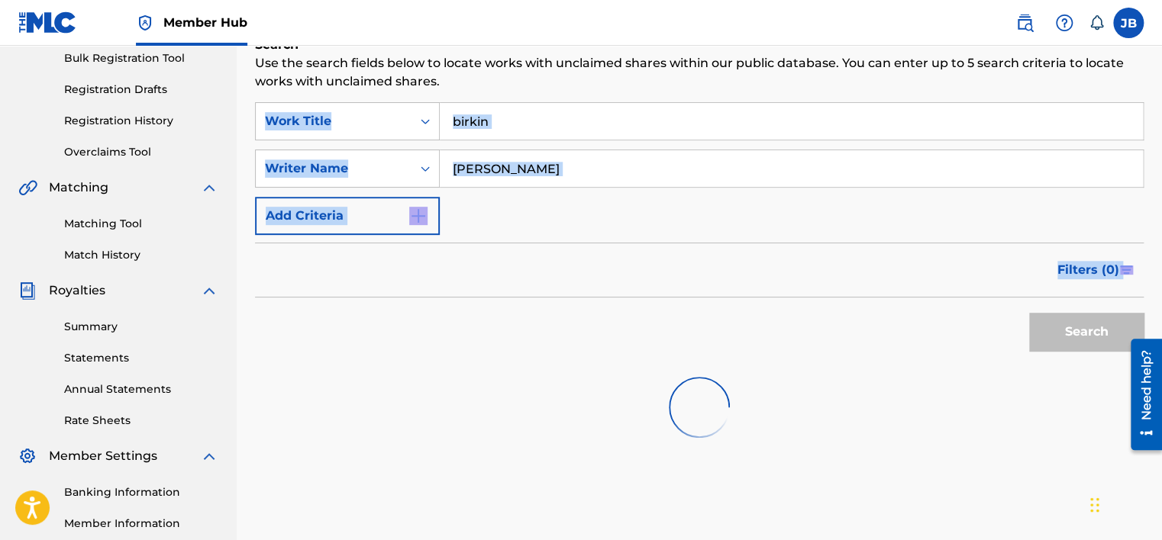
click at [1059, 331] on div "Search" at bounding box center [1082, 328] width 122 height 61
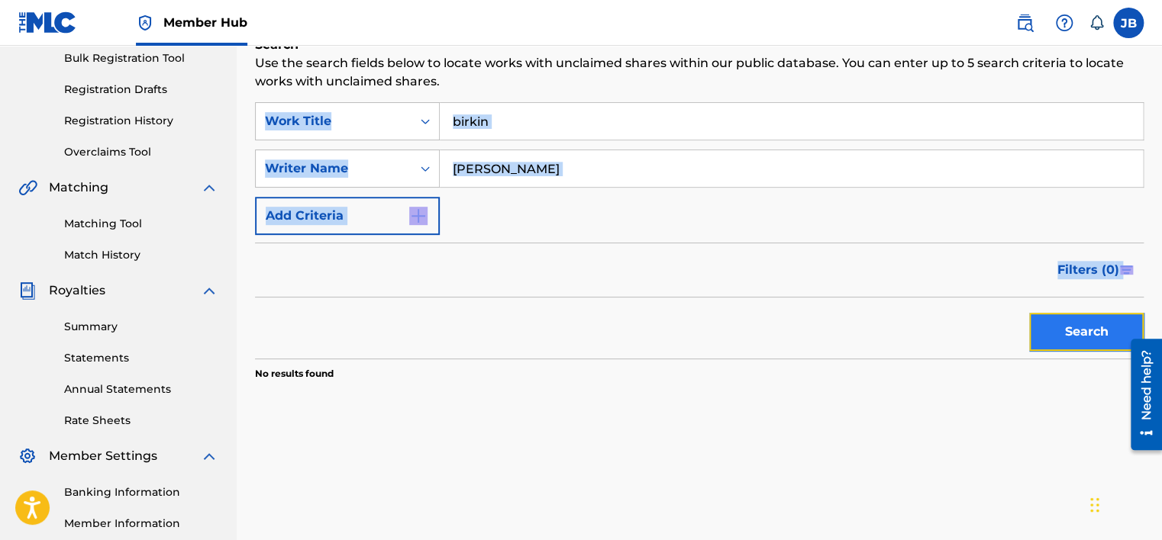
click at [1059, 331] on button "Search" at bounding box center [1086, 332] width 114 height 38
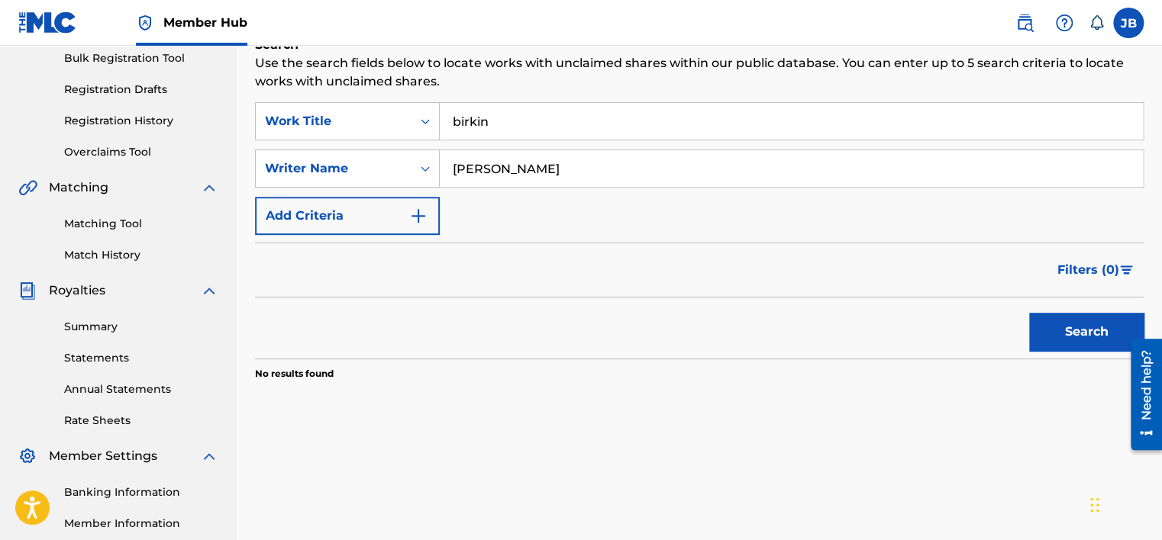
click at [488, 378] on section "No results found" at bounding box center [699, 370] width 888 height 22
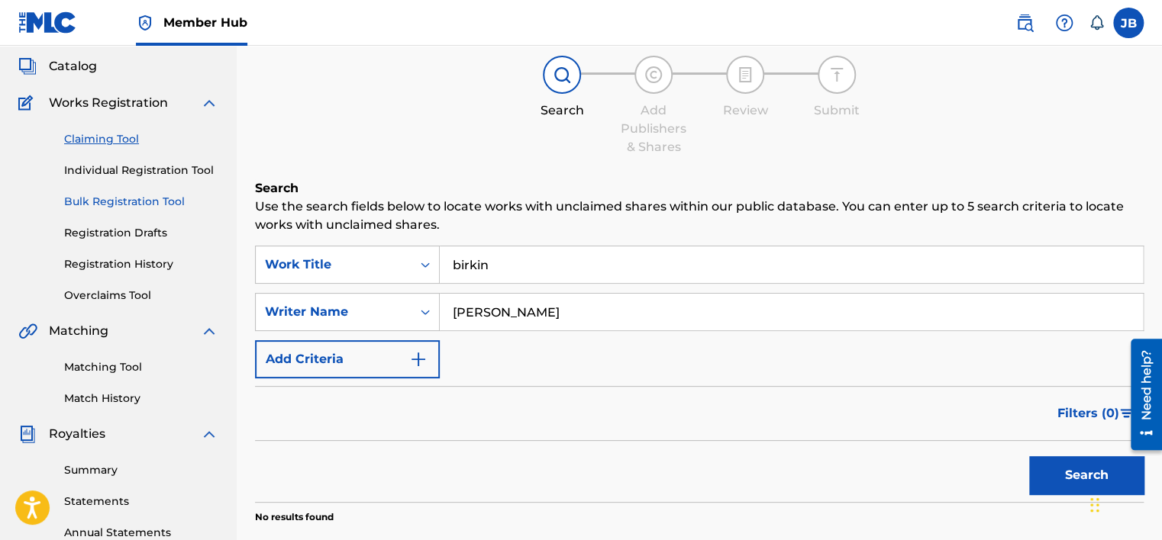
scroll to position [76, 0]
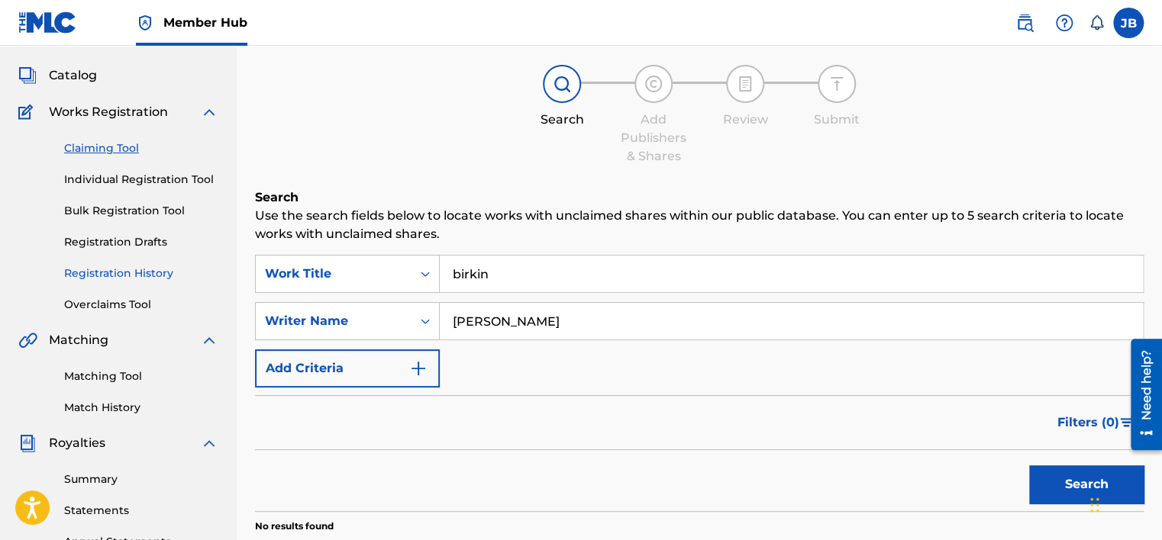
click at [131, 269] on link "Registration History" at bounding box center [141, 274] width 154 height 16
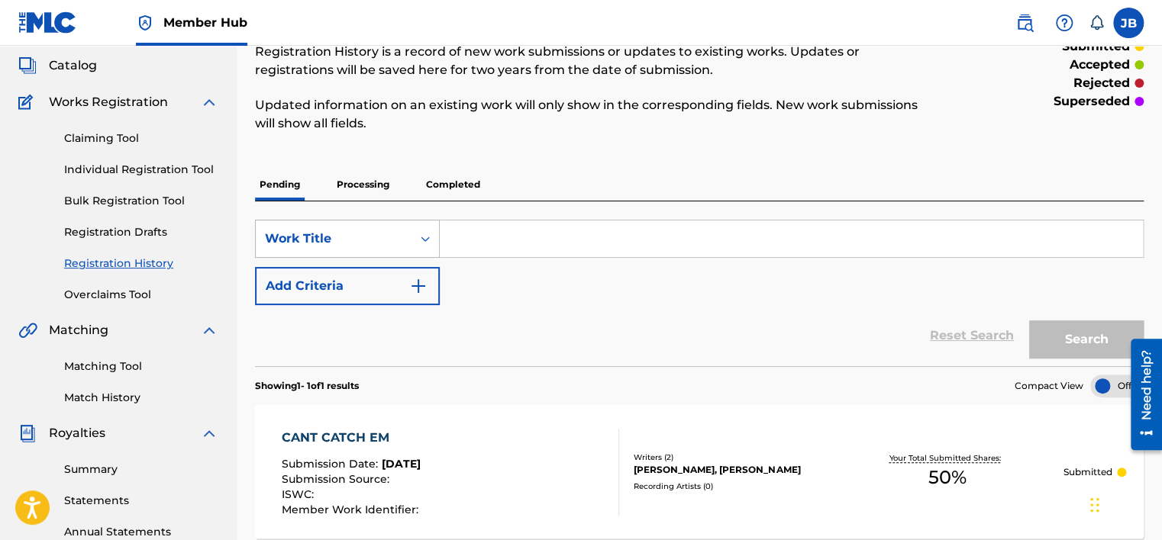
scroll to position [76, 0]
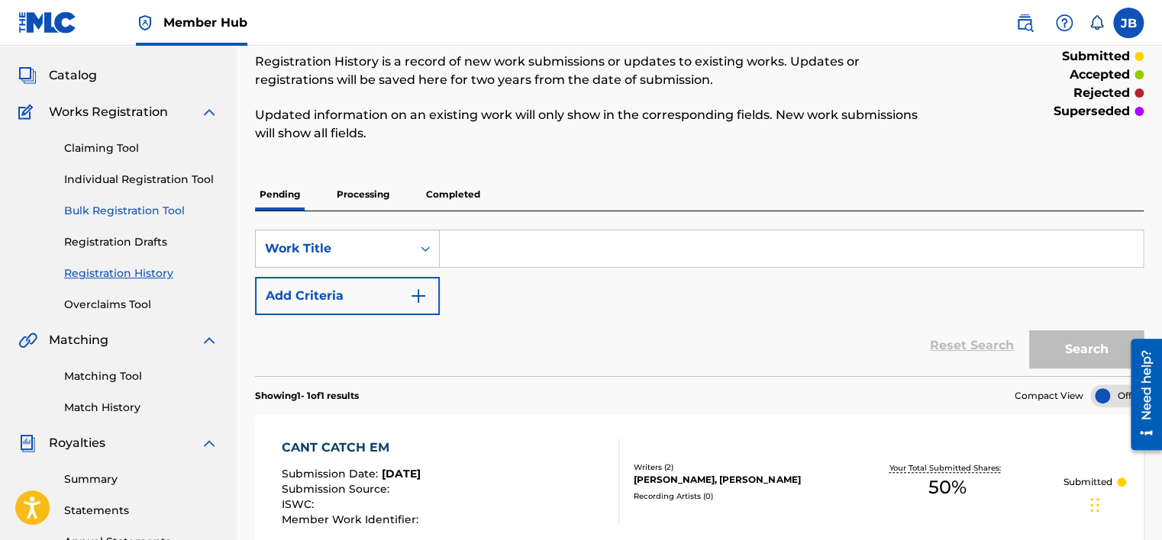
click at [153, 210] on link "Bulk Registration Tool" at bounding box center [141, 211] width 154 height 16
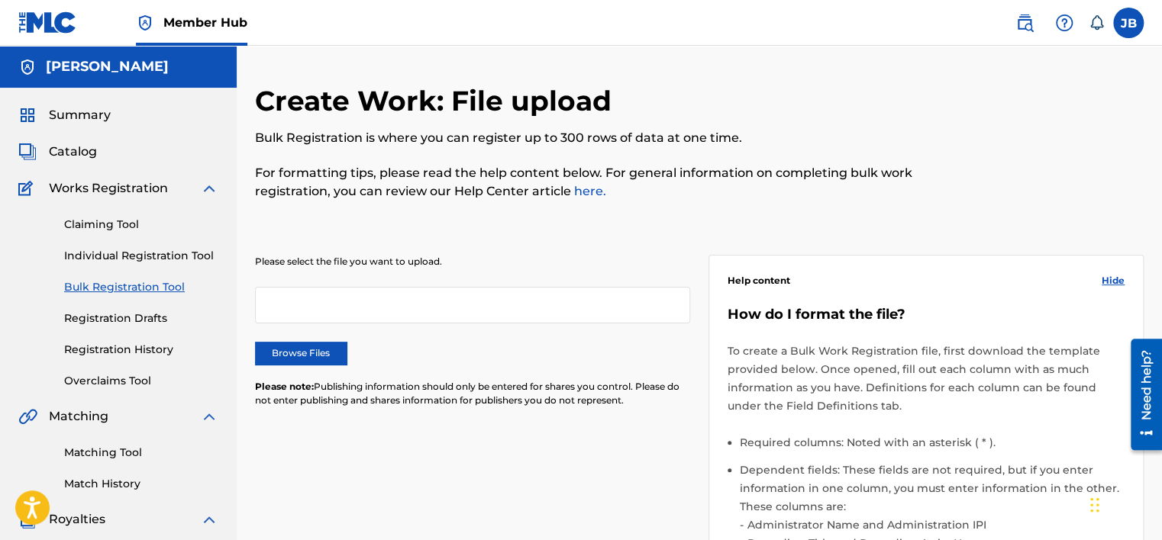
click at [378, 285] on div "Please select the file you want to upload. Browse Files Please note: Publishing…" at bounding box center [472, 340] width 435 height 171
click at [380, 299] on div at bounding box center [472, 305] width 435 height 37
click at [170, 192] on div "Works Registration" at bounding box center [118, 188] width 200 height 18
click at [93, 150] on span "Catalog" at bounding box center [73, 152] width 48 height 18
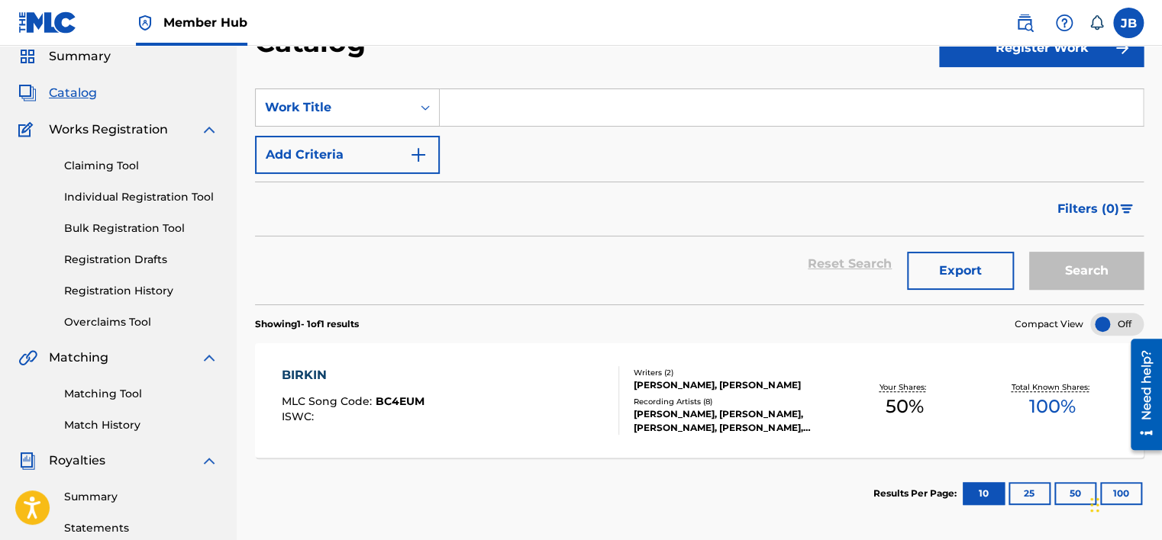
scroll to position [153, 0]
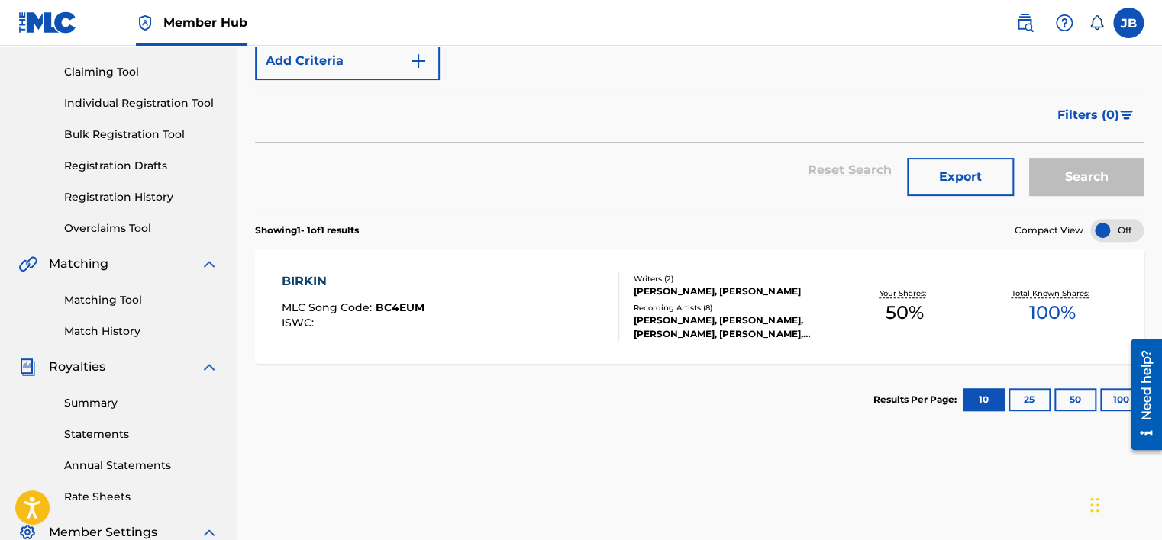
click at [782, 330] on div "[PERSON_NAME], [PERSON_NAME], [PERSON_NAME], [PERSON_NAME], [PERSON_NAME]" at bounding box center [731, 327] width 196 height 27
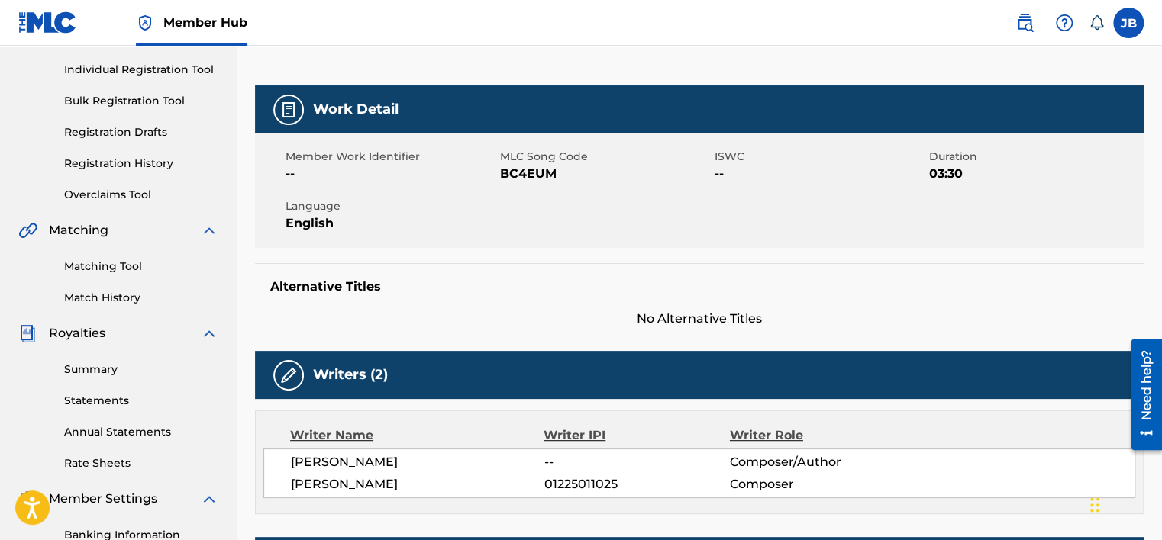
scroll to position [153, 0]
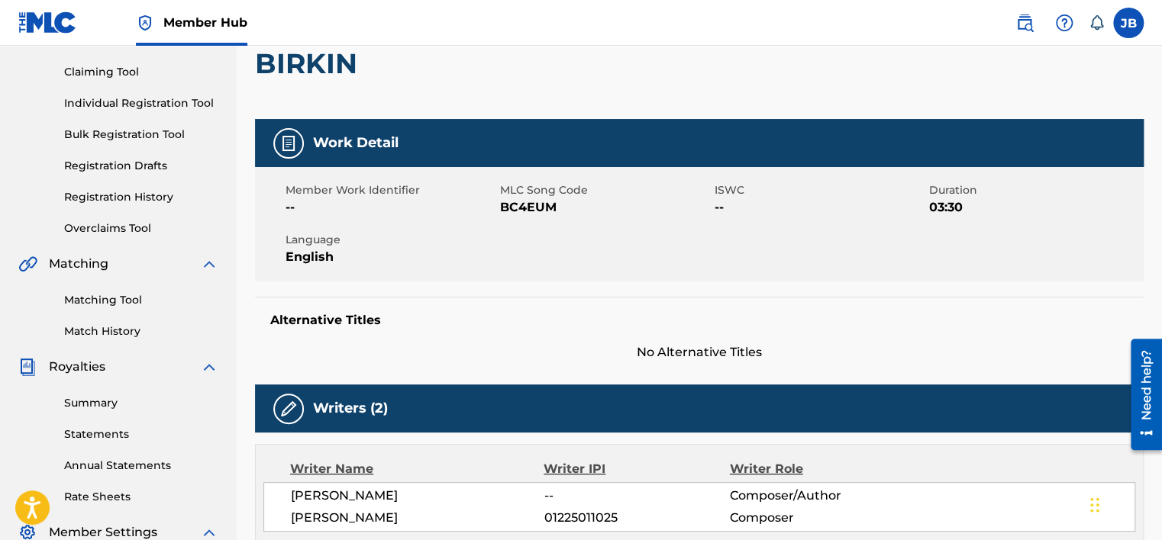
click at [190, 263] on div "Matching" at bounding box center [118, 264] width 200 height 18
click at [200, 262] on img at bounding box center [209, 264] width 18 height 18
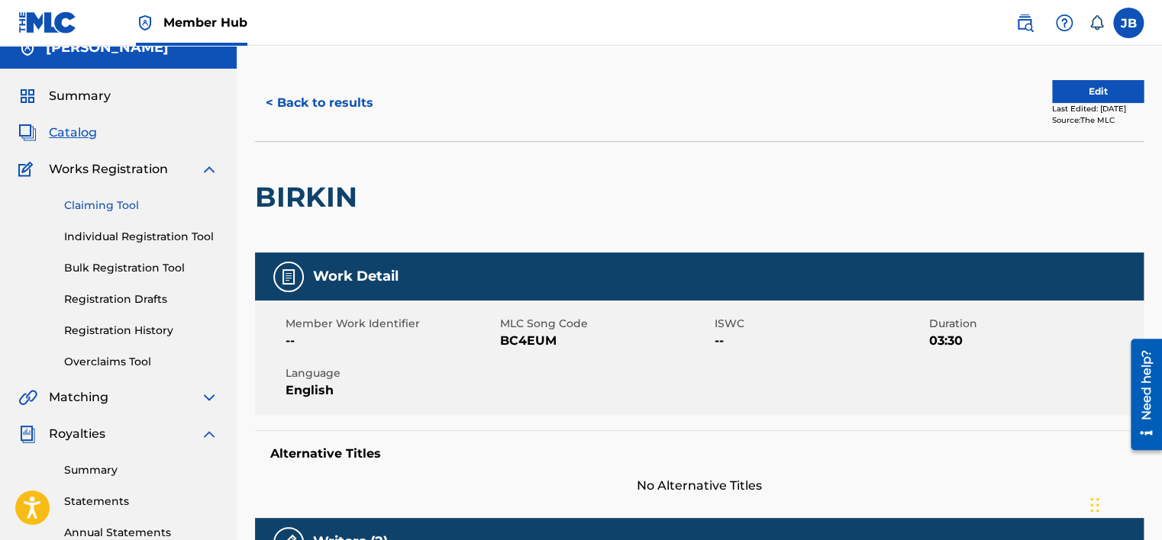
scroll to position [0, 0]
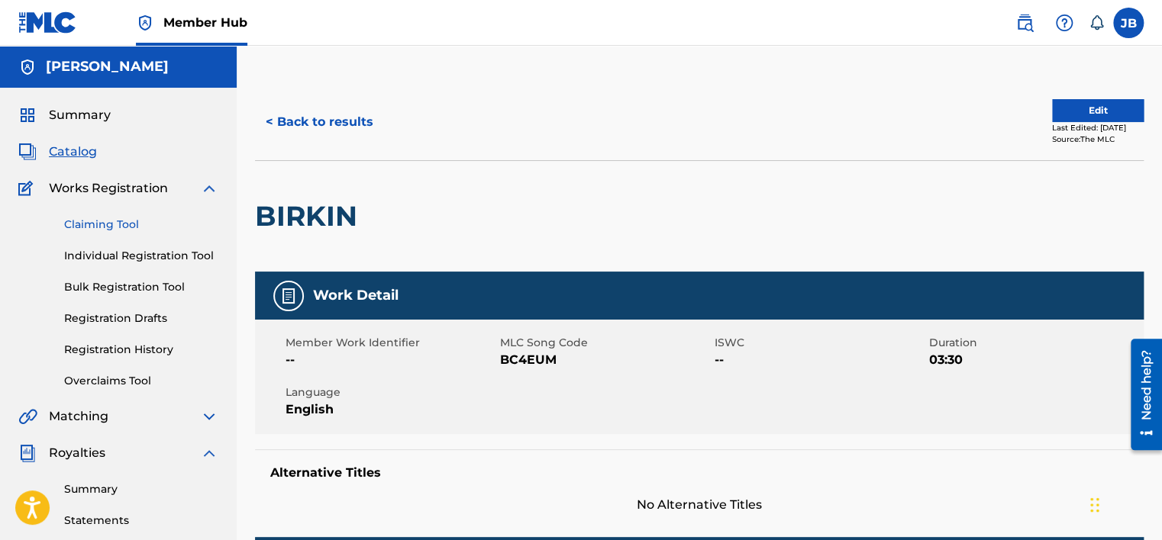
click at [127, 224] on link "Claiming Tool" at bounding box center [141, 225] width 154 height 16
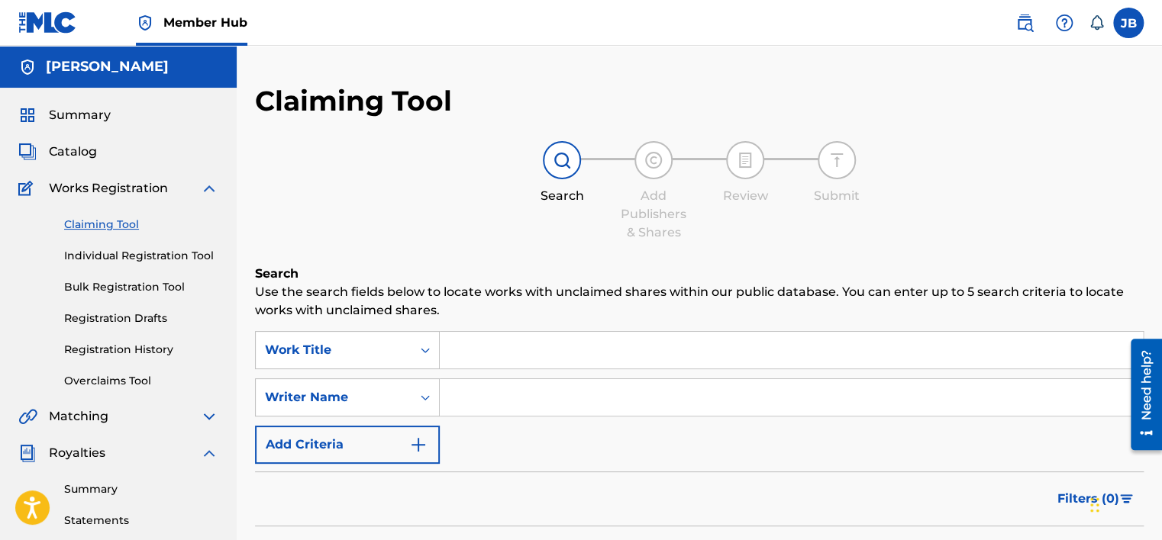
click at [488, 348] on input "Search Form" at bounding box center [791, 350] width 703 height 37
click at [516, 388] on input "Search Form" at bounding box center [791, 397] width 703 height 37
type input "[PERSON_NAME]"
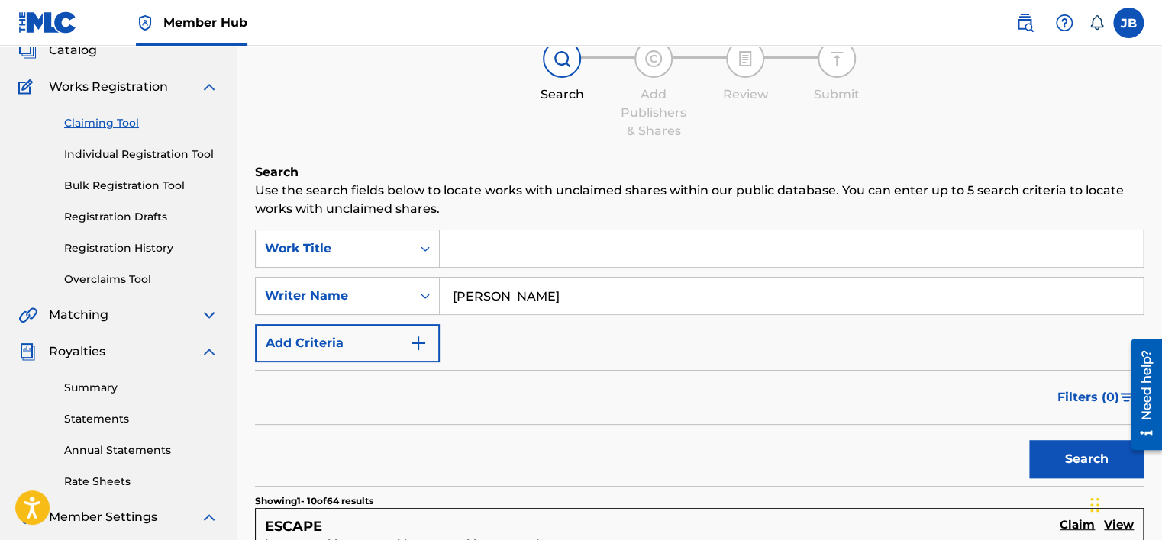
scroll to position [76, 0]
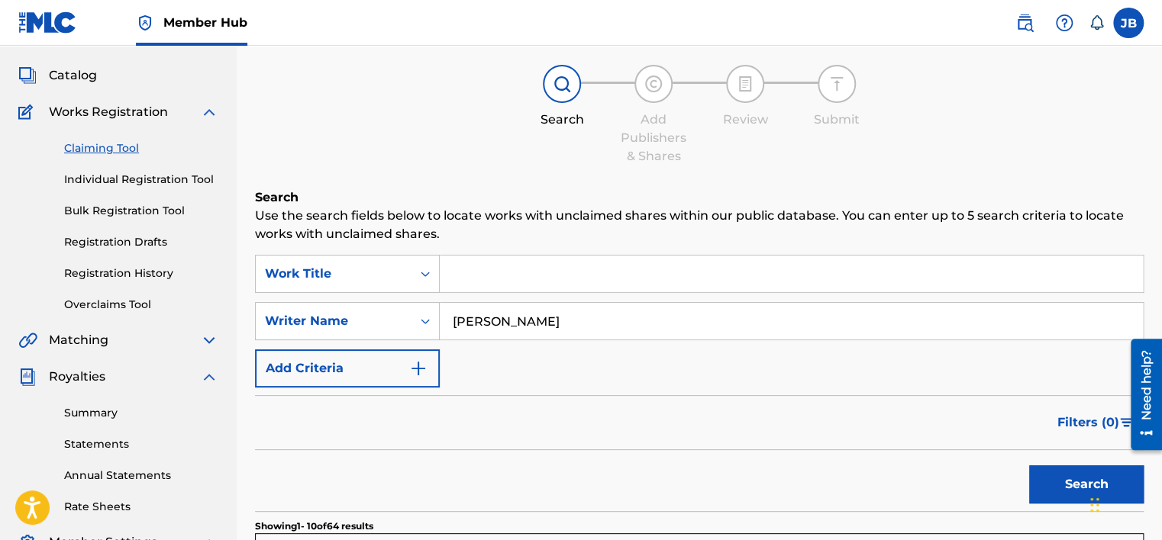
click at [475, 285] on input "Search Form" at bounding box center [791, 274] width 703 height 37
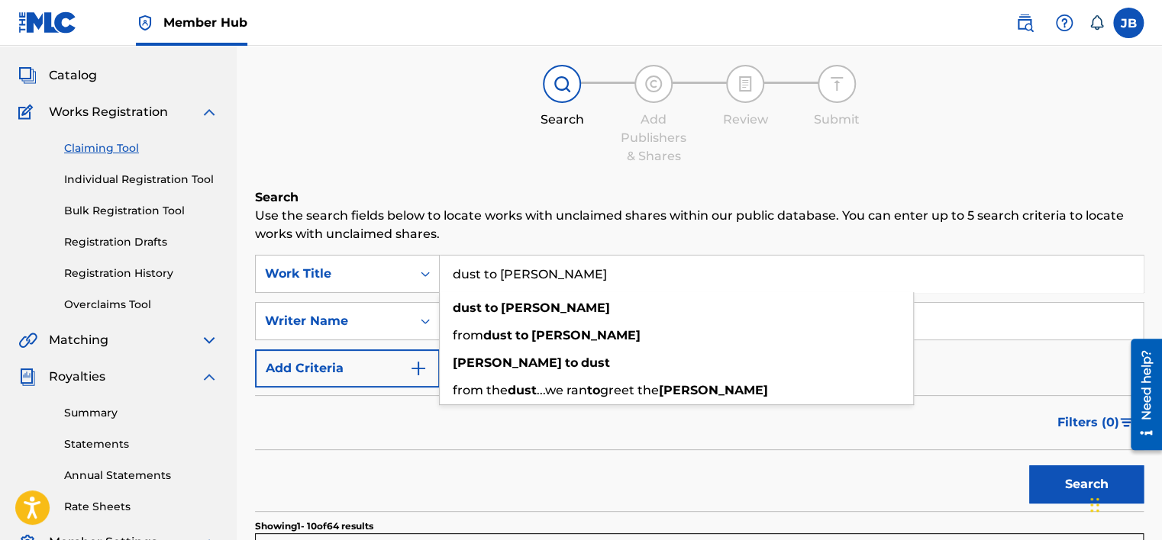
type input "dust to [PERSON_NAME]"
click at [1029, 466] on button "Search" at bounding box center [1086, 485] width 114 height 38
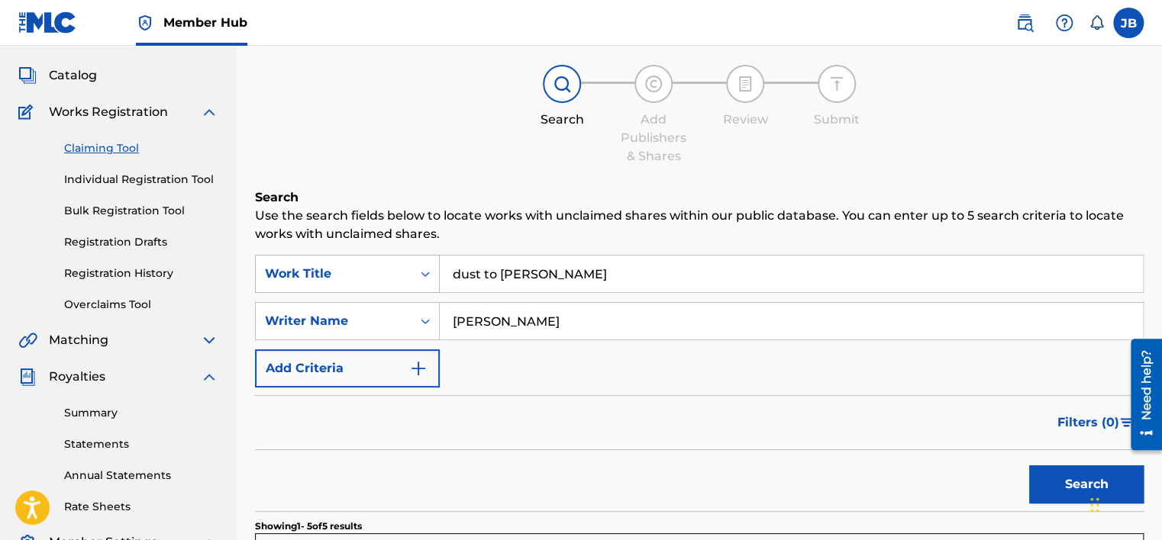
drag, startPoint x: 557, startPoint y: 269, endPoint x: 354, endPoint y: 274, distance: 203.1
click at [354, 275] on div "SearchWithCriteria41731587-8ee2-49e1-ac95-b3953932d702 Work Title dust to [PERS…" at bounding box center [699, 274] width 888 height 38
click at [1029, 466] on button "Search" at bounding box center [1086, 485] width 114 height 38
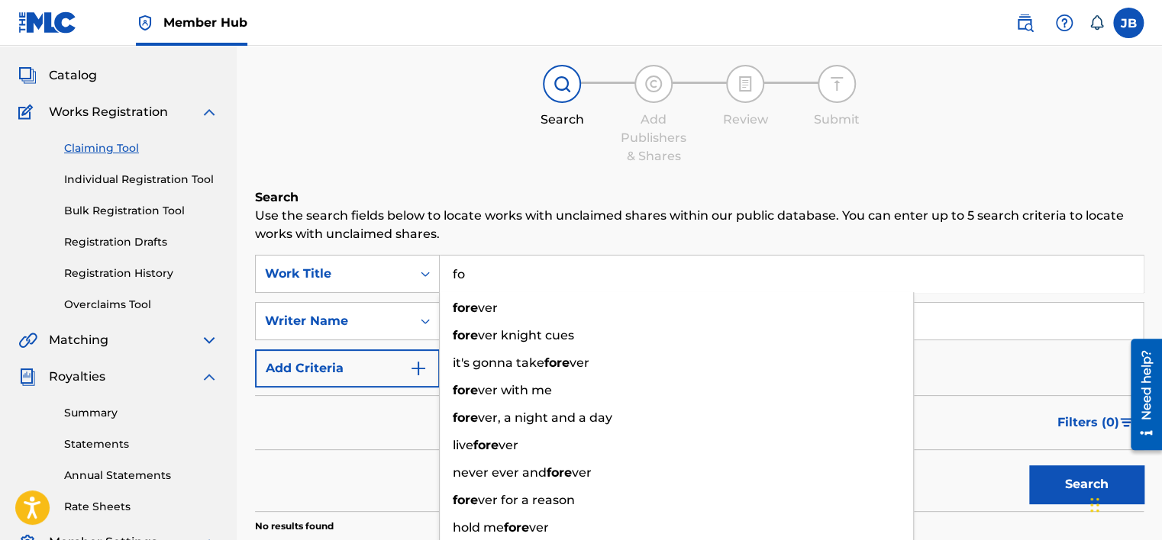
type input "f"
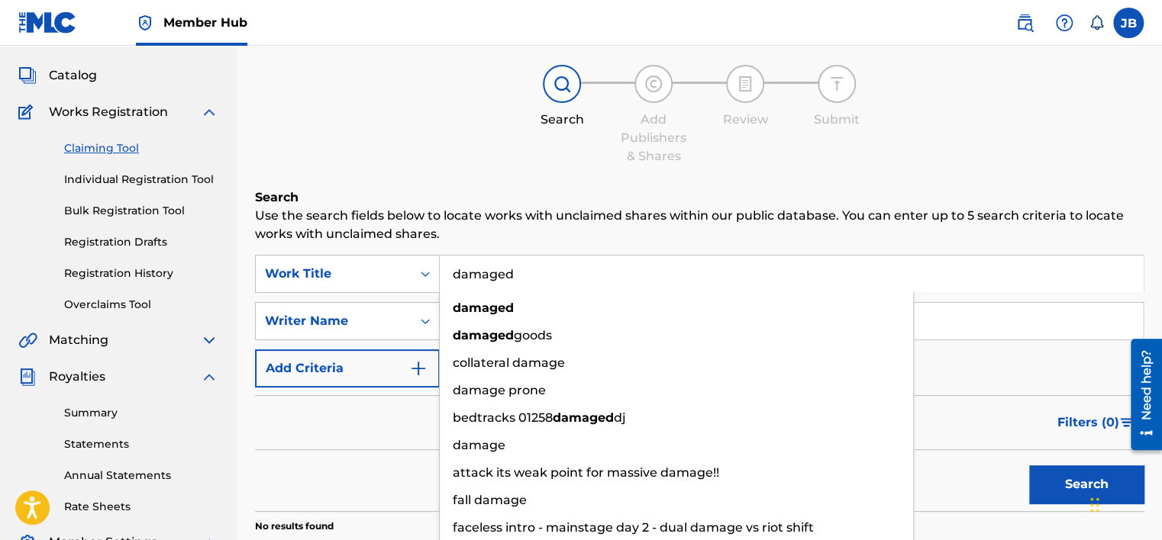
type input "damaged"
click at [1029, 466] on button "Search" at bounding box center [1086, 485] width 114 height 38
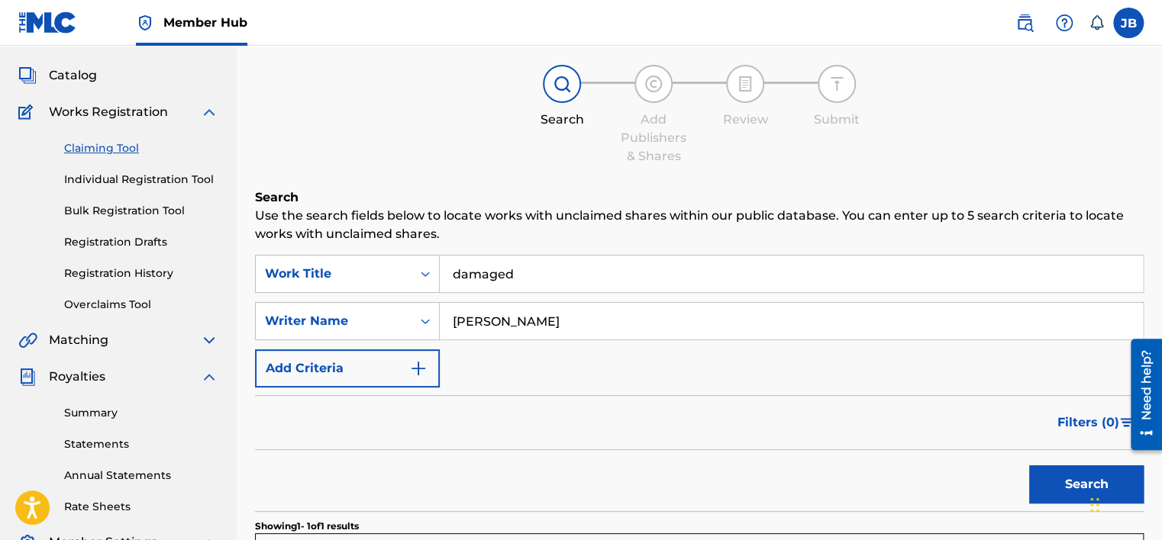
scroll to position [382, 0]
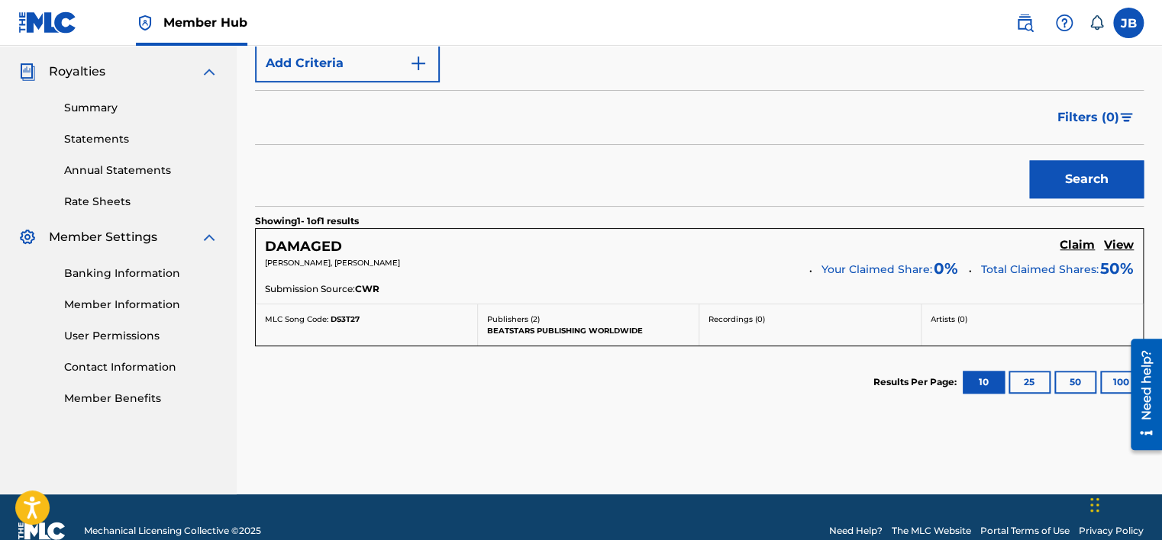
click at [757, 278] on div "[PERSON_NAME], [PERSON_NAME] Your Claimed Share: 0 % Total Claimed Shares: 50 %" at bounding box center [699, 269] width 869 height 24
click at [1078, 244] on h5 "Claim" at bounding box center [1076, 245] width 35 height 15
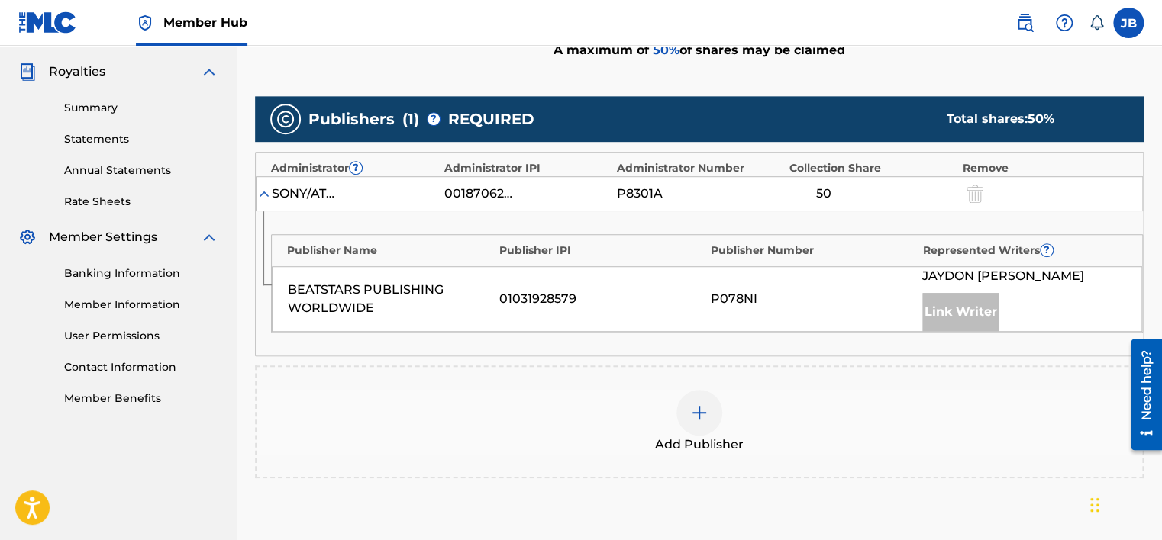
click at [708, 420] on div at bounding box center [699, 413] width 46 height 46
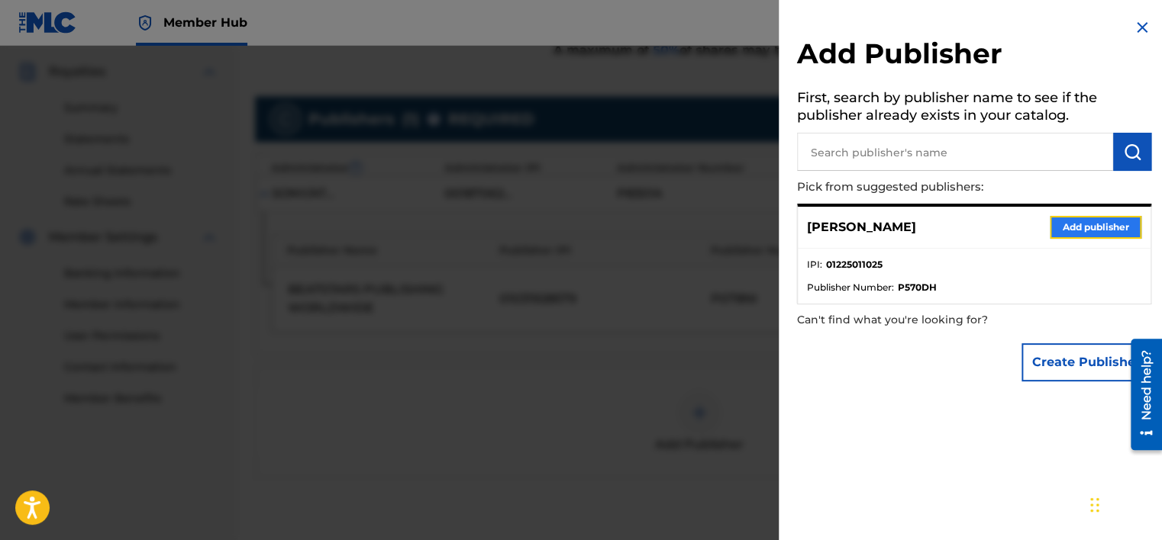
click at [1114, 223] on button "Add publisher" at bounding box center [1095, 227] width 92 height 23
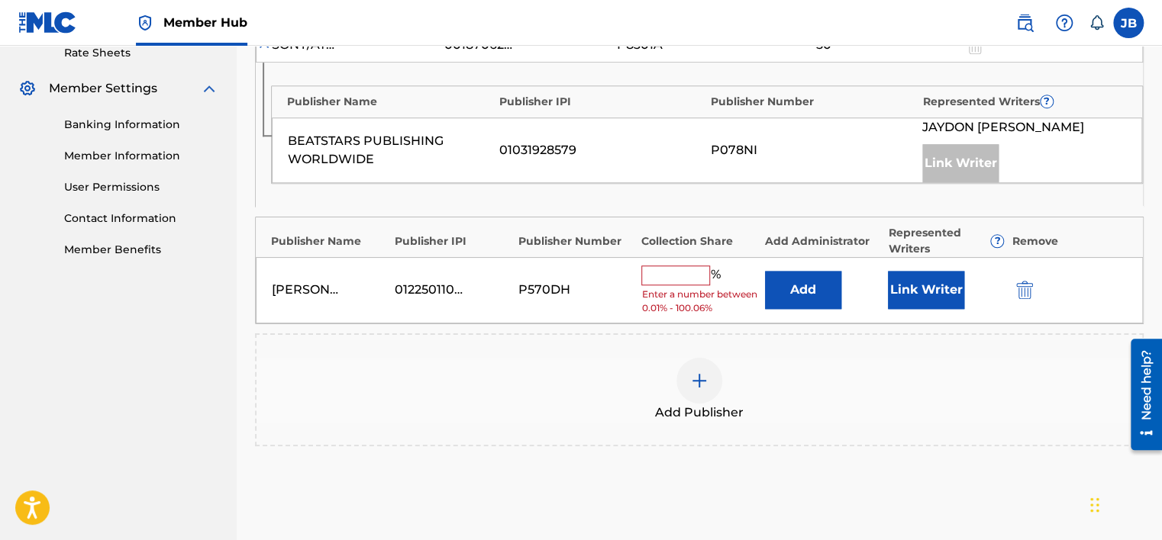
scroll to position [534, 0]
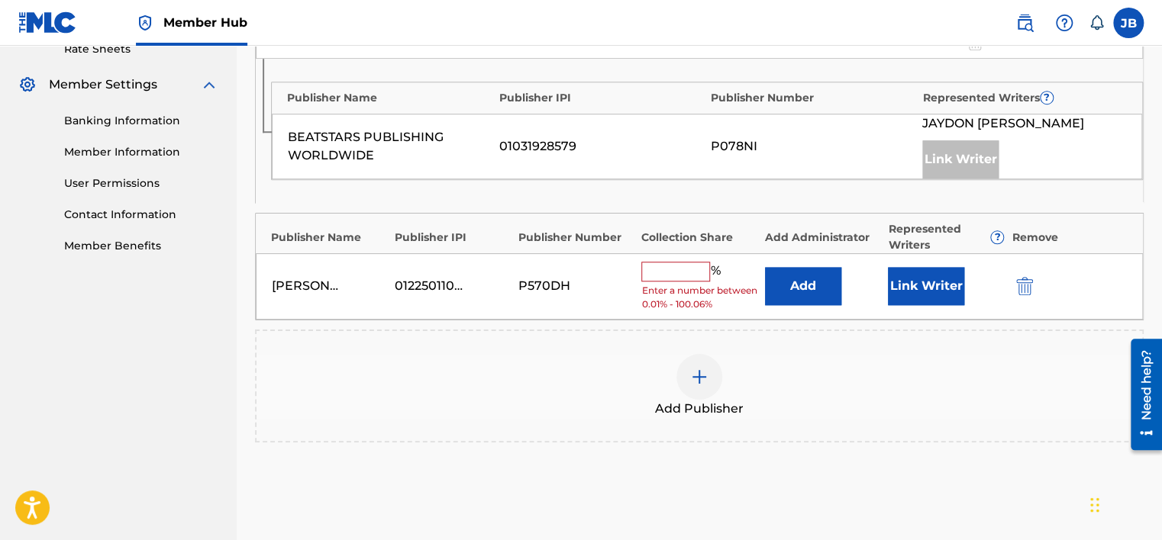
click at [684, 278] on input "text" at bounding box center [675, 272] width 69 height 20
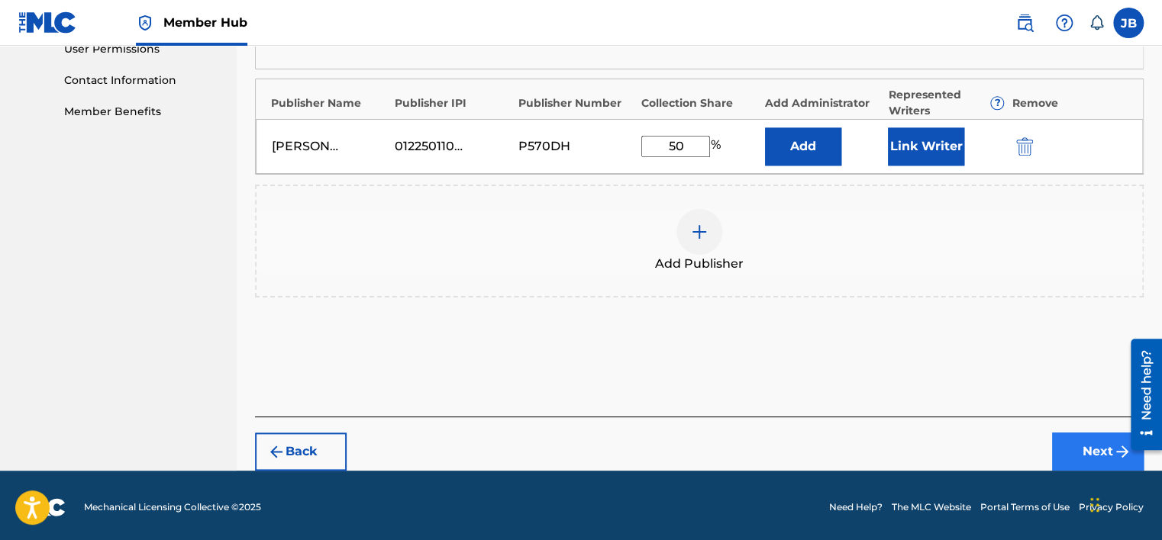
type input "50"
click at [1072, 440] on button "Next" at bounding box center [1098, 452] width 92 height 38
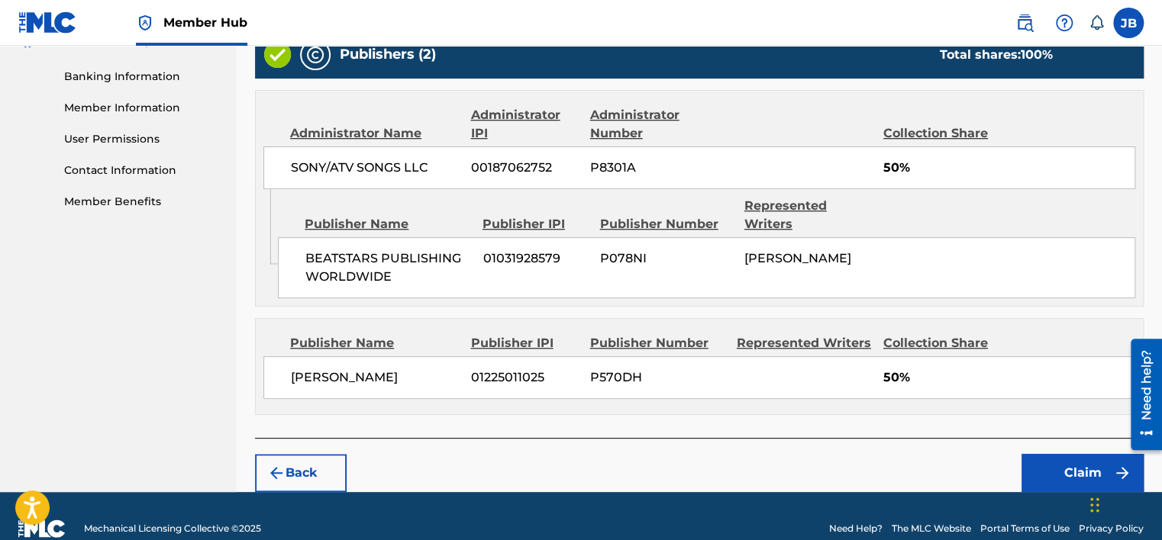
scroll to position [583, 0]
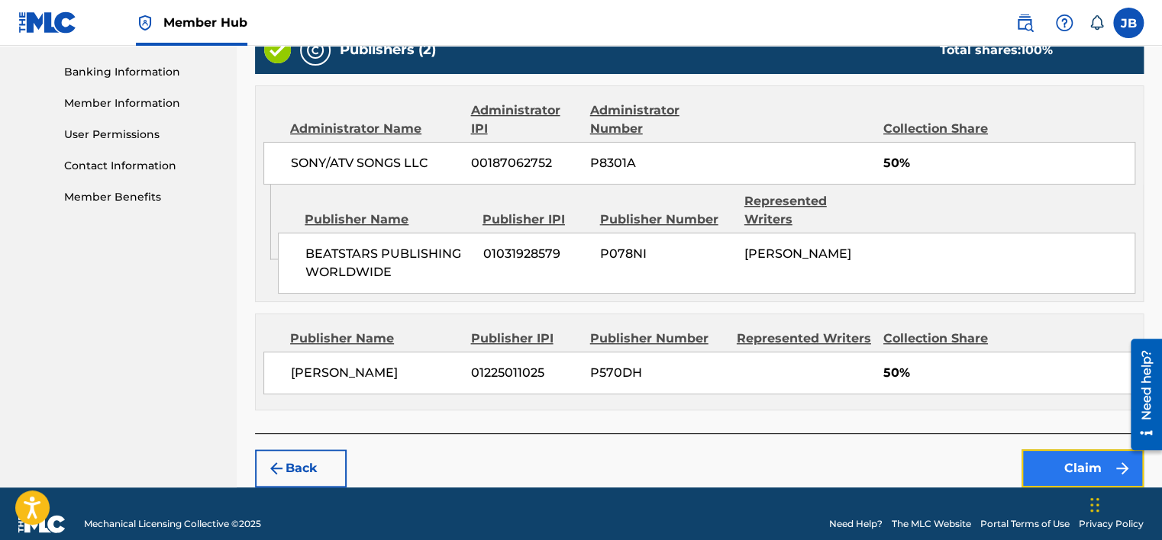
click at [1076, 464] on button "Claim" at bounding box center [1082, 469] width 122 height 38
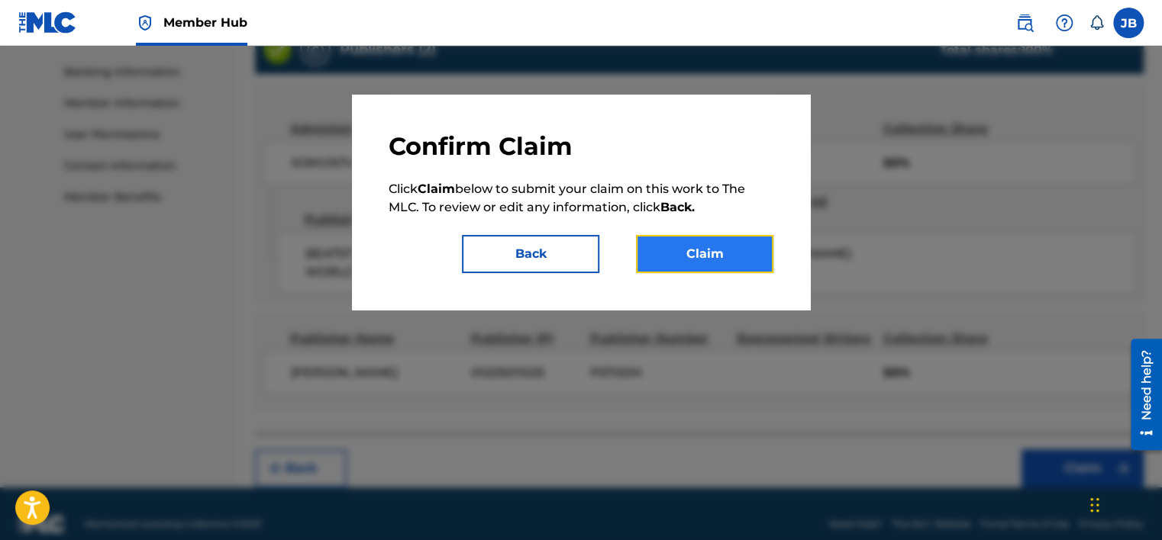
click at [695, 246] on button "Claim" at bounding box center [704, 254] width 137 height 38
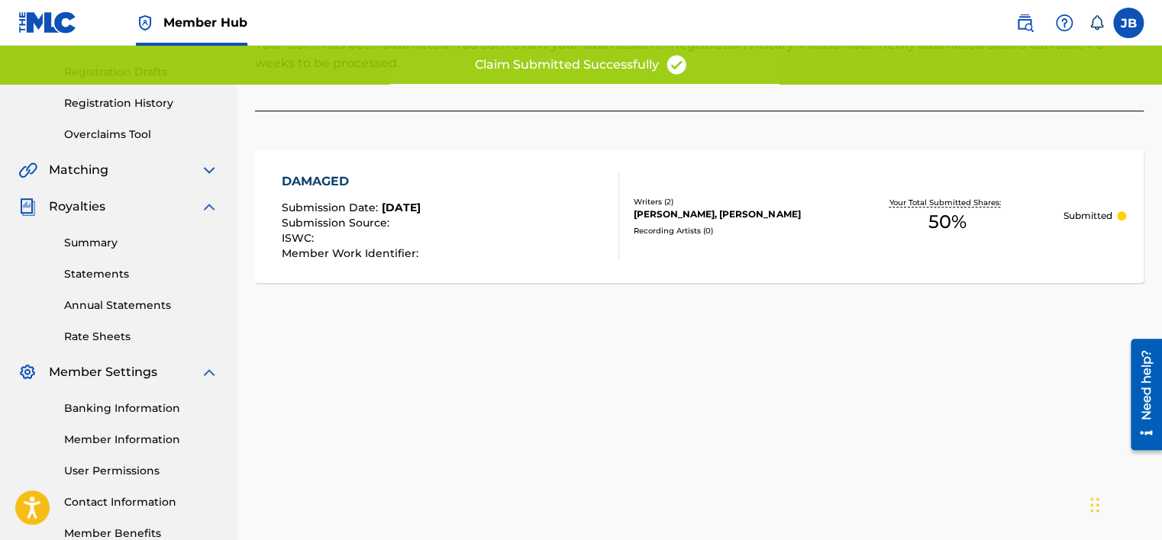
scroll to position [0, 0]
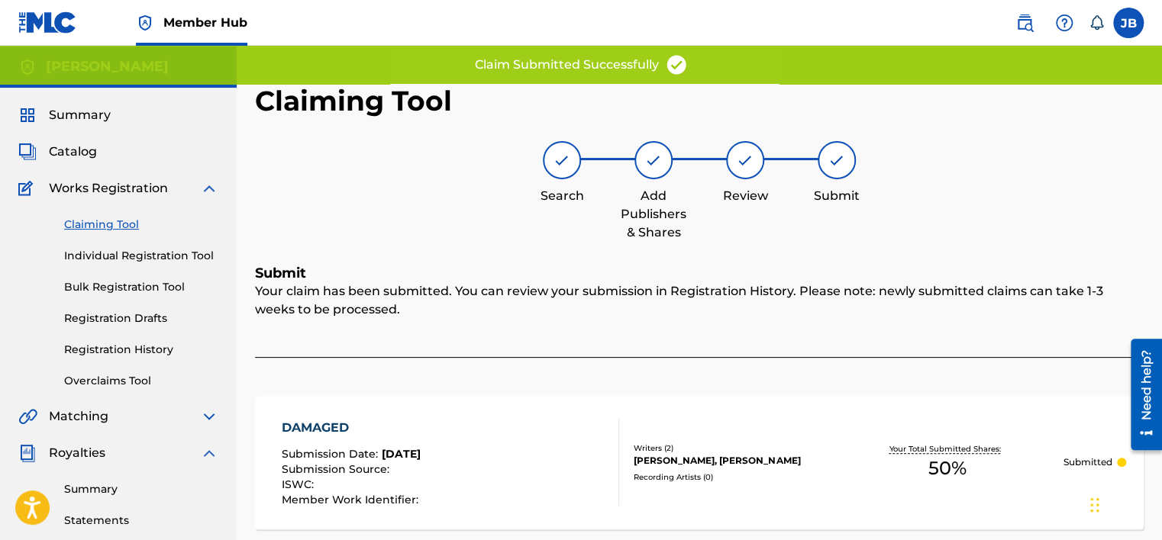
click at [123, 227] on link "Claiming Tool" at bounding box center [141, 225] width 154 height 16
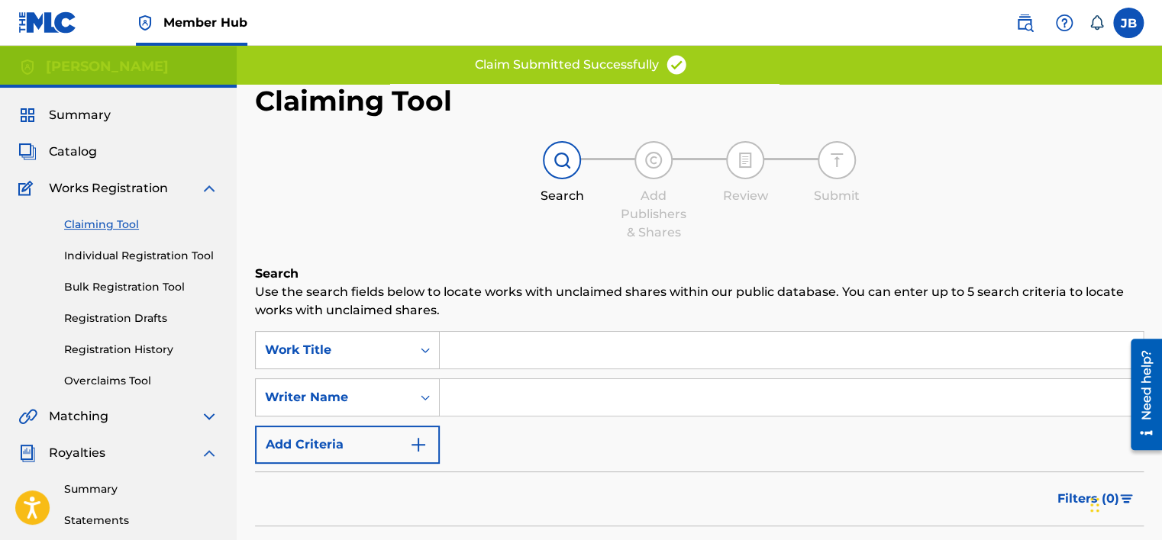
click at [525, 345] on input "Search Form" at bounding box center [791, 350] width 703 height 37
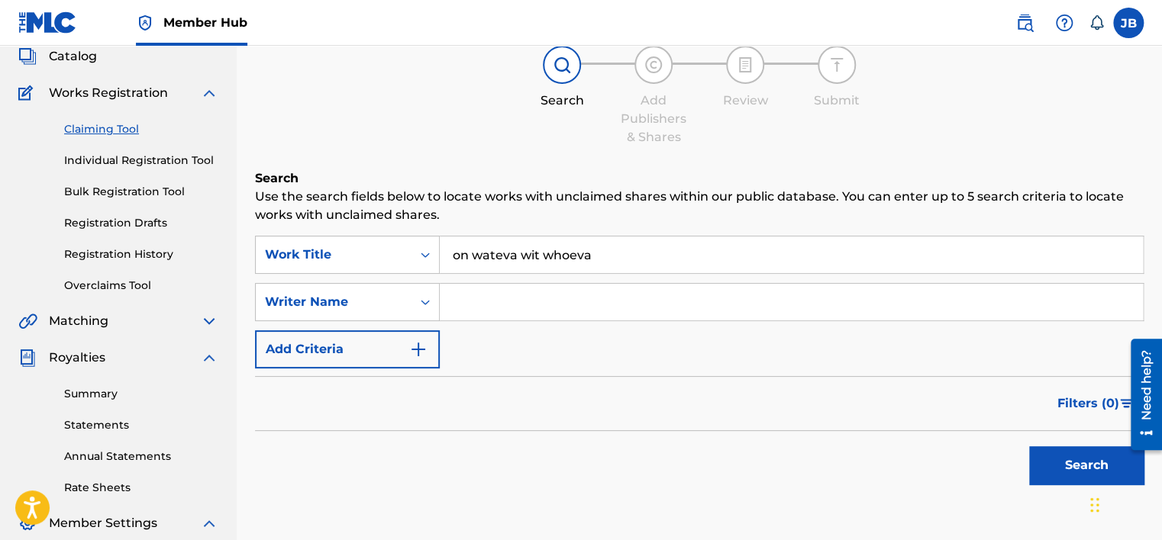
scroll to position [305, 0]
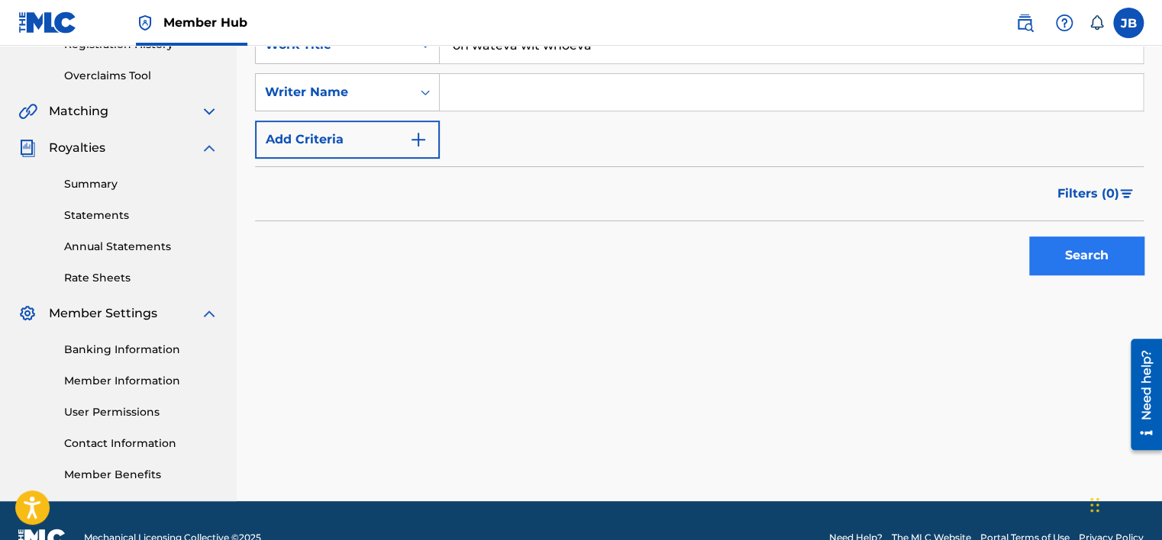
type input "on wateva wit whoeva"
click at [1070, 243] on button "Search" at bounding box center [1086, 256] width 114 height 38
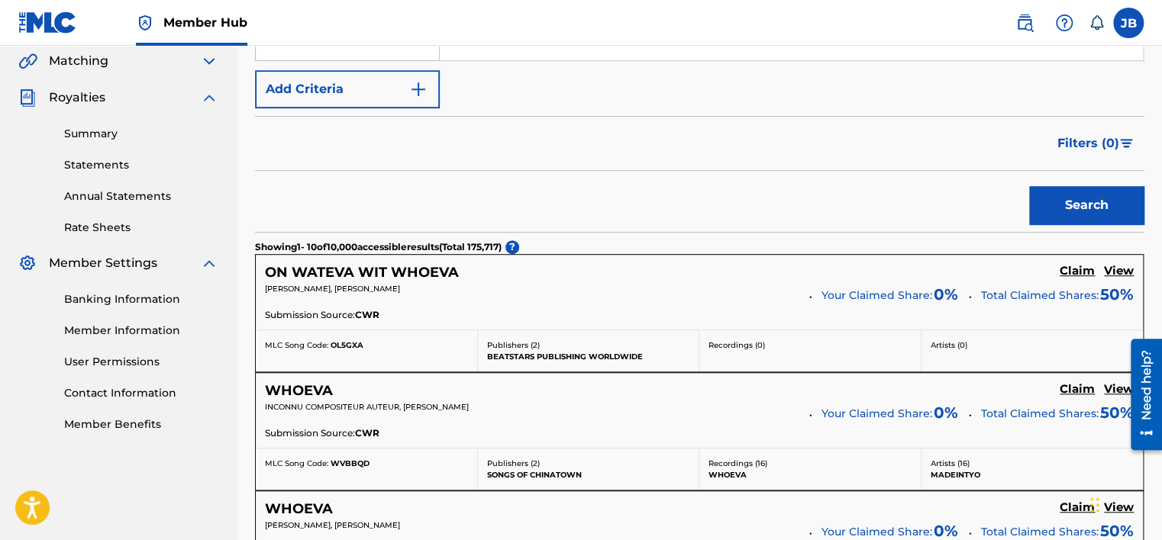
scroll to position [382, 0]
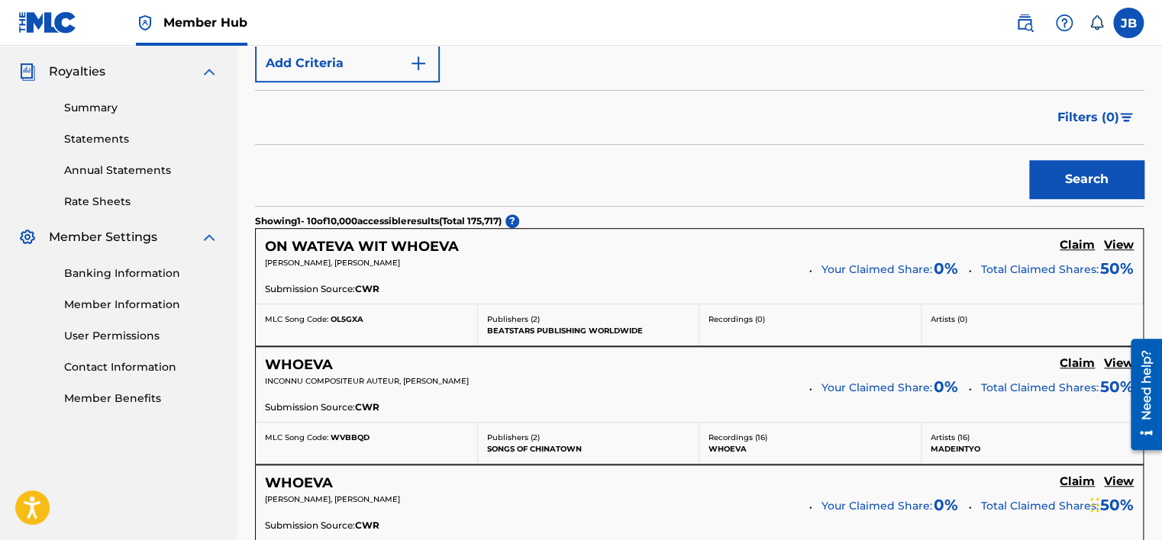
click at [636, 272] on div "[PERSON_NAME], [PERSON_NAME]" at bounding box center [531, 267] width 533 height 21
click at [1075, 245] on h5 "Claim" at bounding box center [1076, 245] width 35 height 15
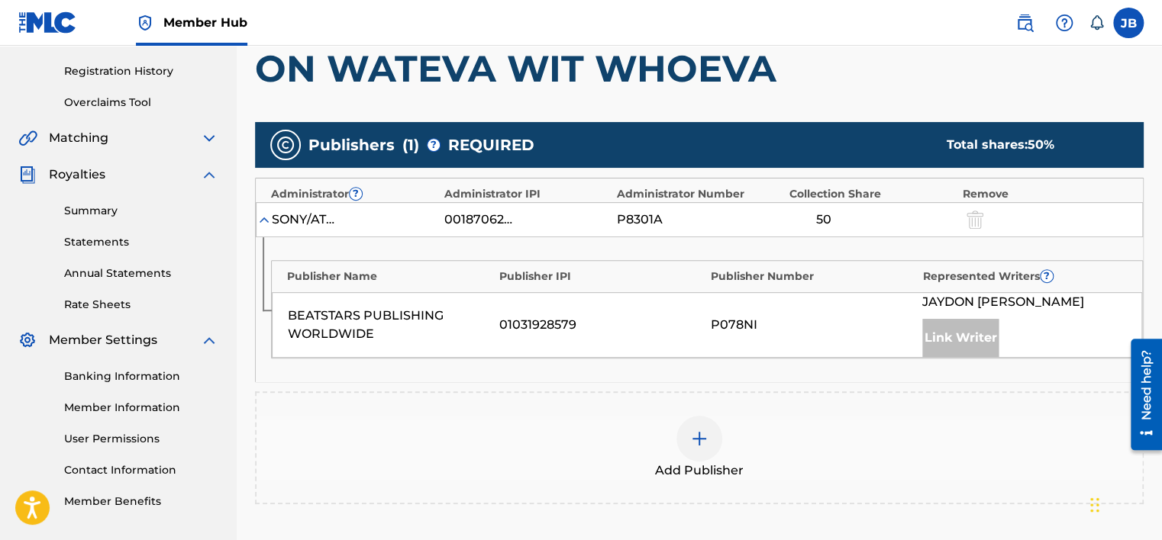
scroll to position [305, 0]
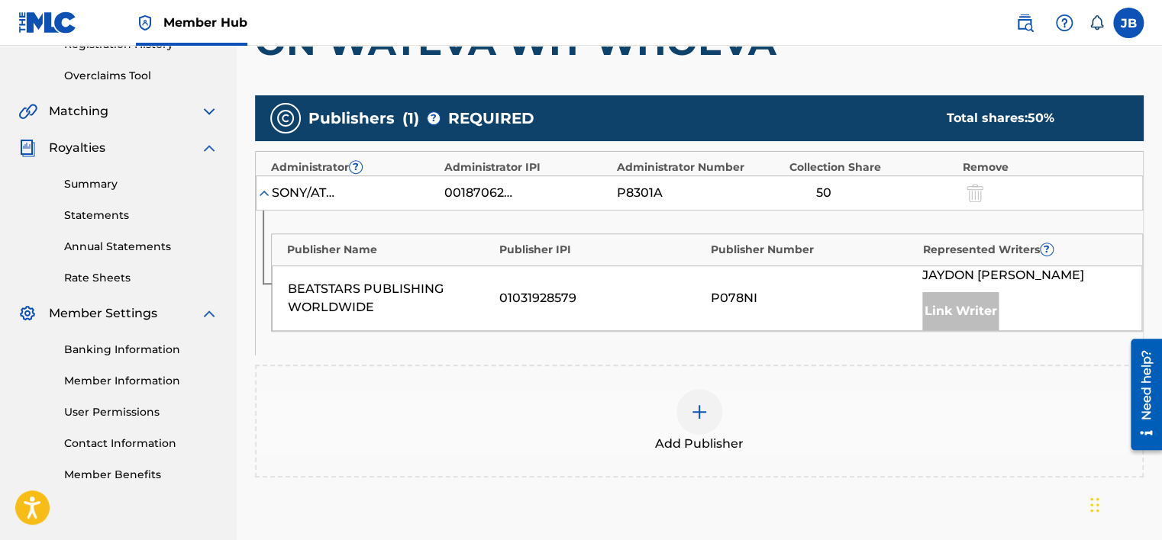
click at [696, 403] on img at bounding box center [699, 412] width 18 height 18
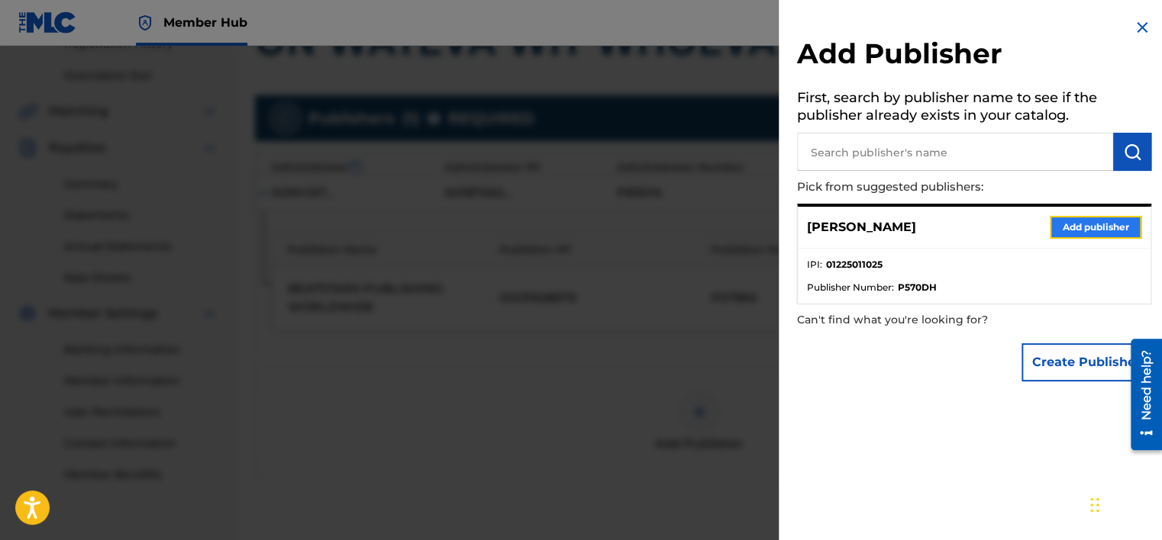
click at [1102, 229] on button "Add publisher" at bounding box center [1095, 227] width 92 height 23
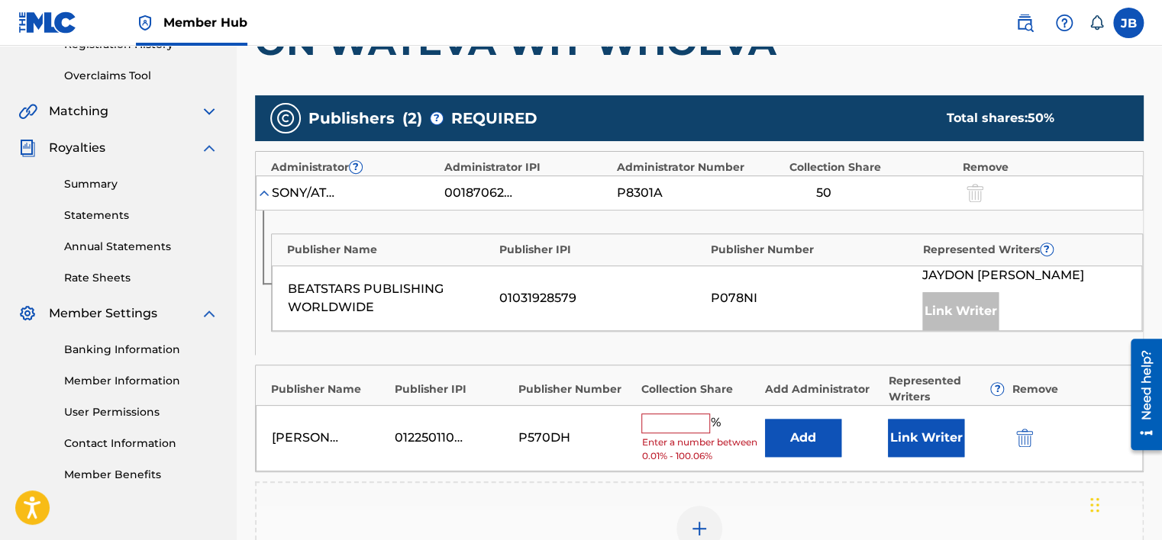
click at [705, 418] on input "text" at bounding box center [675, 424] width 69 height 20
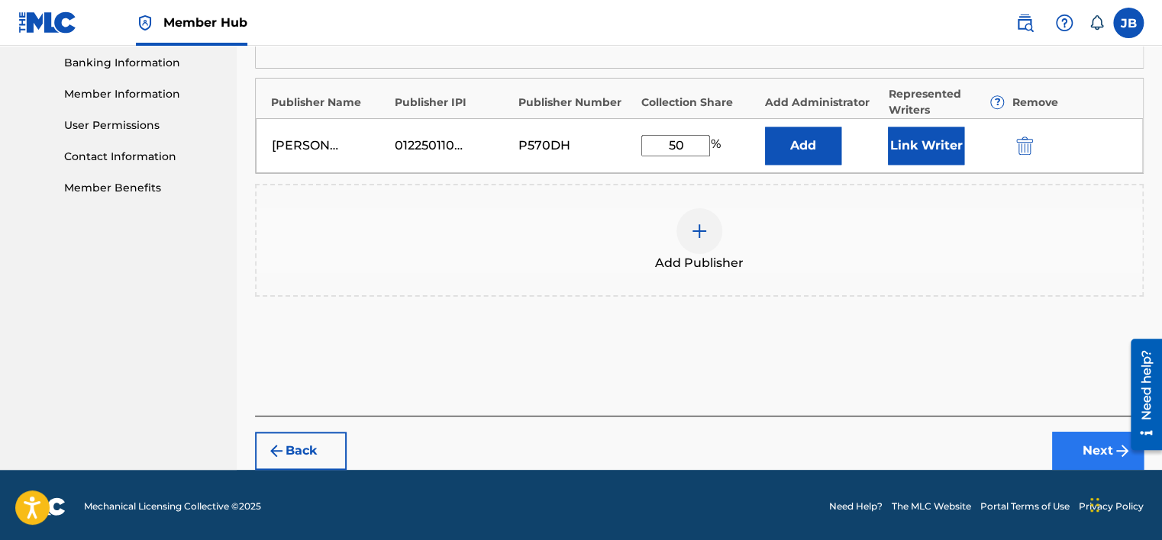
type input "50"
click at [1075, 437] on button "Next" at bounding box center [1098, 451] width 92 height 38
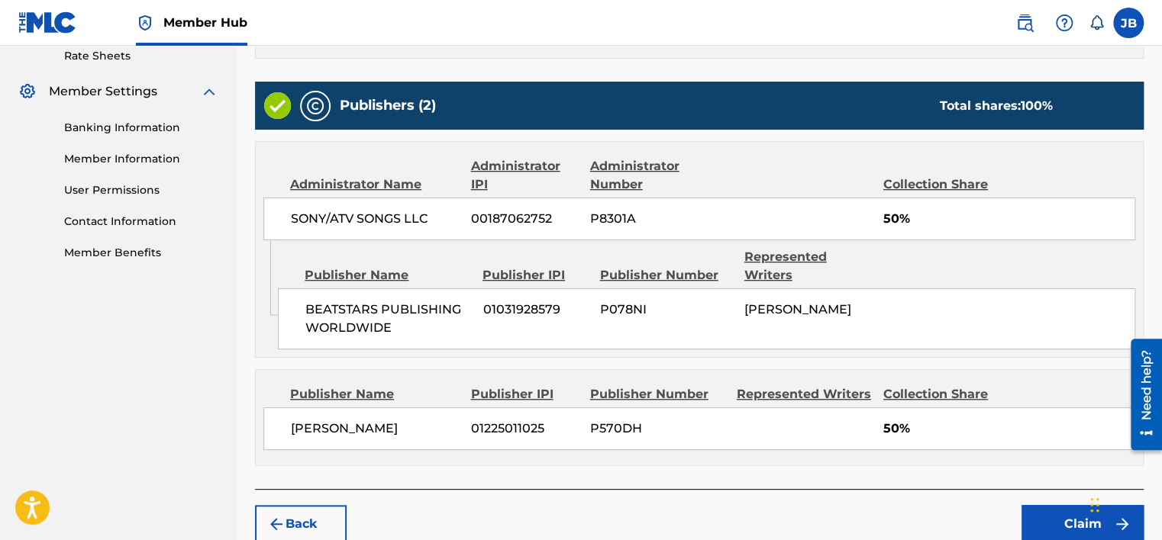
scroll to position [583, 0]
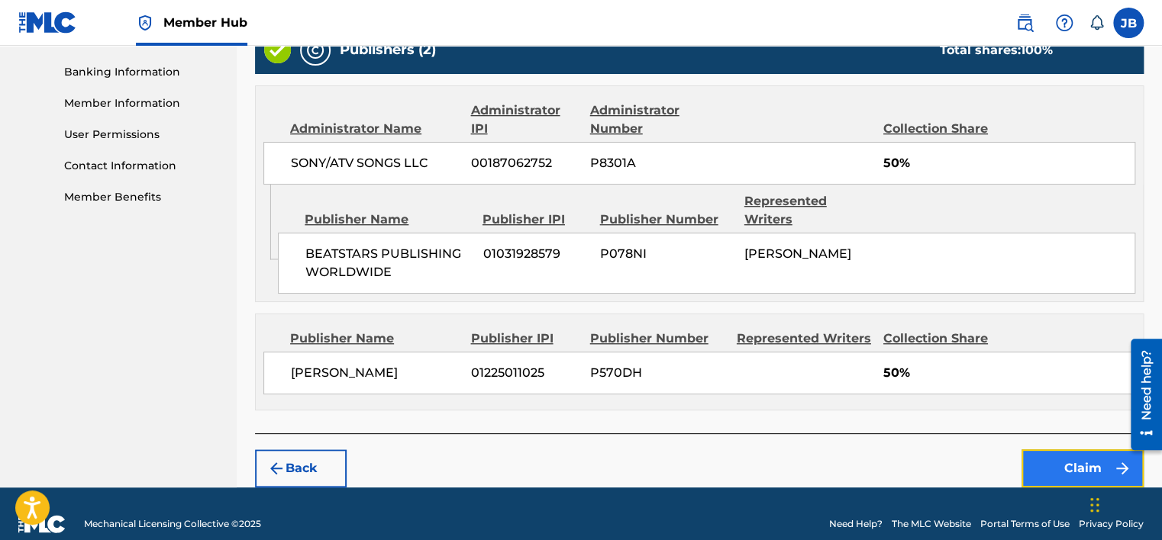
click at [1068, 450] on button "Claim" at bounding box center [1082, 469] width 122 height 38
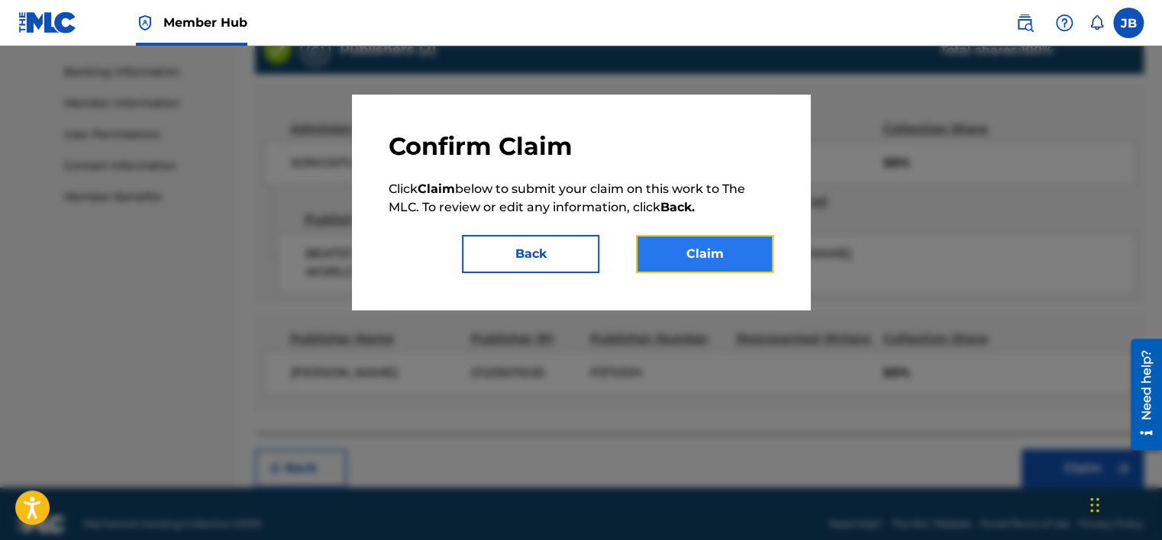
click at [701, 261] on button "Claim" at bounding box center [704, 254] width 137 height 38
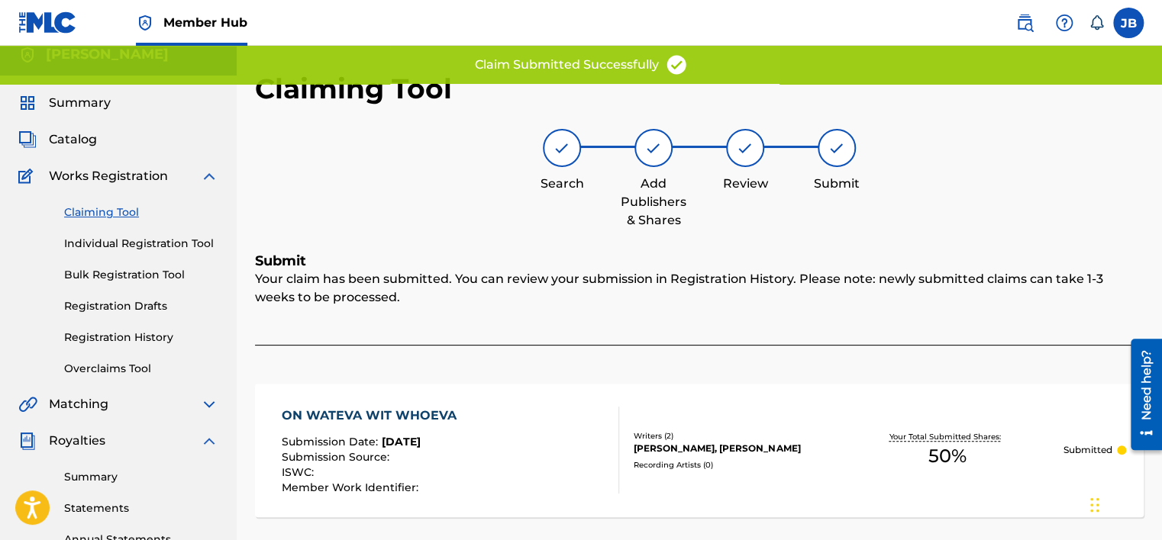
scroll to position [0, 0]
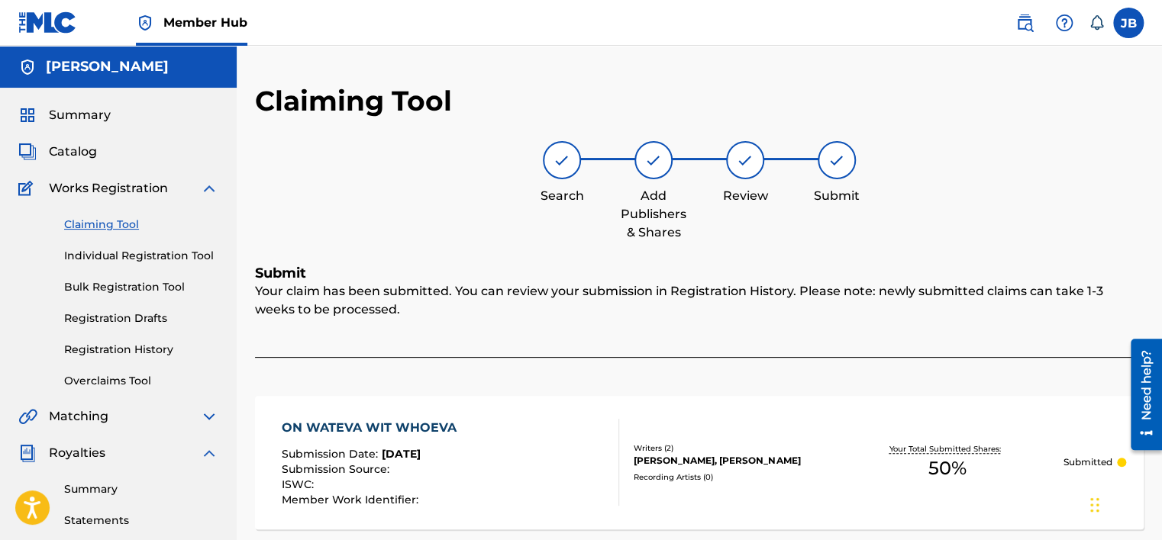
click at [101, 222] on link "Claiming Tool" at bounding box center [141, 225] width 154 height 16
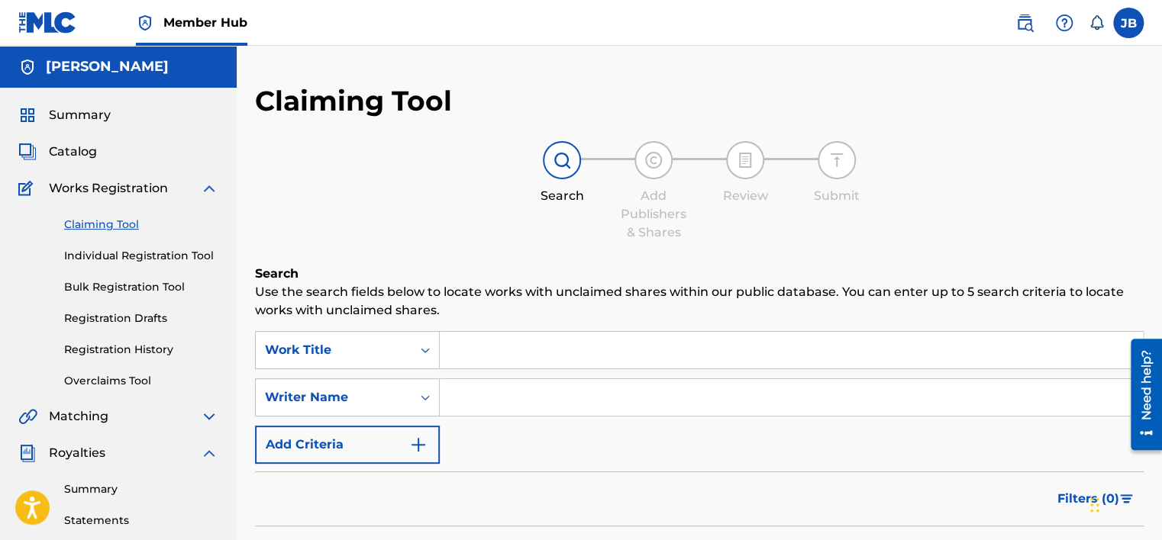
click at [469, 354] on input "Search Form" at bounding box center [791, 350] width 703 height 37
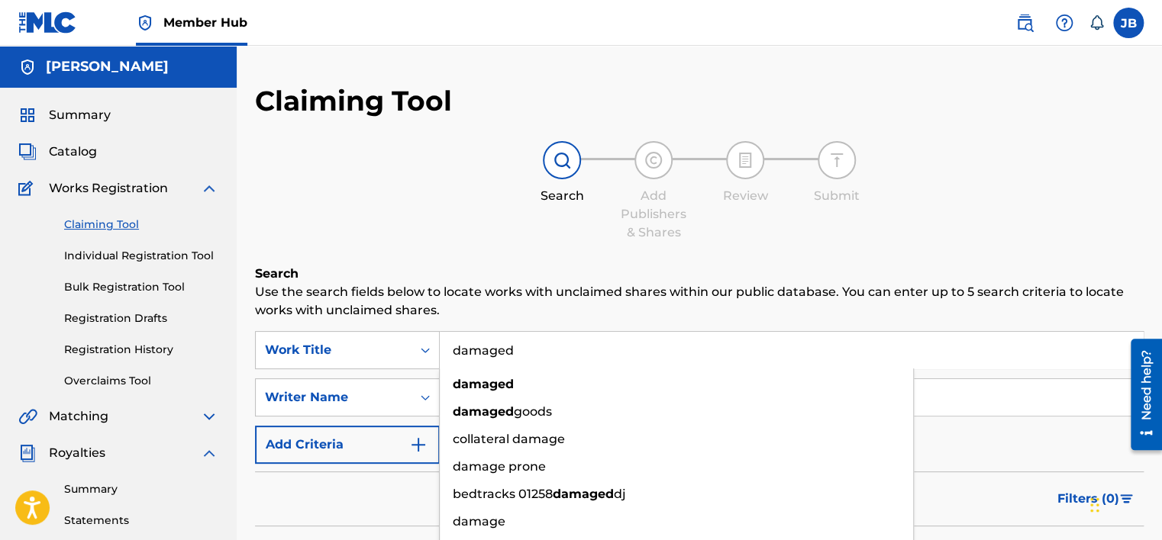
type input "damaged"
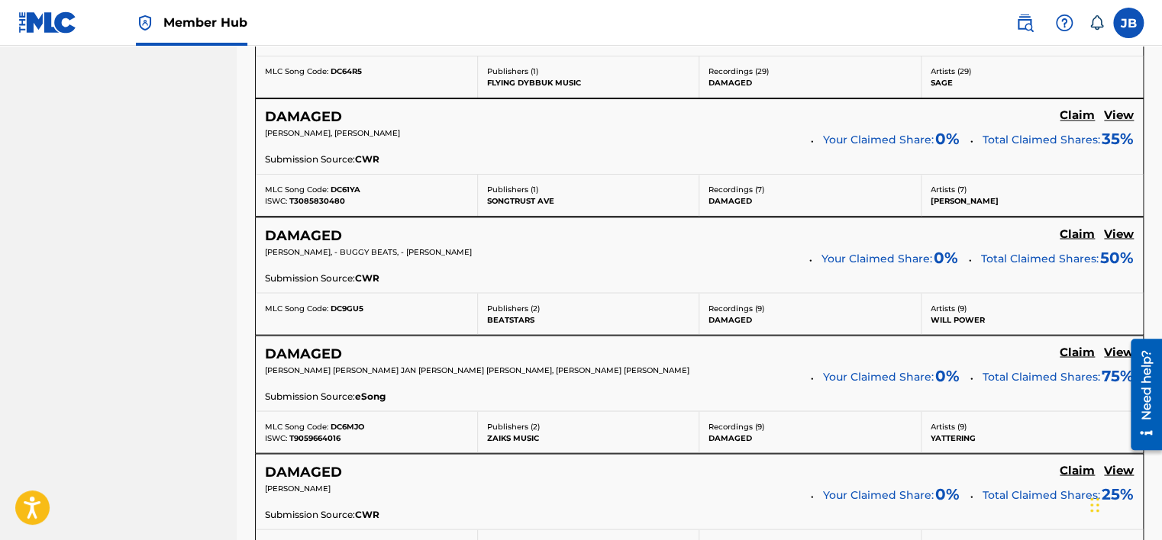
scroll to position [1450, 0]
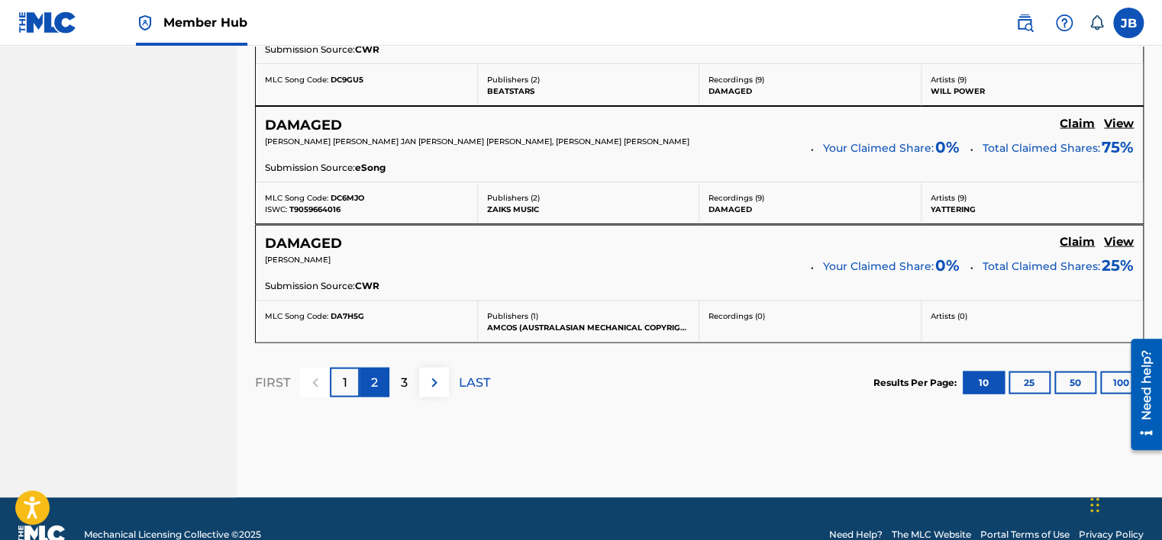
click at [376, 379] on p "2" at bounding box center [374, 382] width 7 height 18
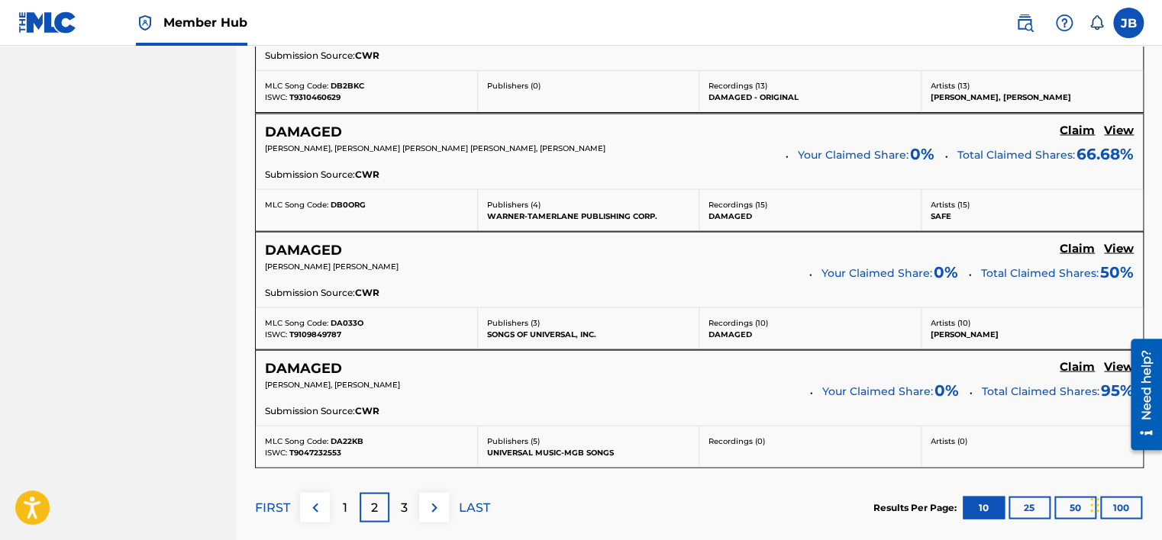
scroll to position [1475, 0]
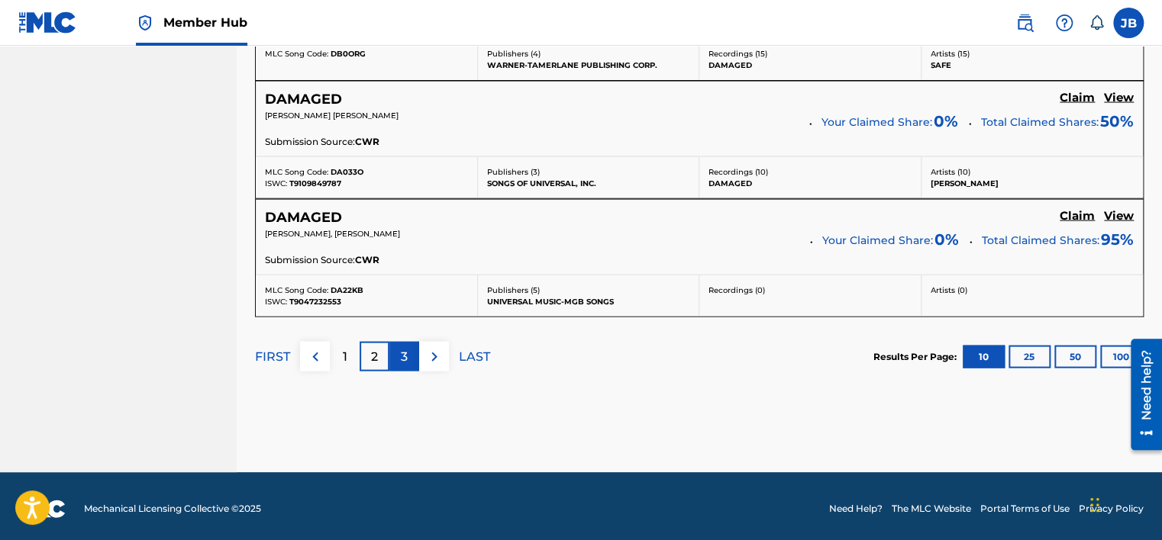
click at [398, 360] on div "3" at bounding box center [404, 357] width 30 height 30
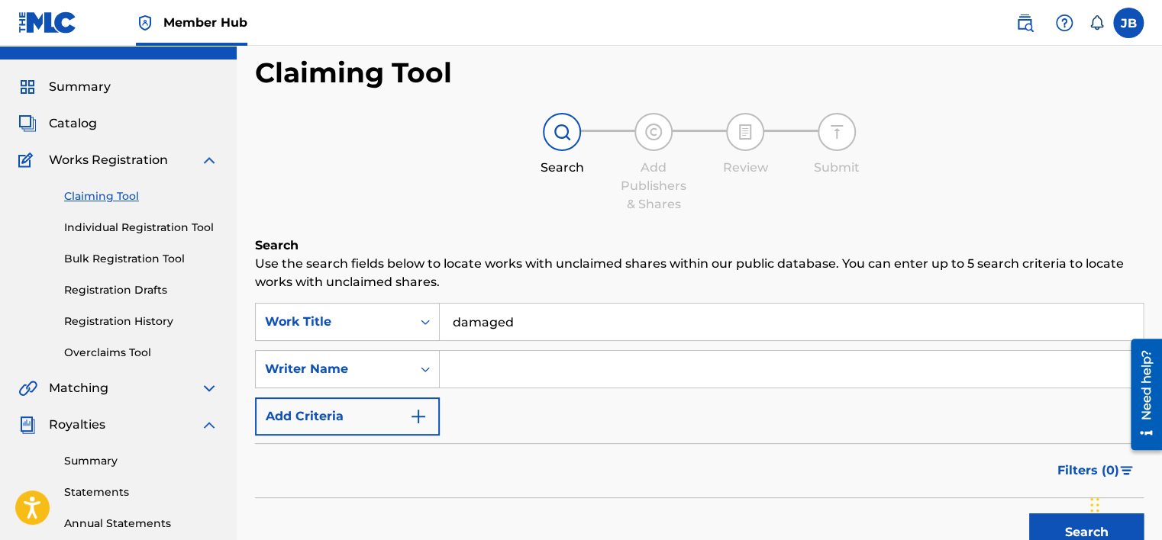
scroll to position [0, 0]
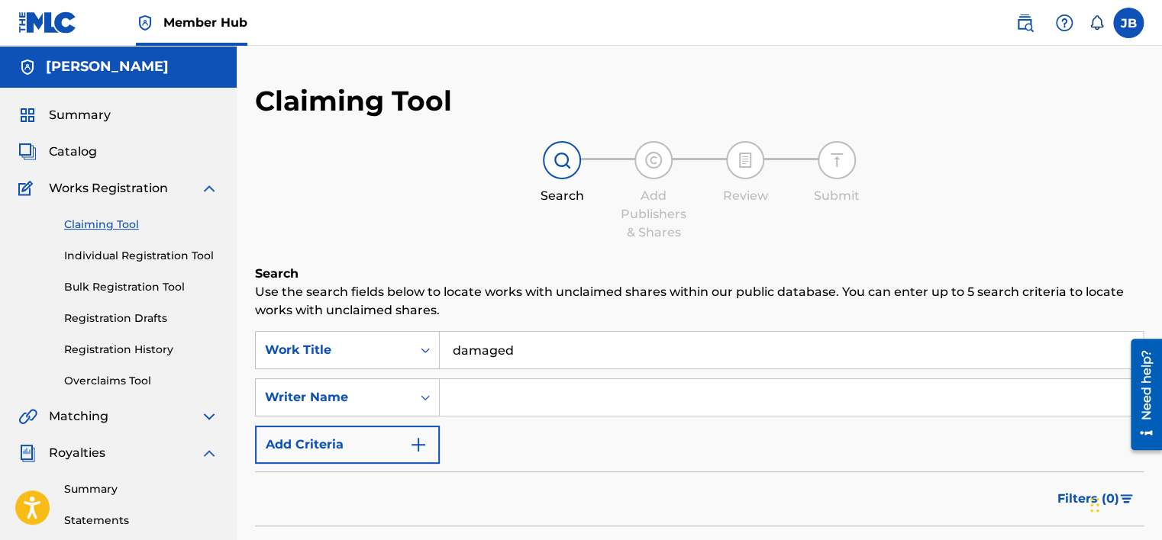
click at [486, 391] on input "Search Form" at bounding box center [791, 397] width 703 height 37
type input "mac"
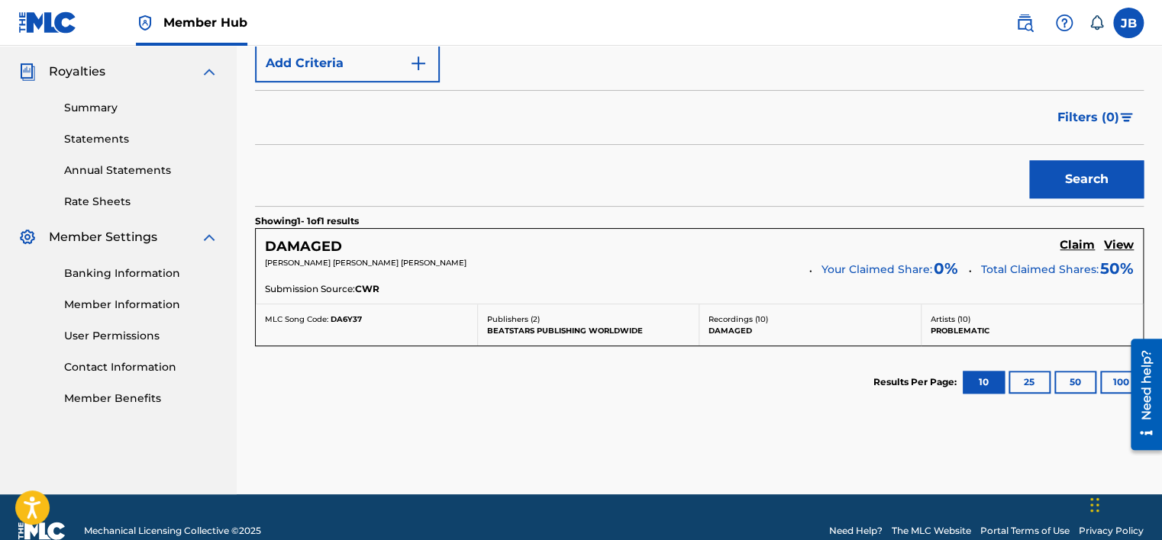
scroll to position [153, 0]
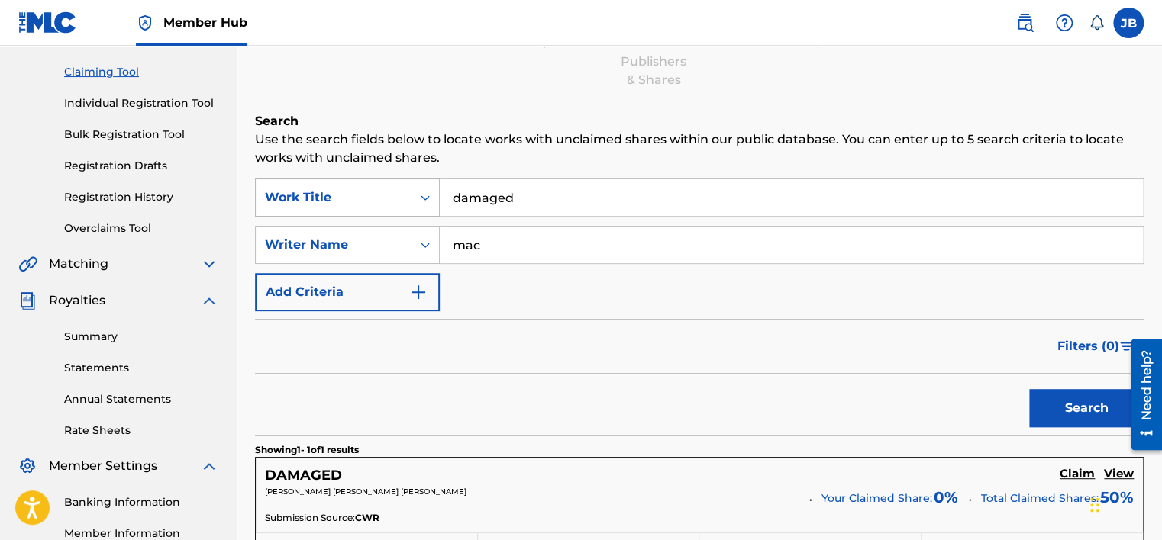
drag, startPoint x: 520, startPoint y: 239, endPoint x: 259, endPoint y: 208, distance: 262.9
click at [250, 217] on div "Claiming Tool Search Add Publishers & Shares Review Submit Search Use the searc…" at bounding box center [699, 327] width 925 height 792
type input "[PERSON_NAME]"
click at [1029, 389] on button "Search" at bounding box center [1086, 408] width 114 height 38
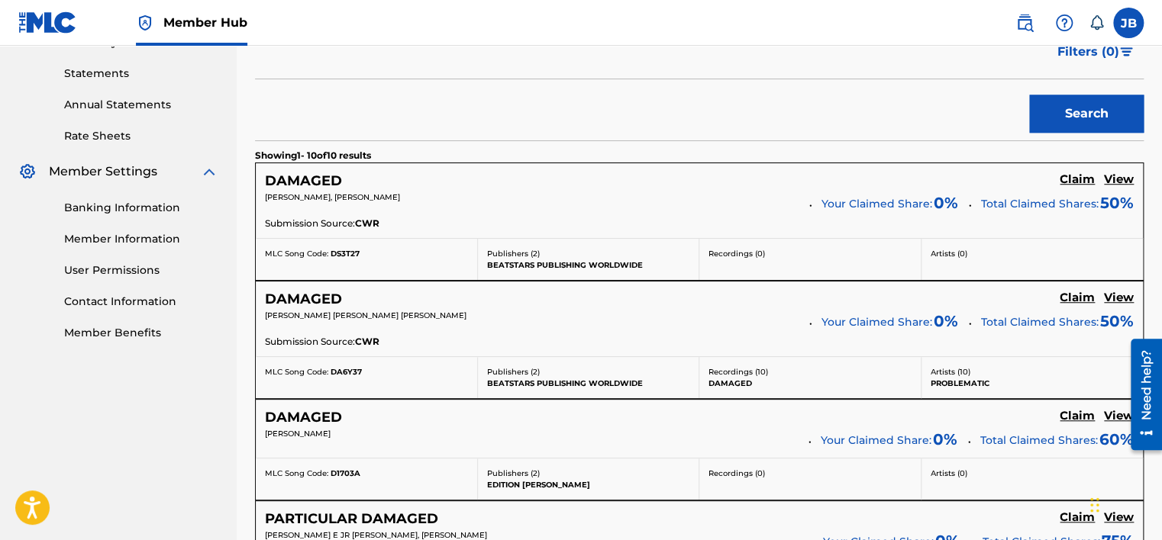
scroll to position [458, 0]
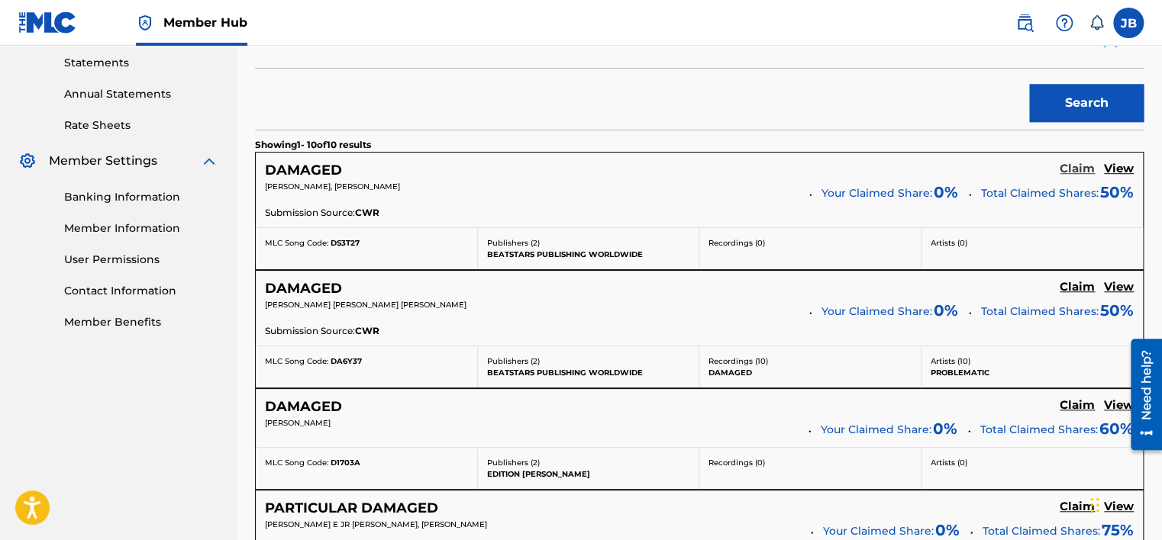
click at [1069, 166] on h5 "Claim" at bounding box center [1076, 169] width 35 height 15
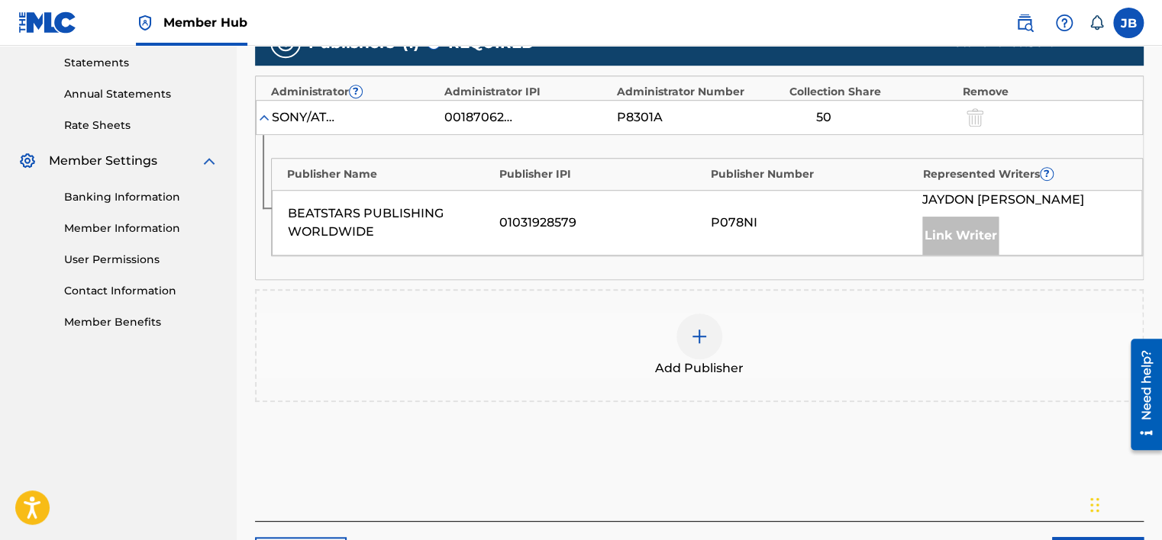
click at [712, 337] on div at bounding box center [699, 337] width 46 height 46
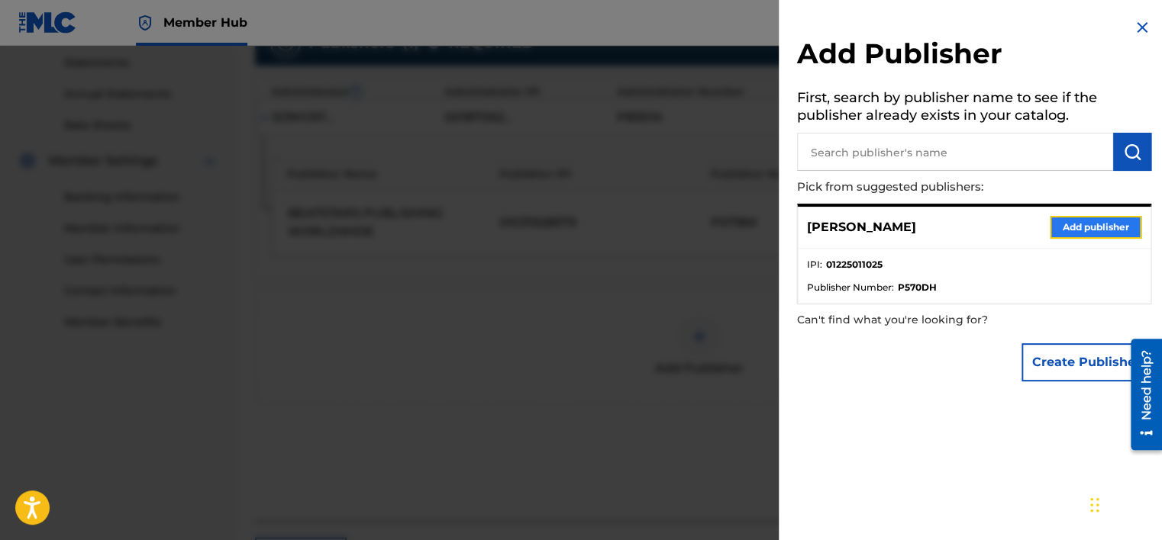
click at [1097, 230] on button "Add publisher" at bounding box center [1095, 227] width 92 height 23
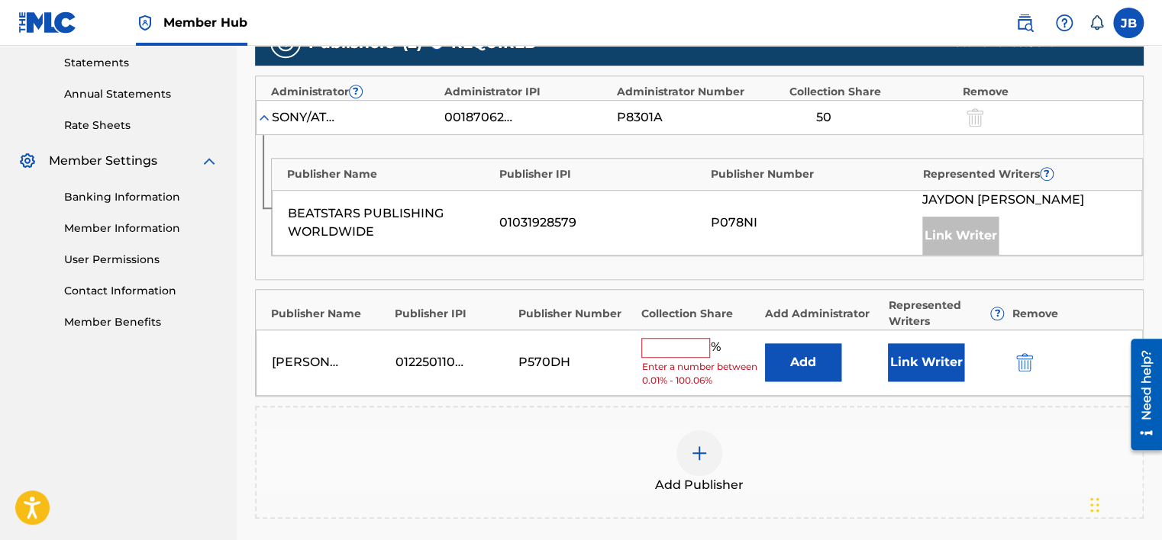
click at [644, 345] on input "text" at bounding box center [675, 348] width 69 height 20
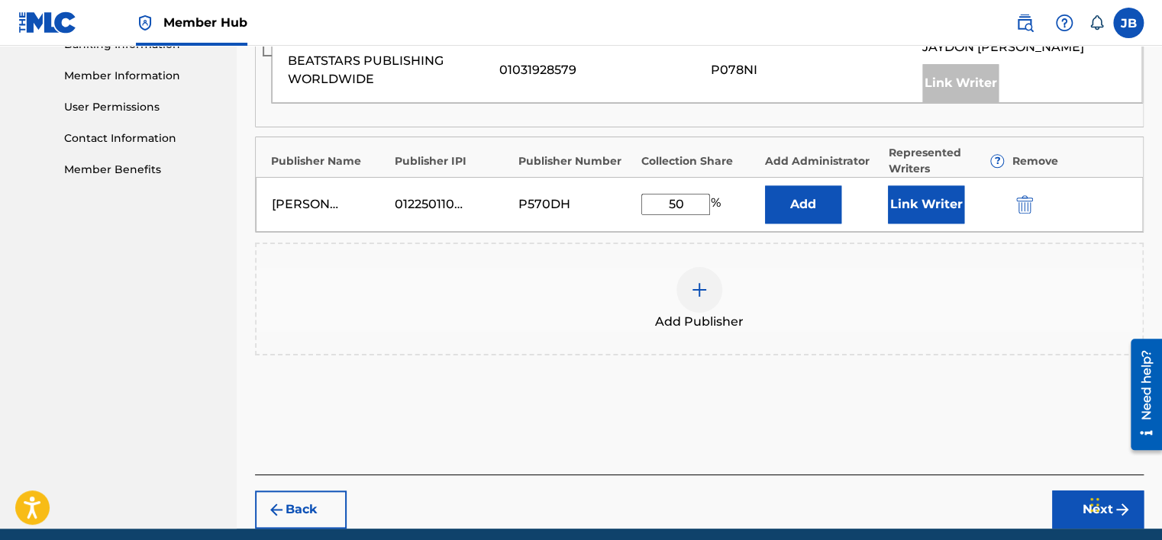
type input "50"
click at [1072, 499] on button "Next" at bounding box center [1098, 510] width 92 height 38
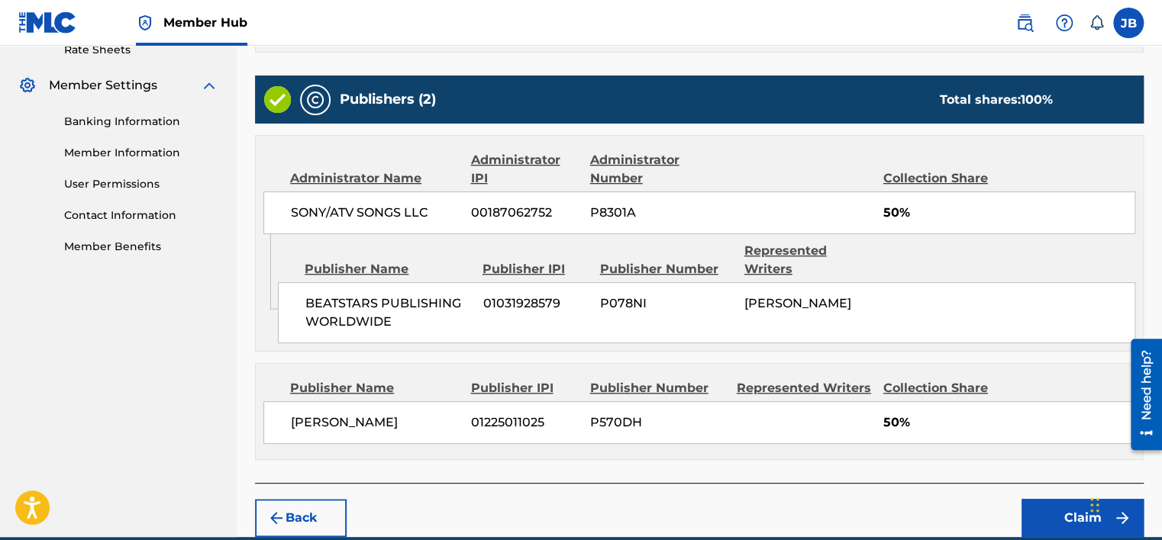
scroll to position [583, 0]
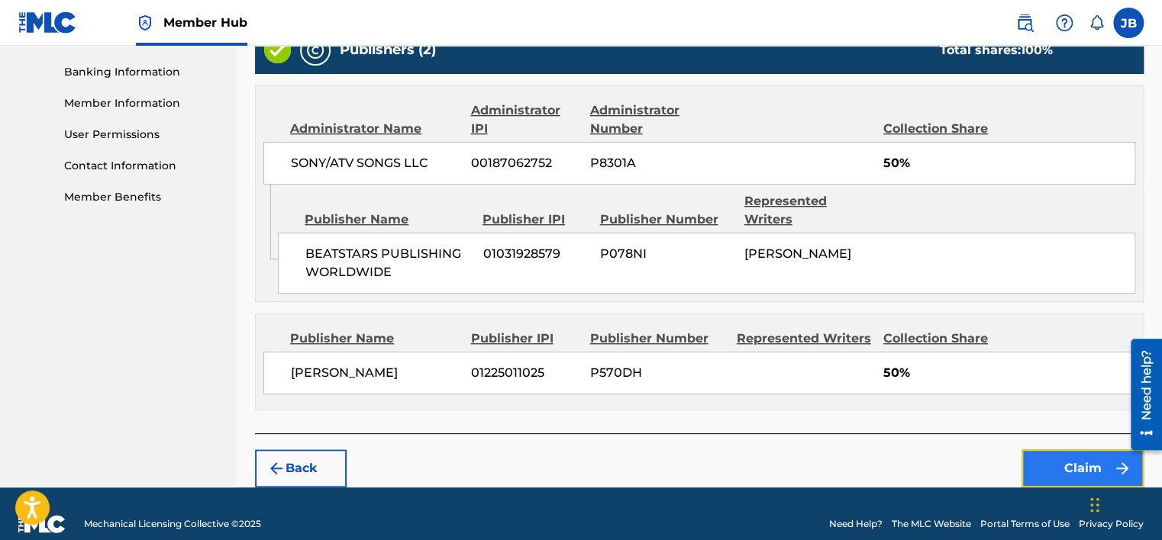
click at [1081, 450] on button "Claim" at bounding box center [1082, 469] width 122 height 38
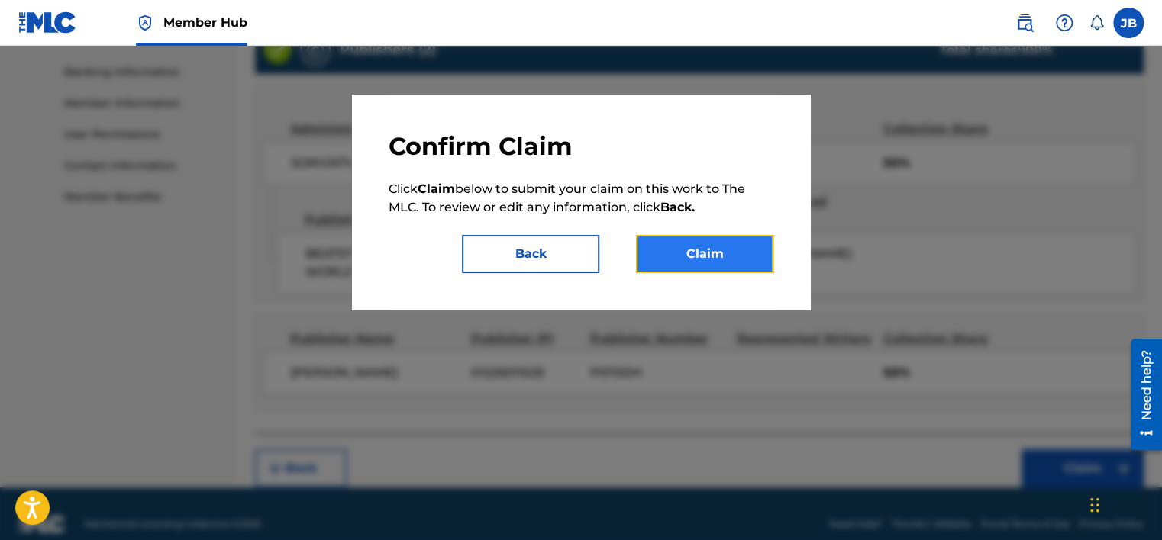
click at [703, 251] on button "Claim" at bounding box center [704, 254] width 137 height 38
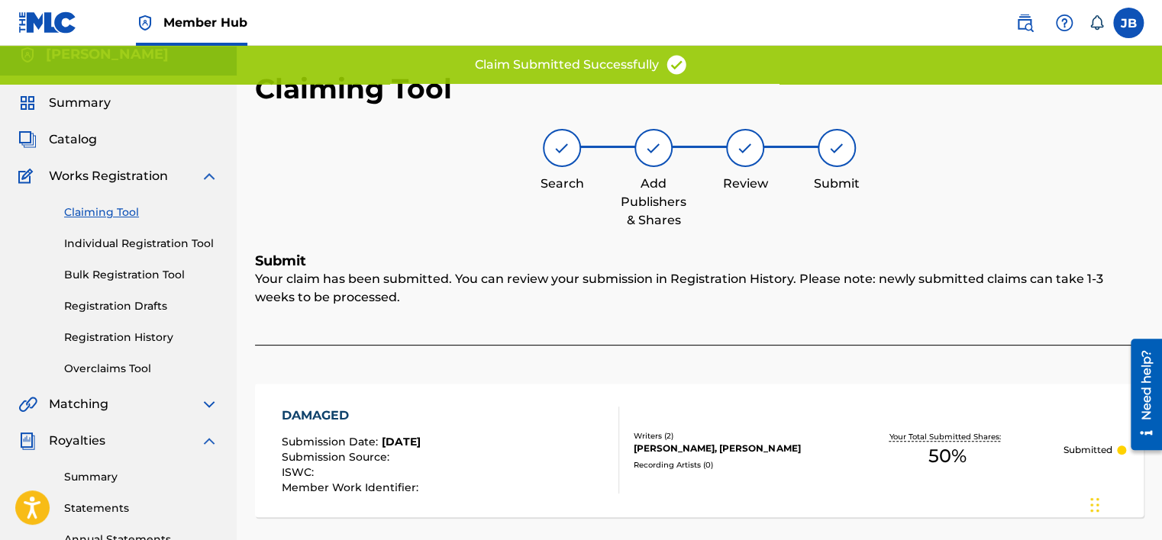
scroll to position [0, 0]
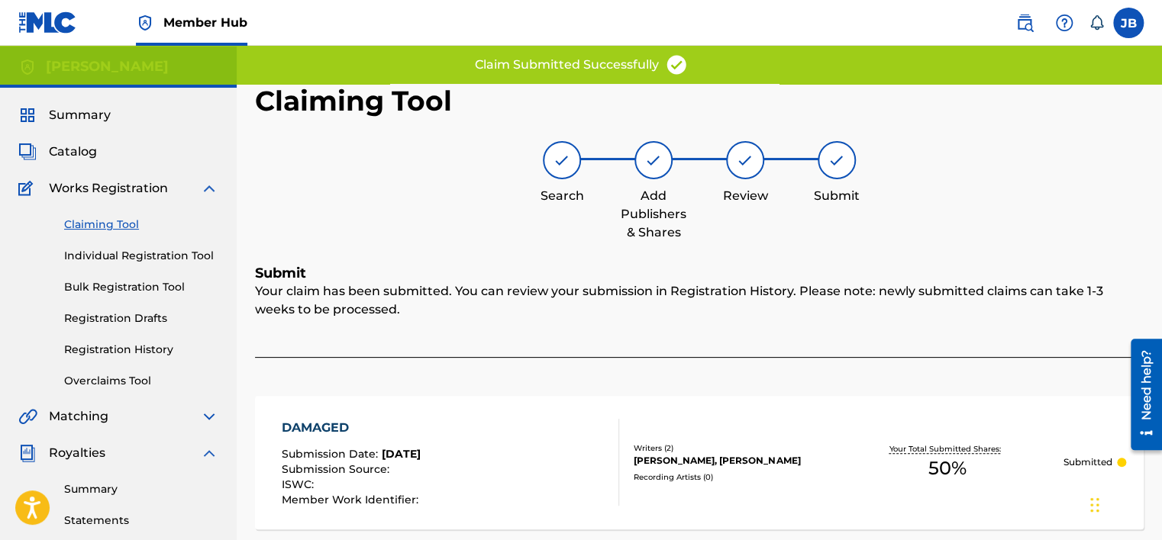
click at [118, 220] on link "Claiming Tool" at bounding box center [141, 225] width 154 height 16
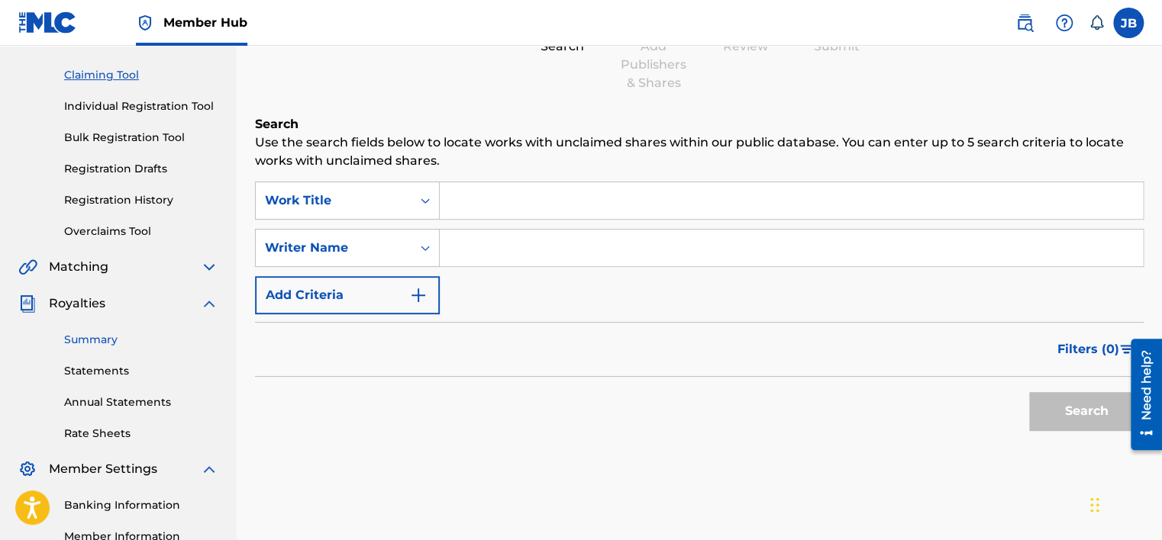
scroll to position [153, 0]
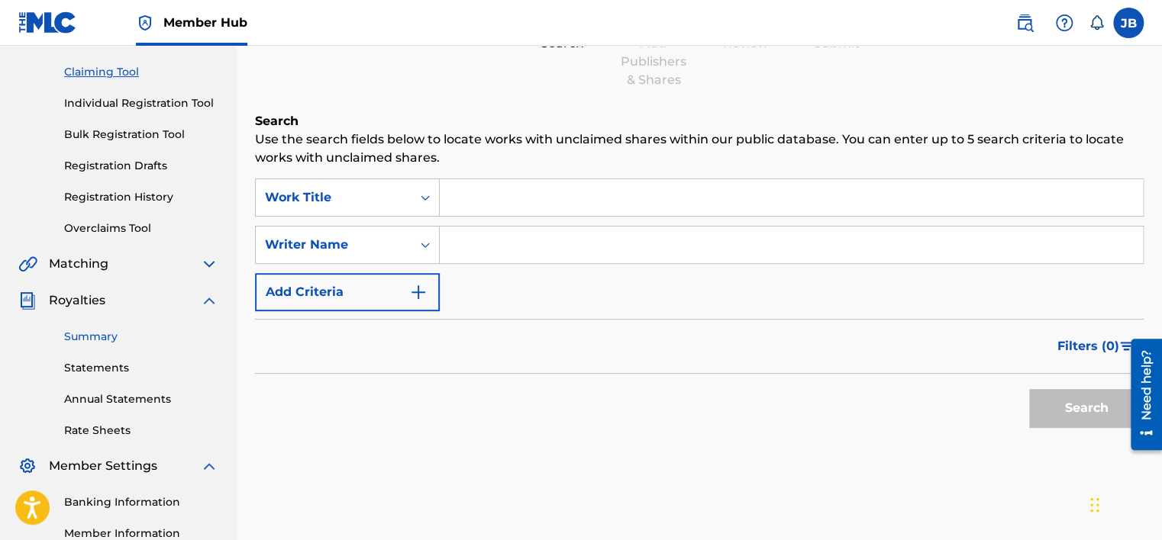
click at [118, 330] on link "Summary" at bounding box center [141, 337] width 154 height 16
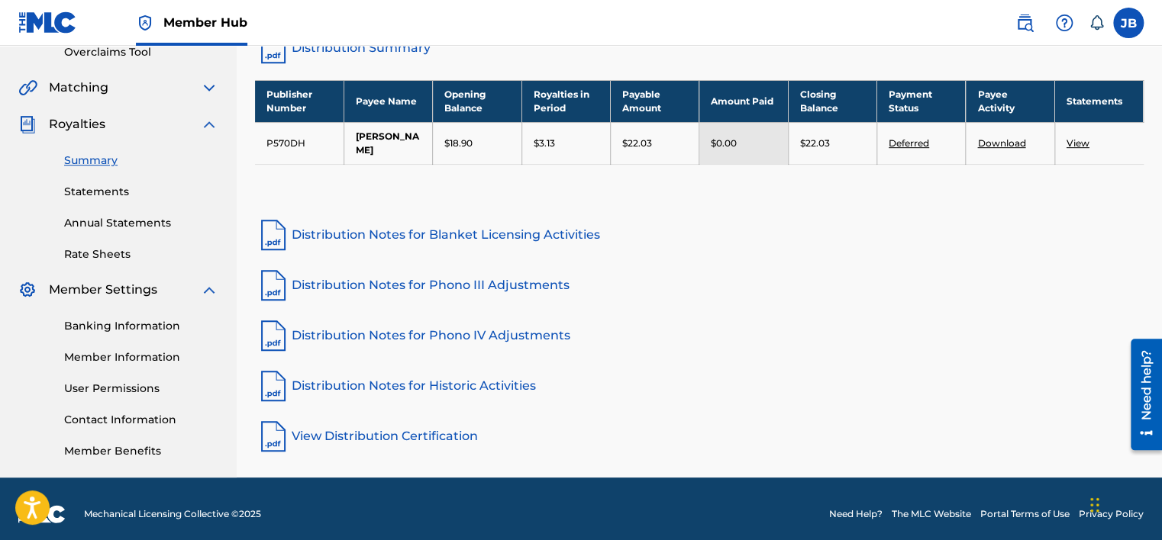
scroll to position [339, 0]
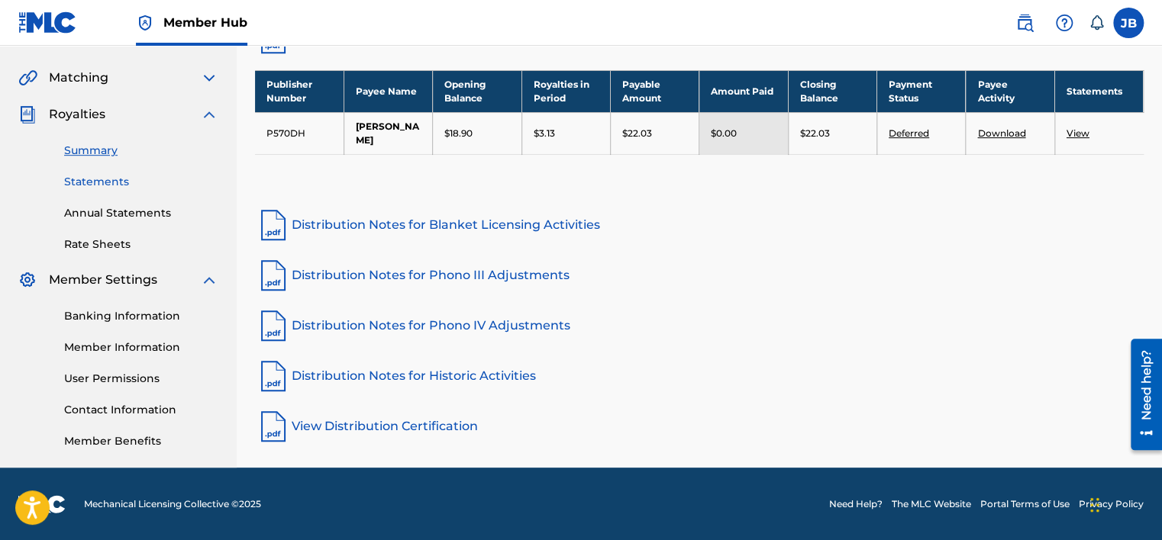
click at [90, 180] on link "Statements" at bounding box center [141, 182] width 154 height 16
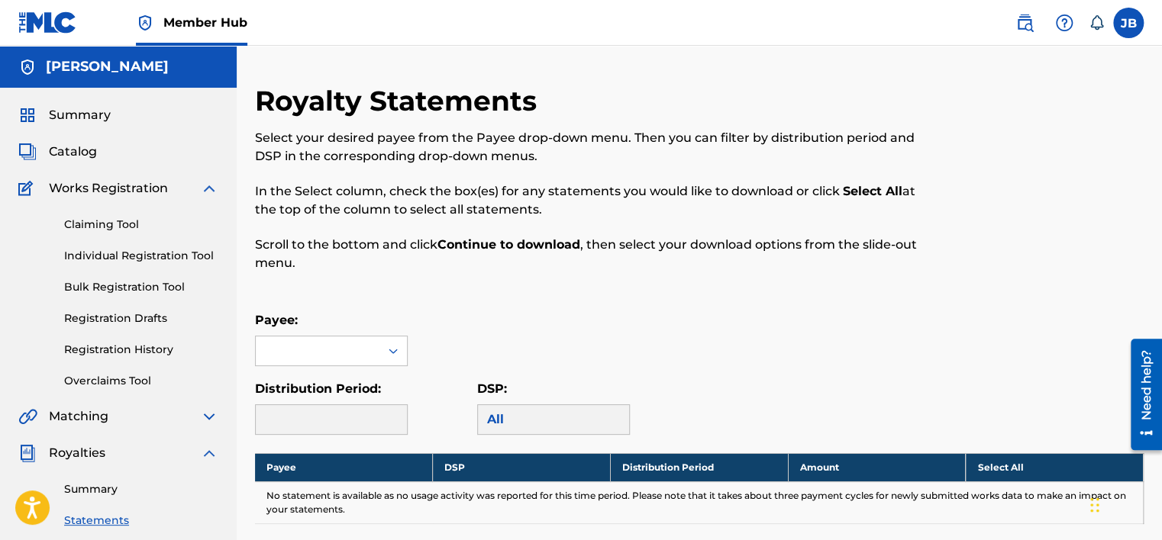
scroll to position [229, 0]
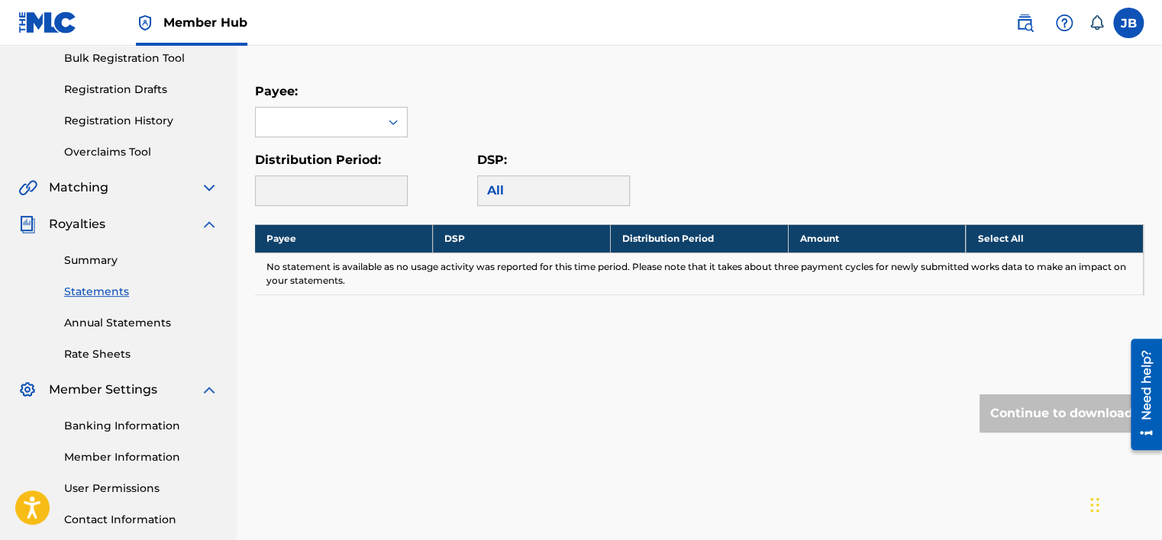
click at [205, 231] on img at bounding box center [209, 224] width 18 height 18
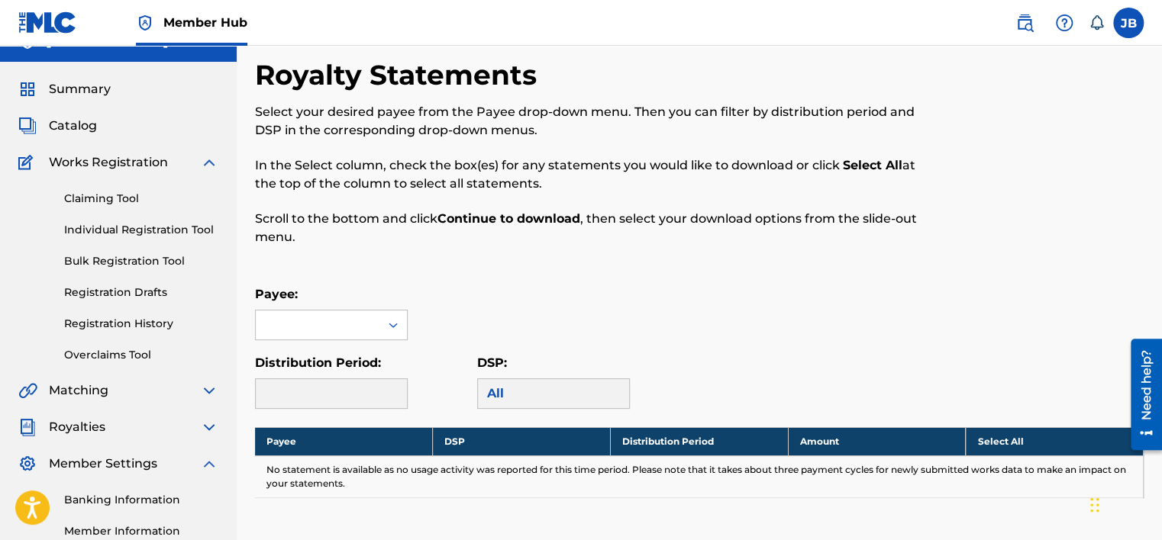
scroll to position [0, 0]
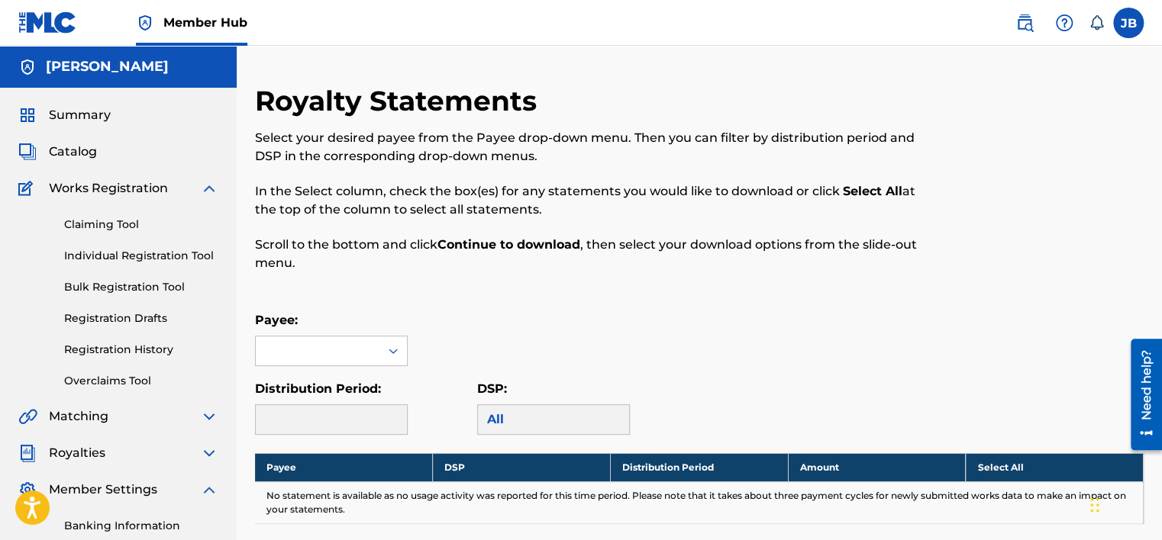
click at [195, 177] on div "Summary Catalog Works Registration Claiming Tool Individual Registration Tool B…" at bounding box center [118, 383] width 237 height 590
click at [95, 151] on span "Catalog" at bounding box center [73, 152] width 48 height 18
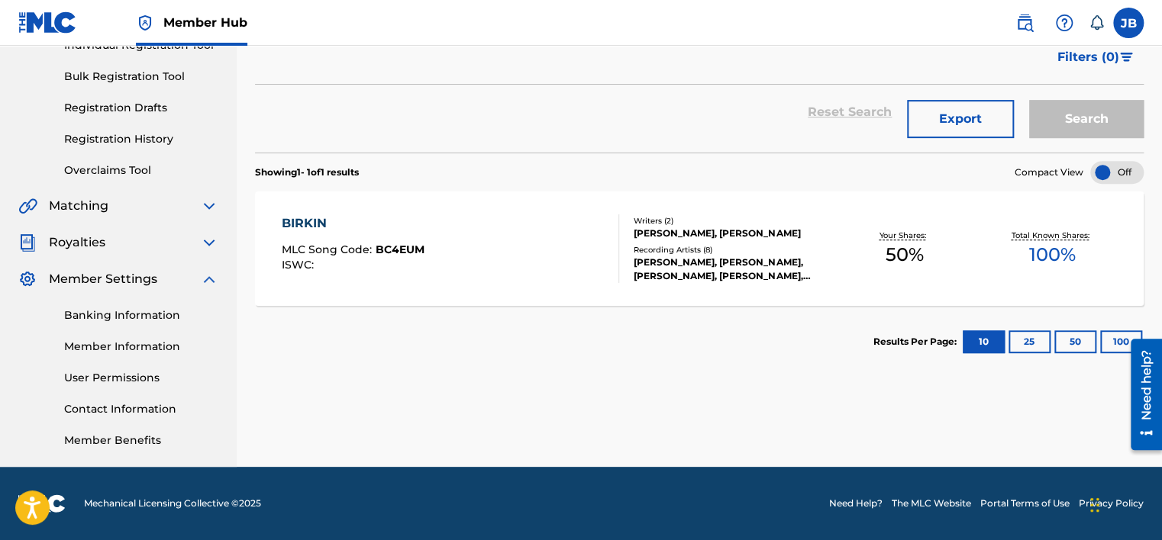
scroll to position [58, 0]
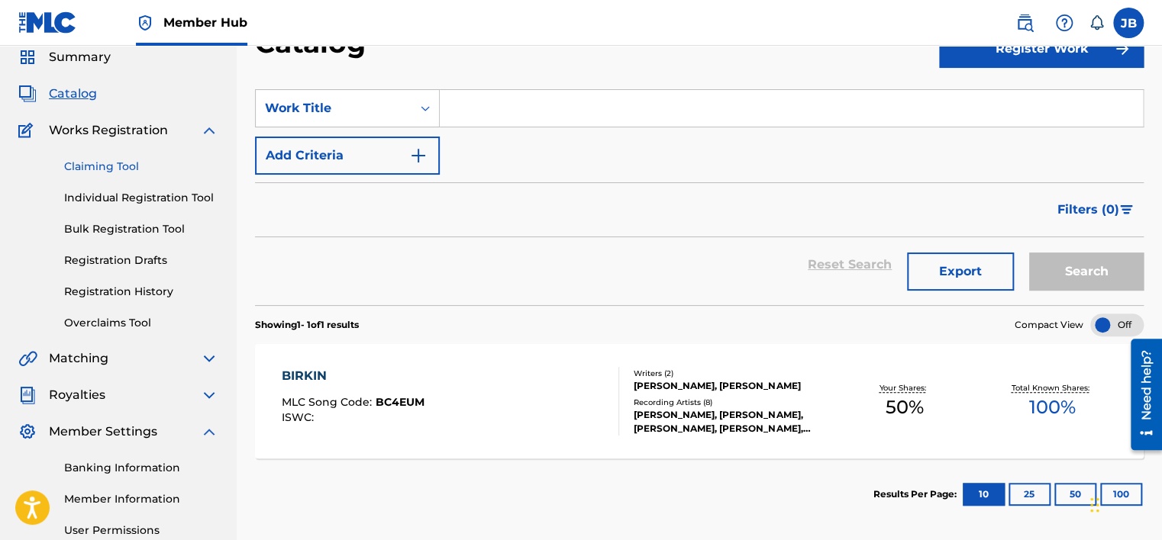
click at [85, 159] on link "Claiming Tool" at bounding box center [141, 167] width 154 height 16
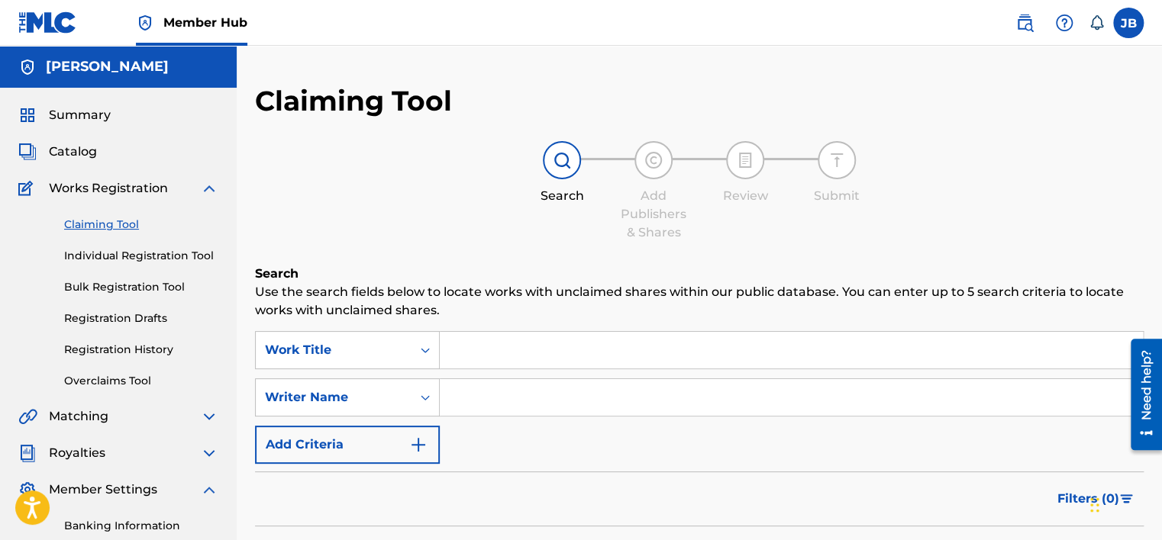
click at [76, 104] on div "Summary Catalog Works Registration Claiming Tool Individual Registration Tool B…" at bounding box center [118, 383] width 237 height 590
click at [76, 110] on span "Summary" at bounding box center [80, 115] width 62 height 18
